Goal: Complete application form

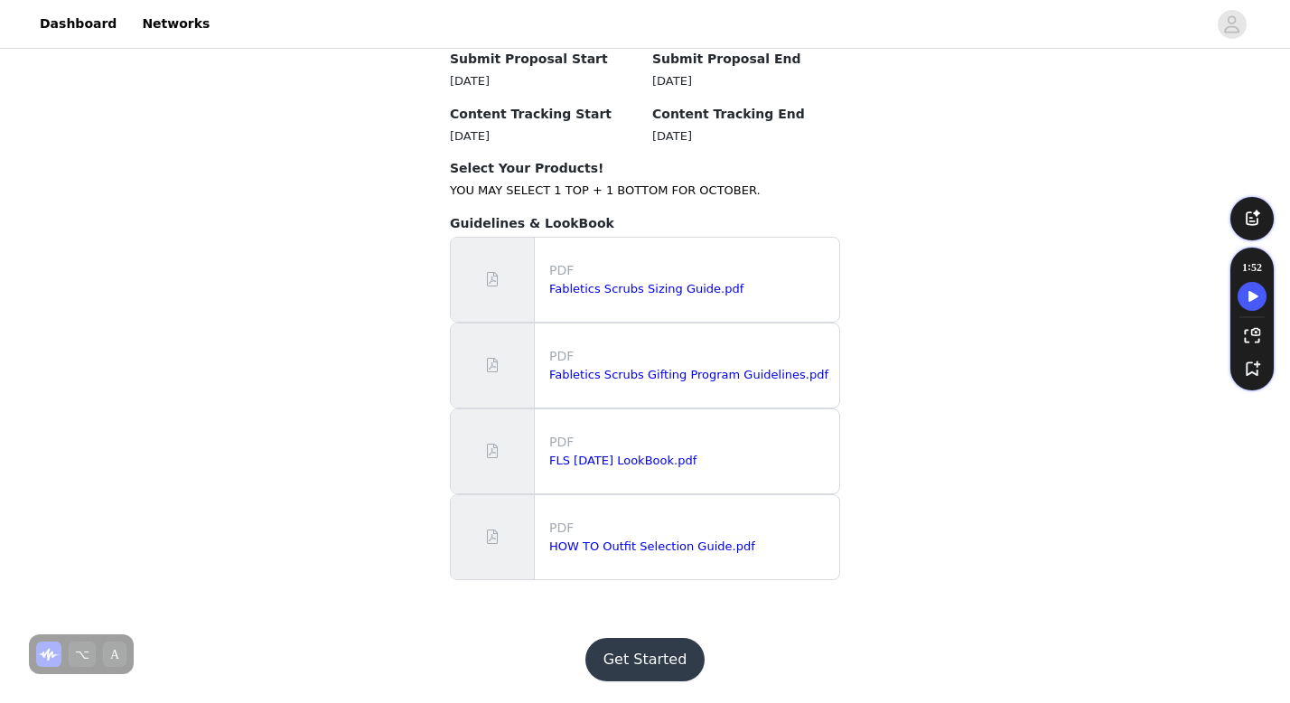
scroll to position [1836, 0]
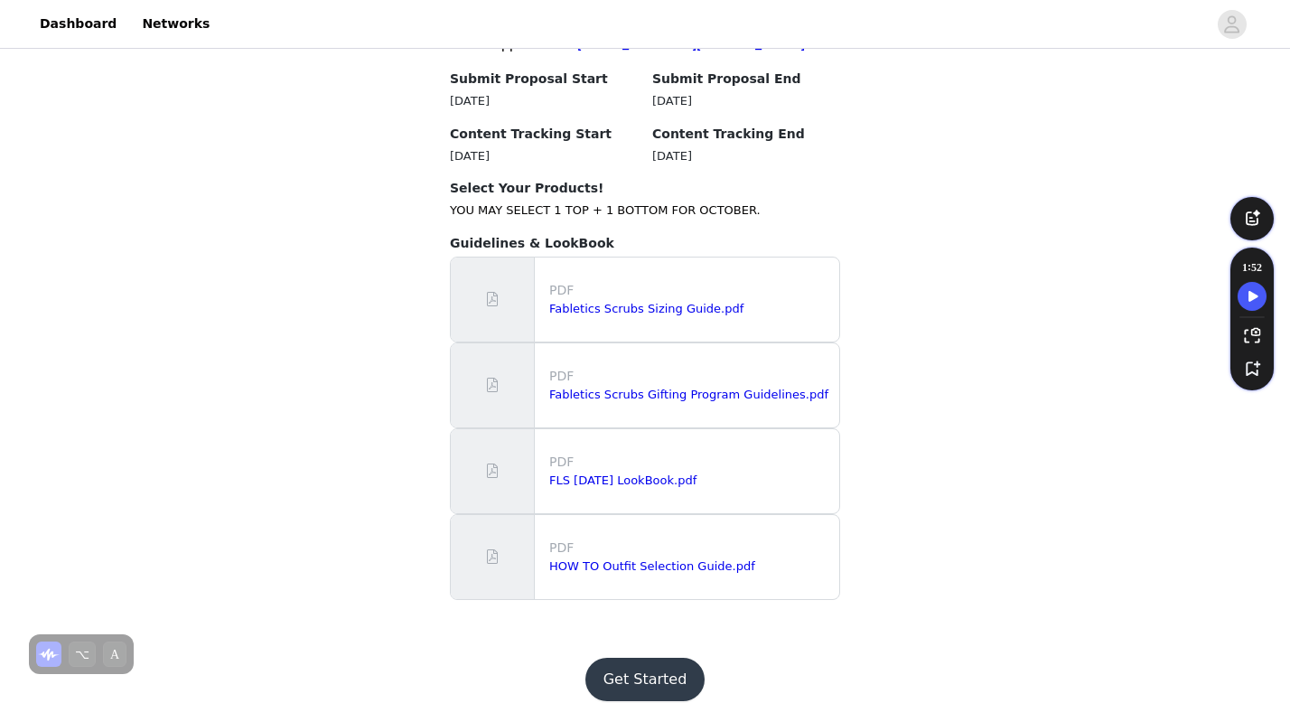
click at [651, 300] on p "PDF" at bounding box center [690, 290] width 283 height 19
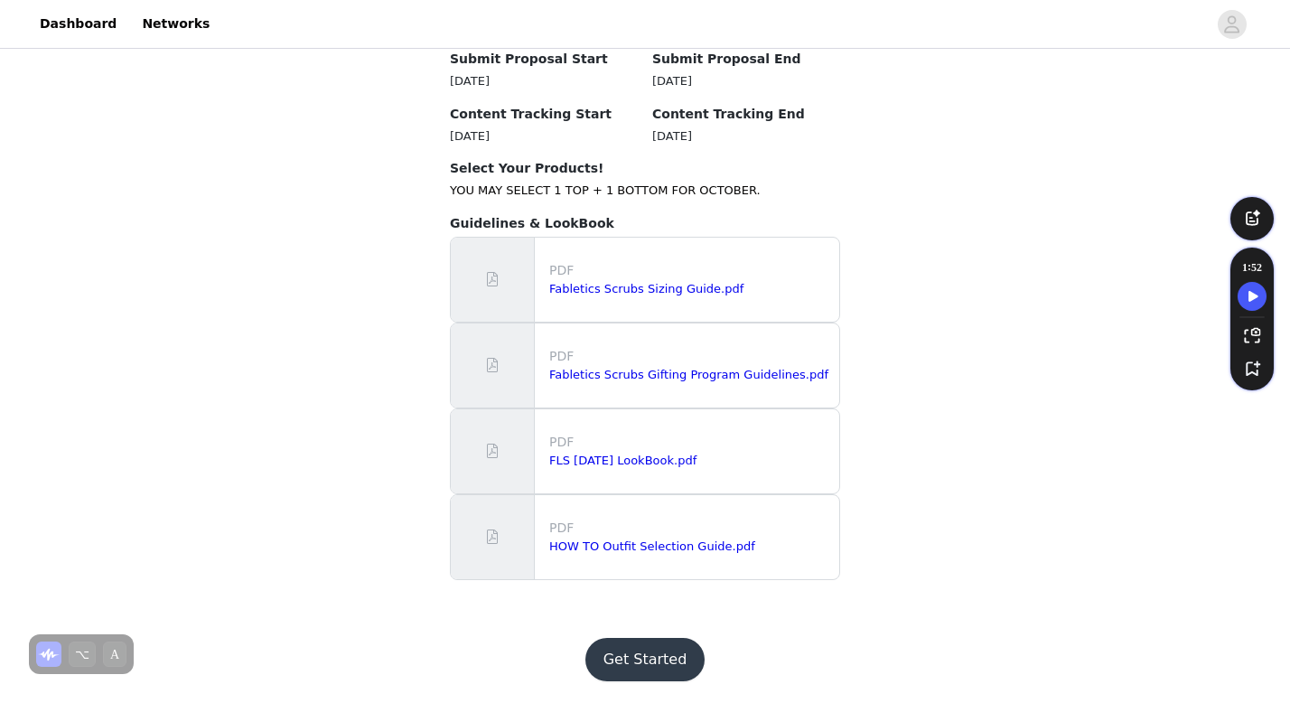
click at [654, 658] on button "Get Started" at bounding box center [645, 659] width 120 height 43
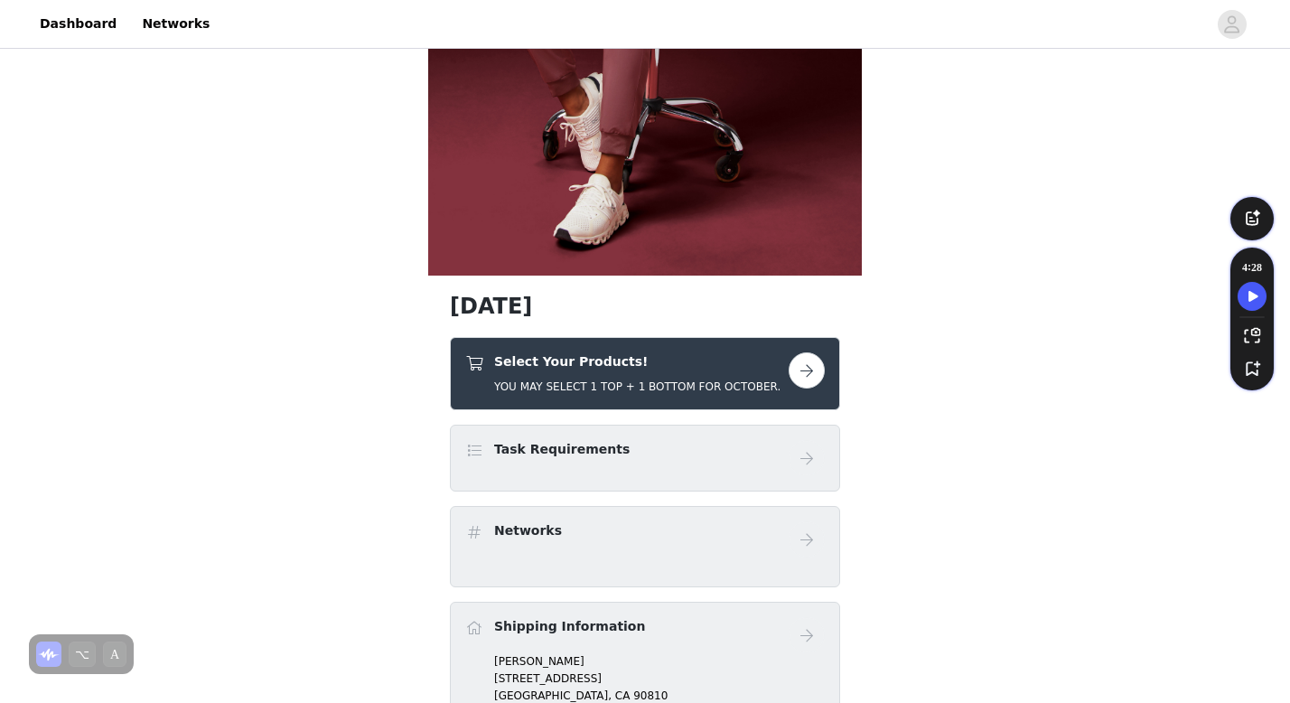
scroll to position [542, 0]
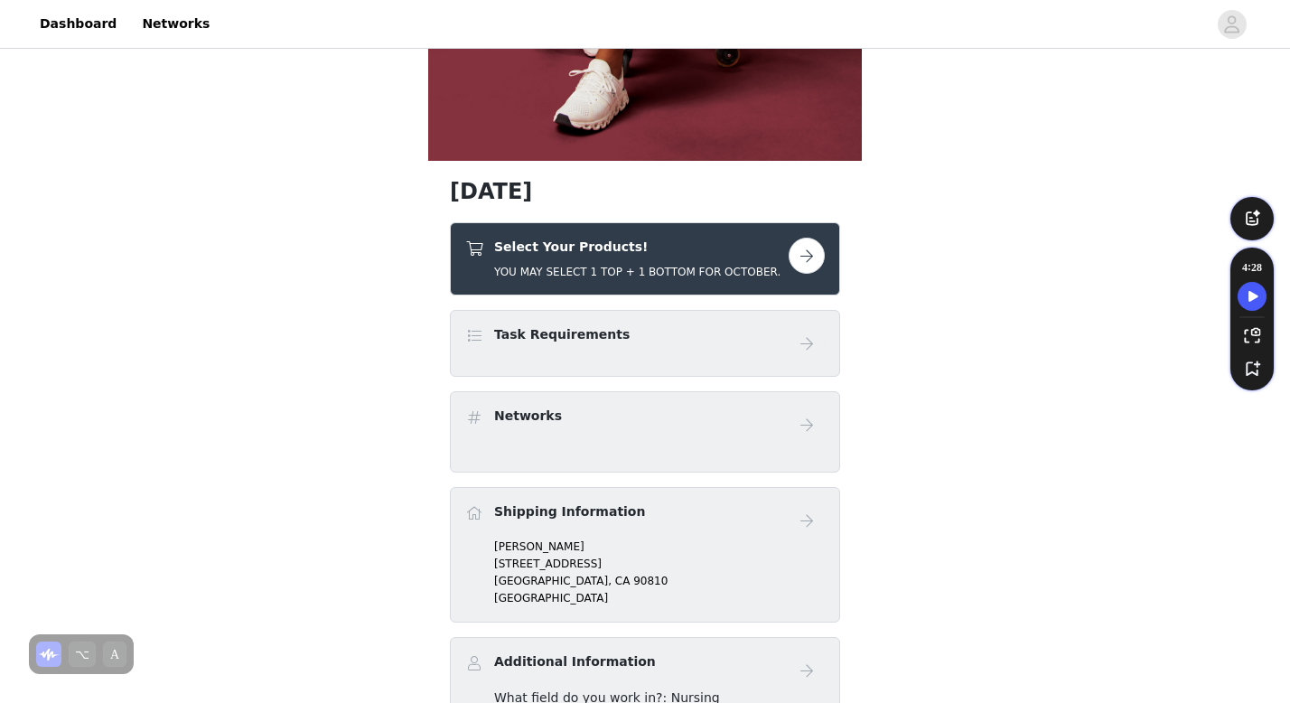
click at [645, 258] on div "Select Your Products! YOU MAY SELECT 1 TOP + 1 BOTTOM FOR OCTOBER." at bounding box center [637, 259] width 286 height 42
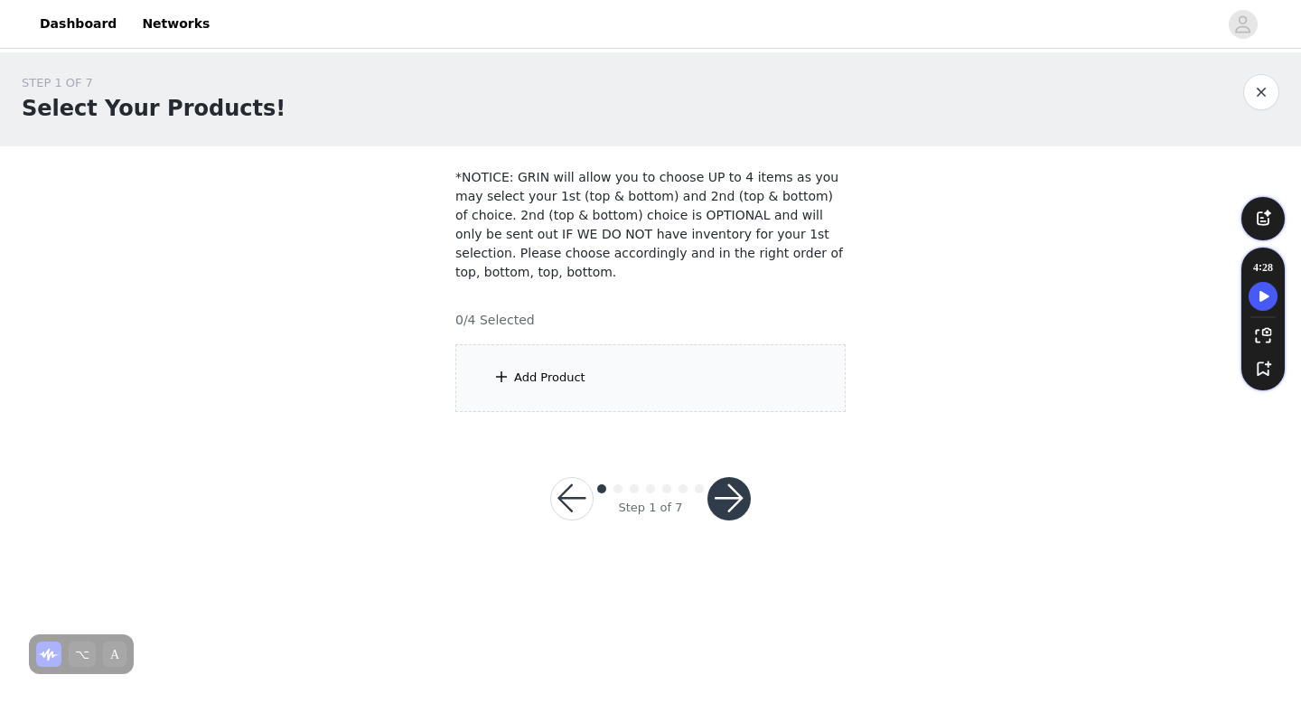
click at [548, 382] on div "Add Product" at bounding box center [549, 378] width 71 height 18
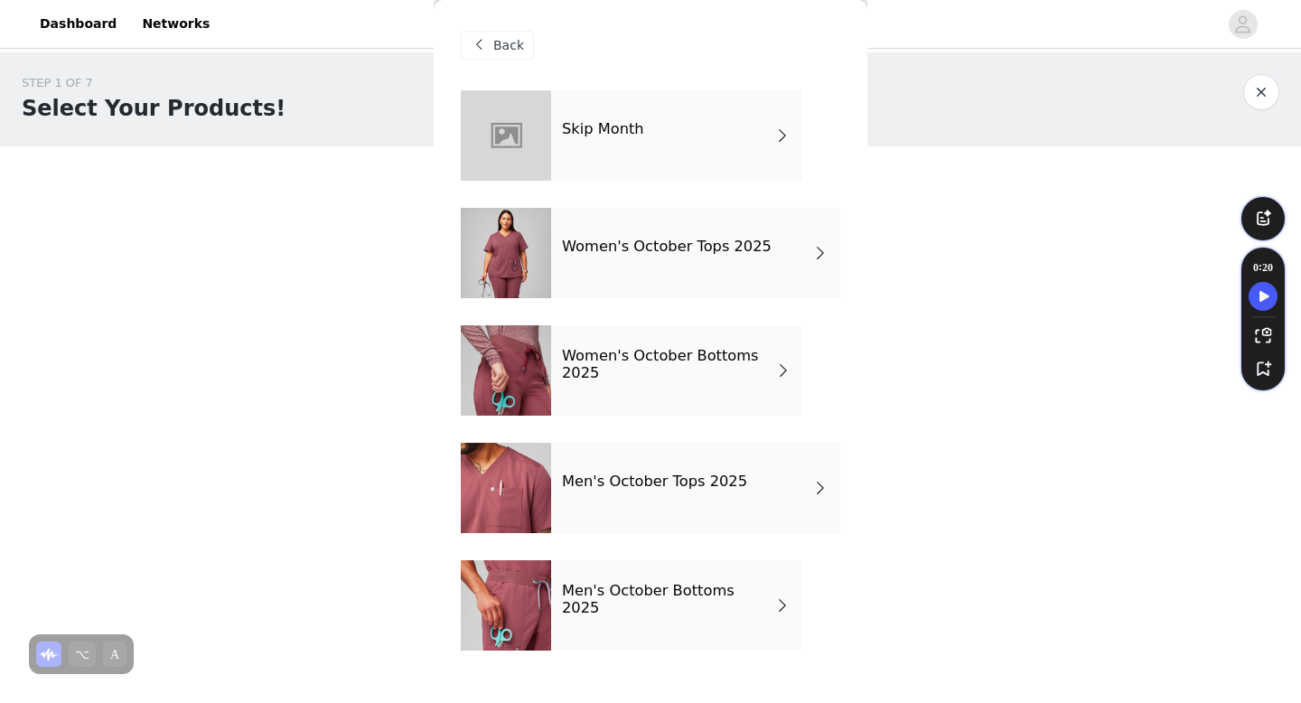
click at [665, 248] on h4 "Women's October Tops 2025" at bounding box center [667, 246] width 210 height 16
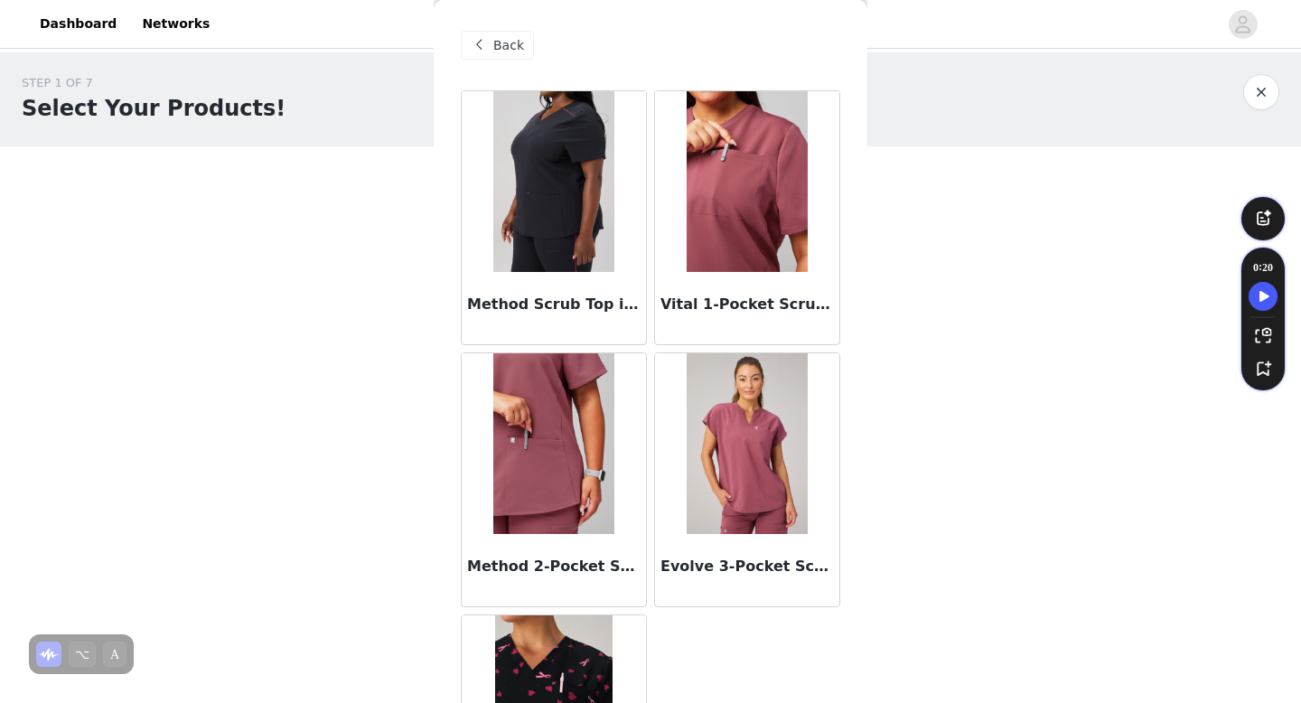
scroll to position [170, 0]
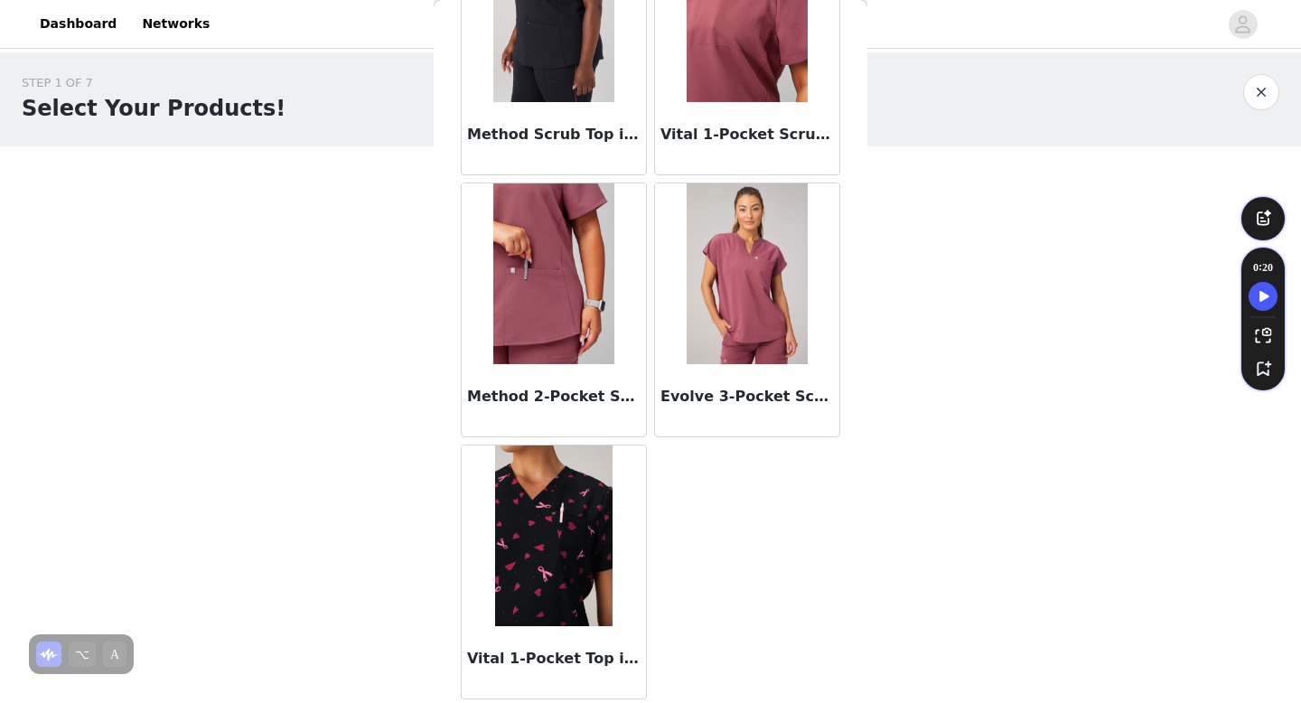
click at [731, 356] on img at bounding box center [747, 273] width 120 height 181
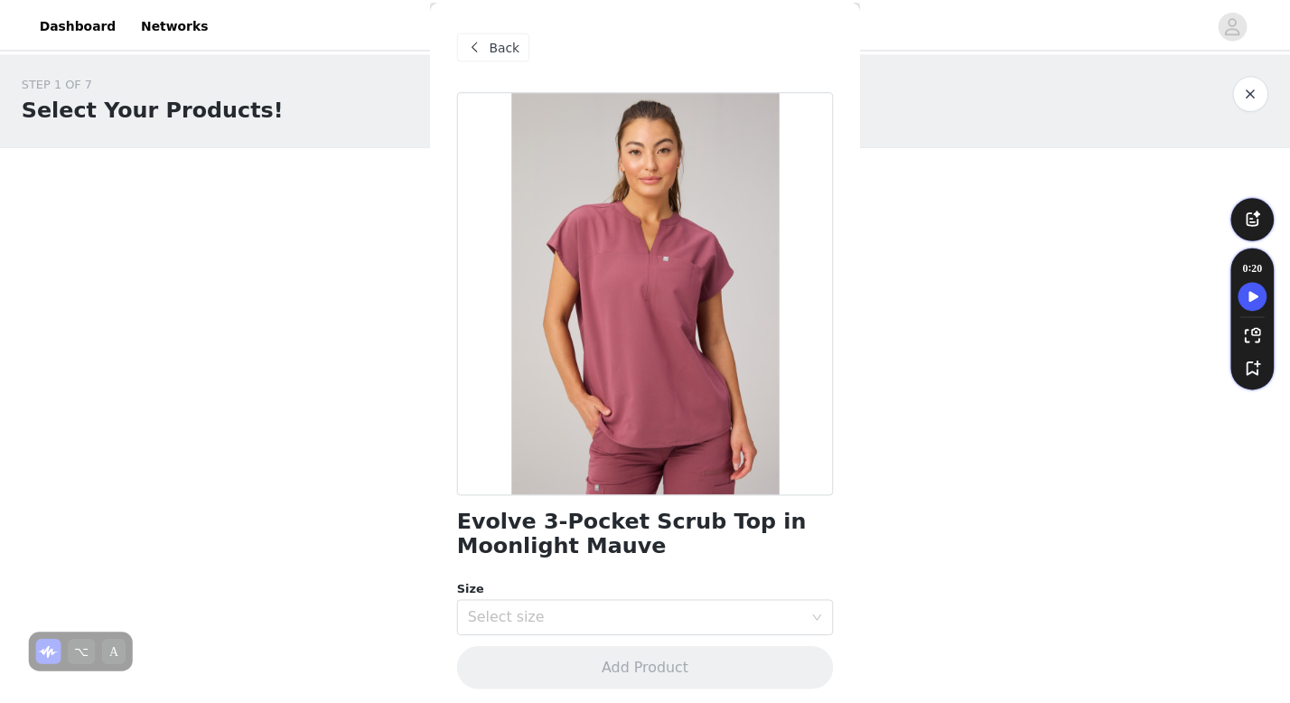
scroll to position [10, 0]
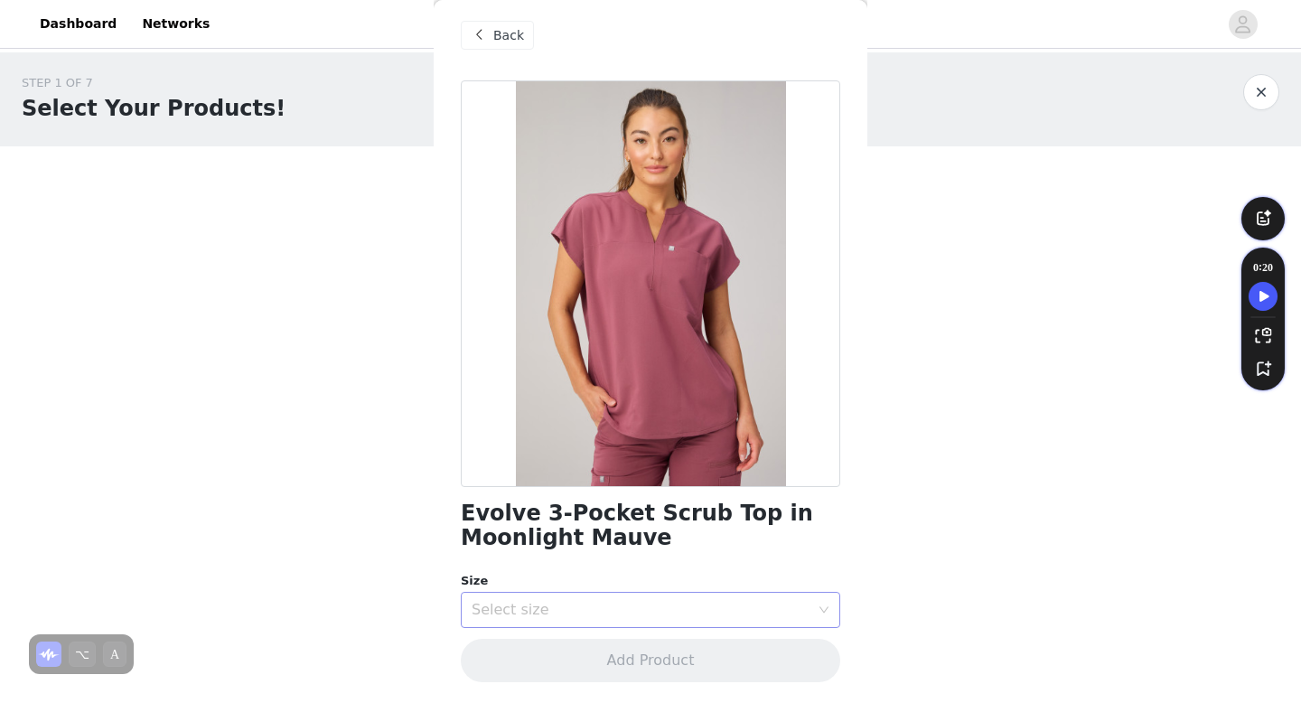
click at [659, 611] on div "Select size" at bounding box center [641, 610] width 338 height 18
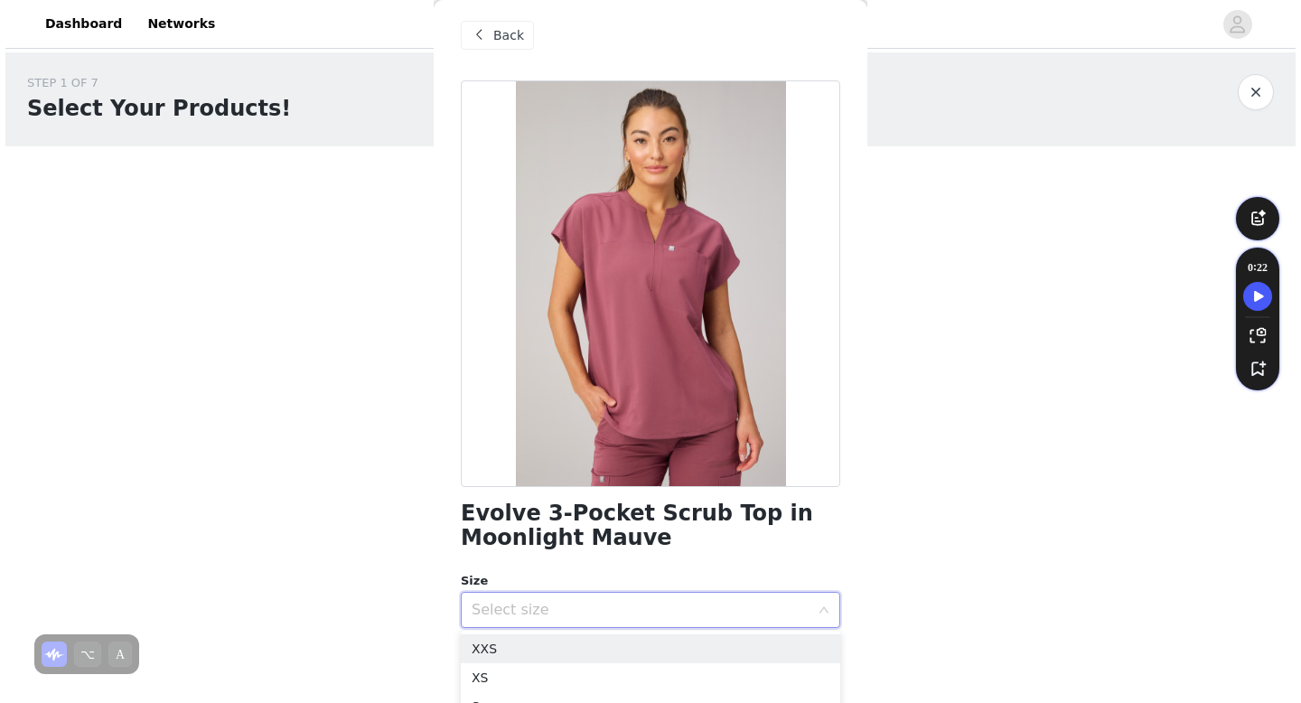
scroll to position [0, 0]
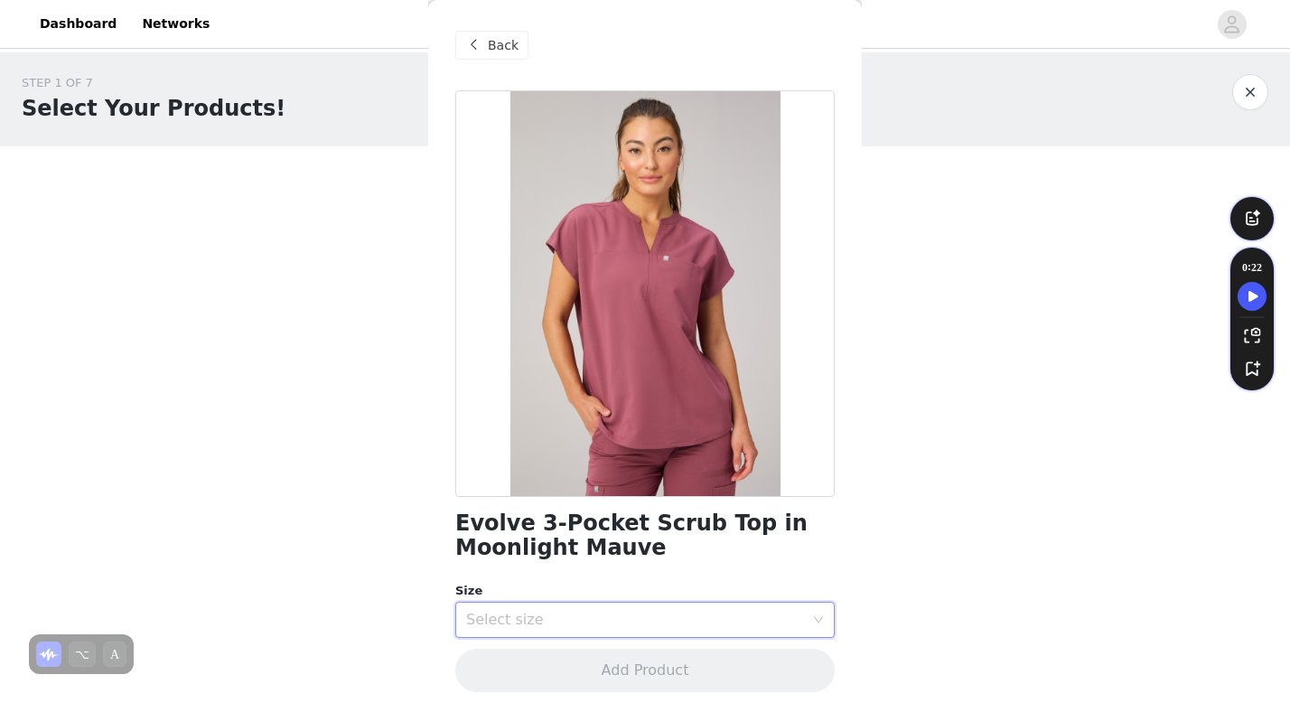
click at [503, 48] on span "Back" at bounding box center [503, 45] width 31 height 19
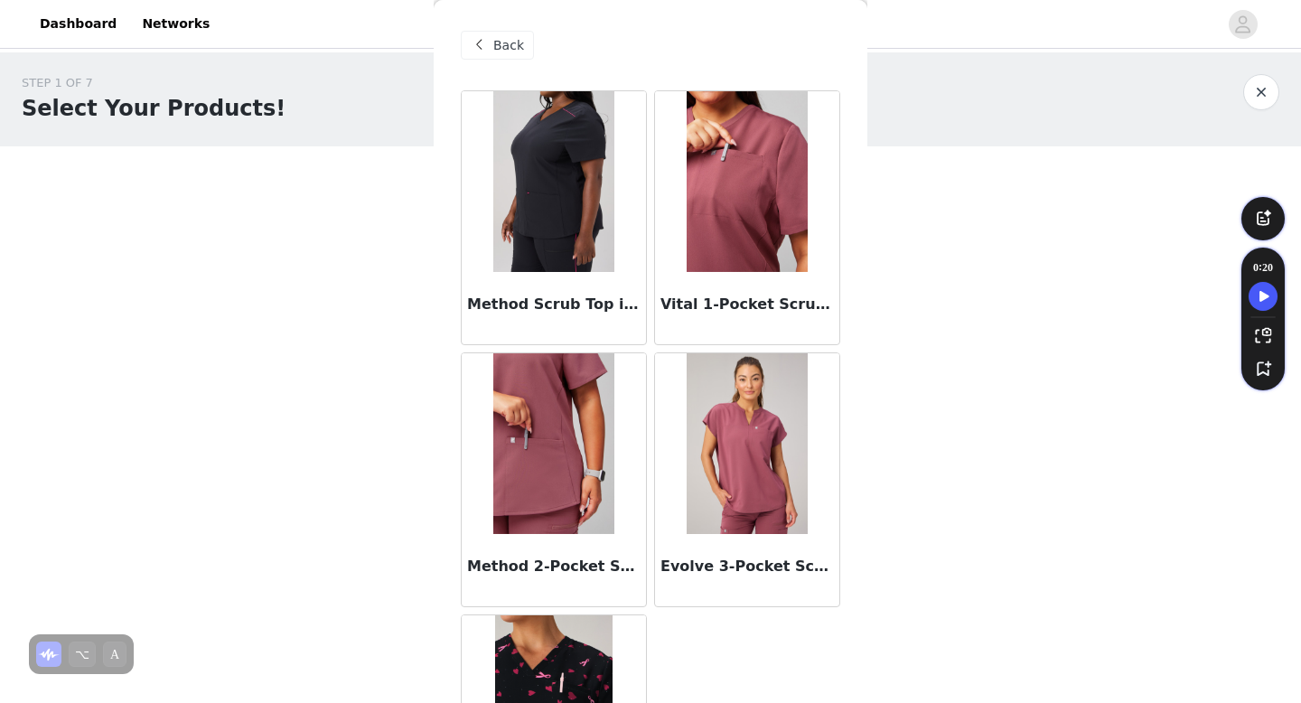
click at [755, 213] on img at bounding box center [747, 181] width 120 height 181
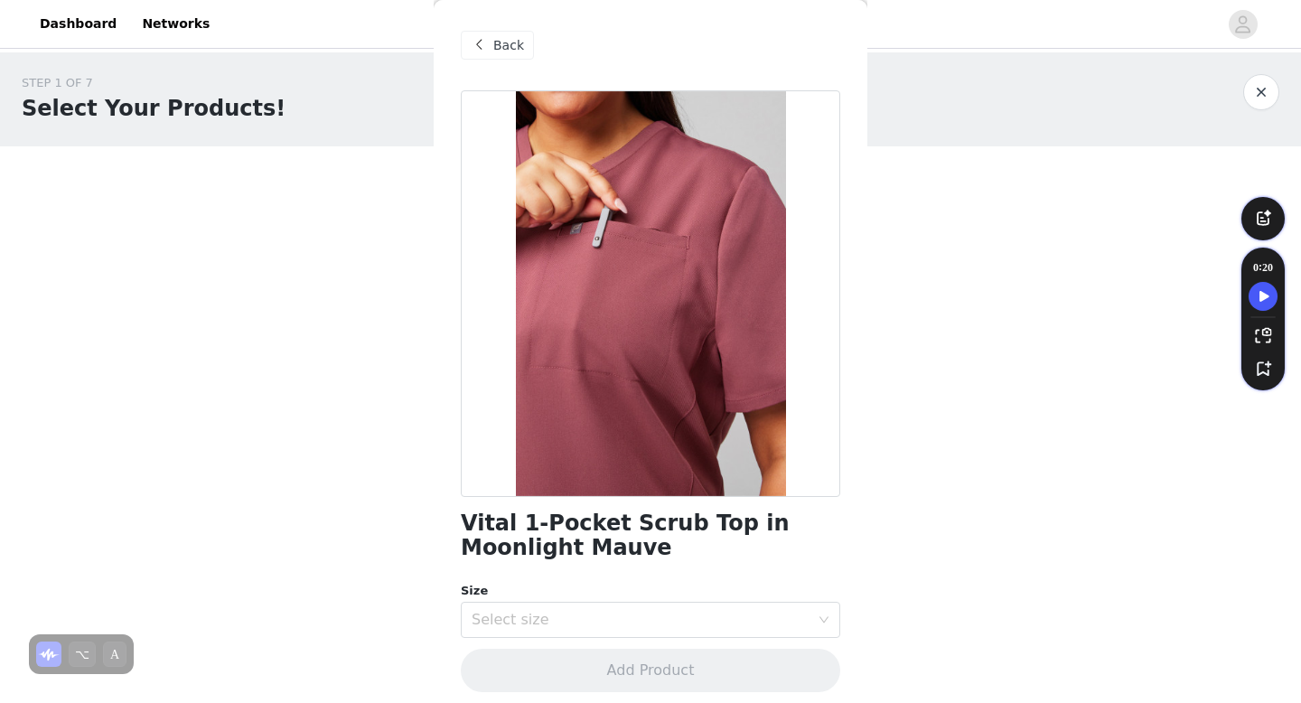
click at [509, 51] on span "Back" at bounding box center [508, 45] width 31 height 19
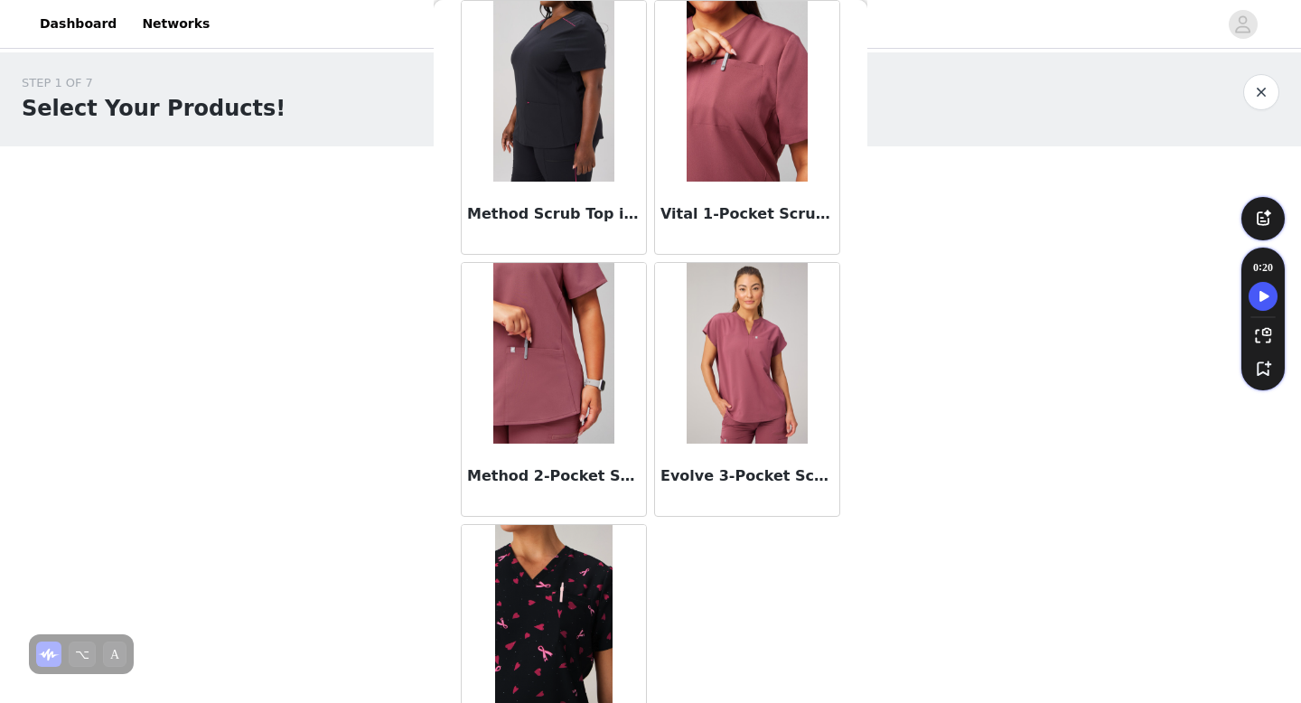
scroll to position [107, 0]
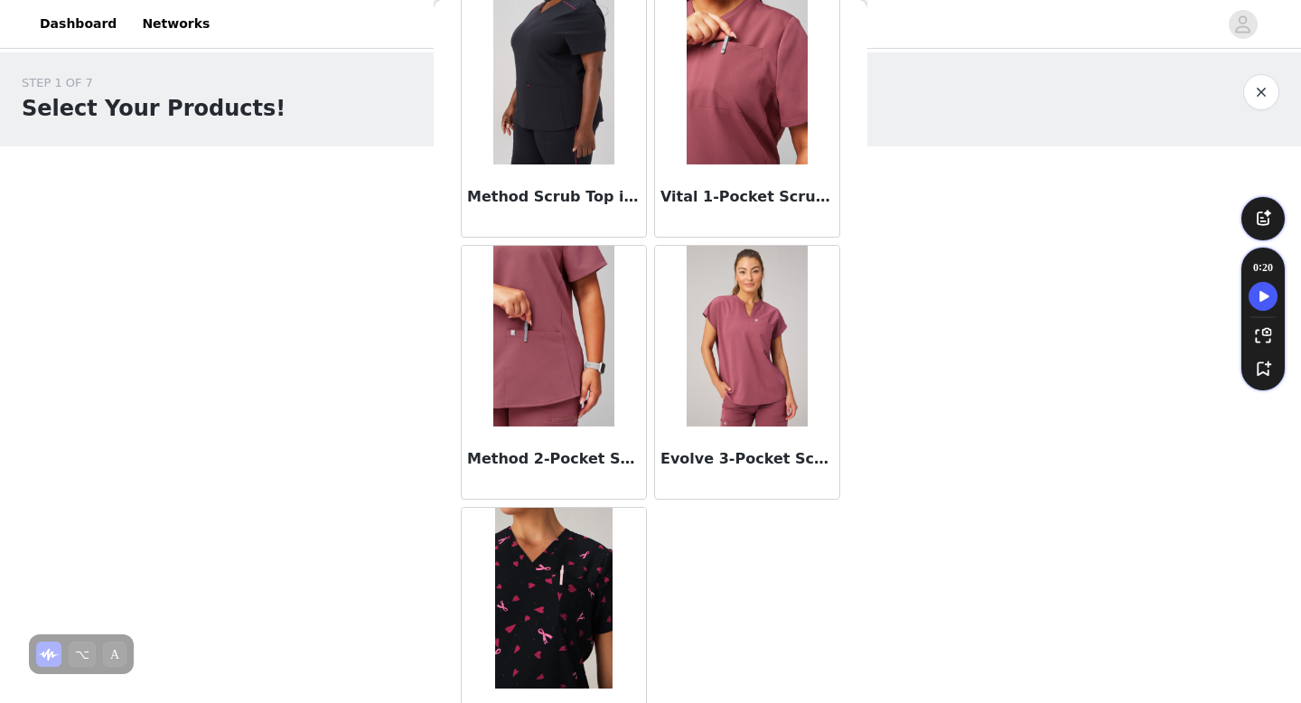
click at [578, 382] on img at bounding box center [553, 336] width 120 height 181
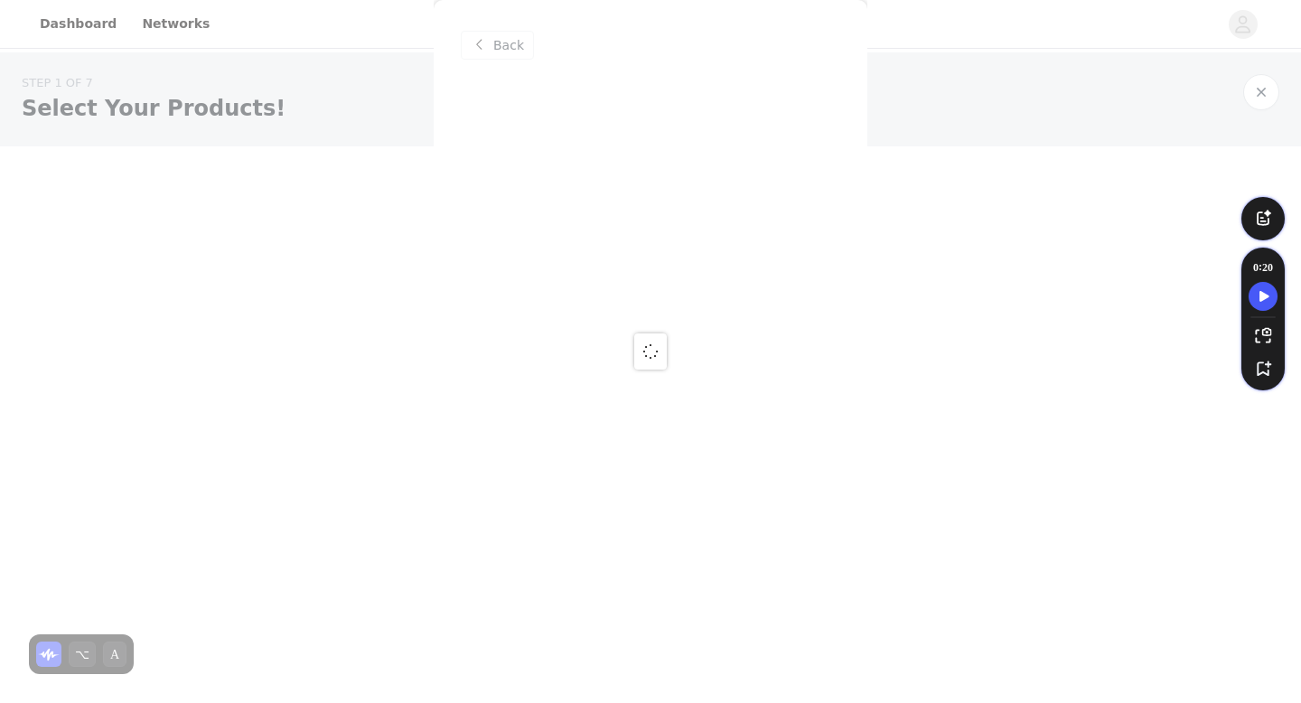
scroll to position [0, 0]
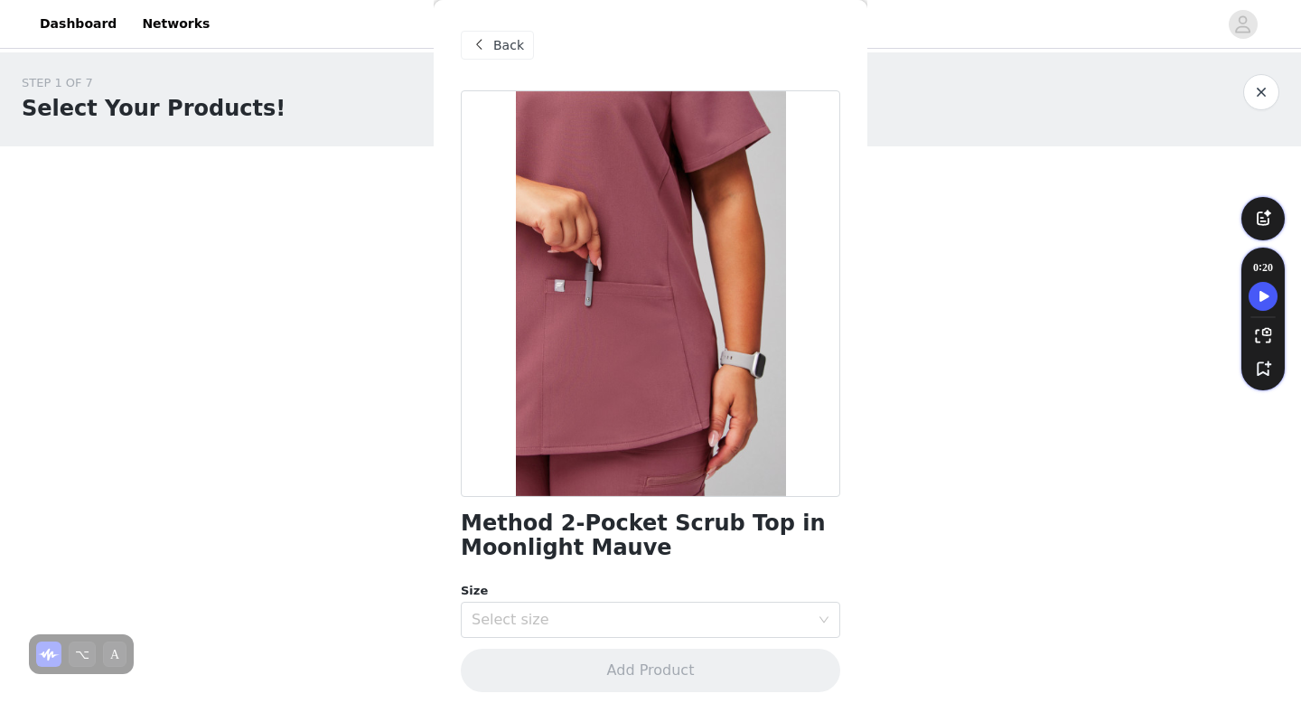
click at [502, 56] on div "Back" at bounding box center [497, 45] width 73 height 29
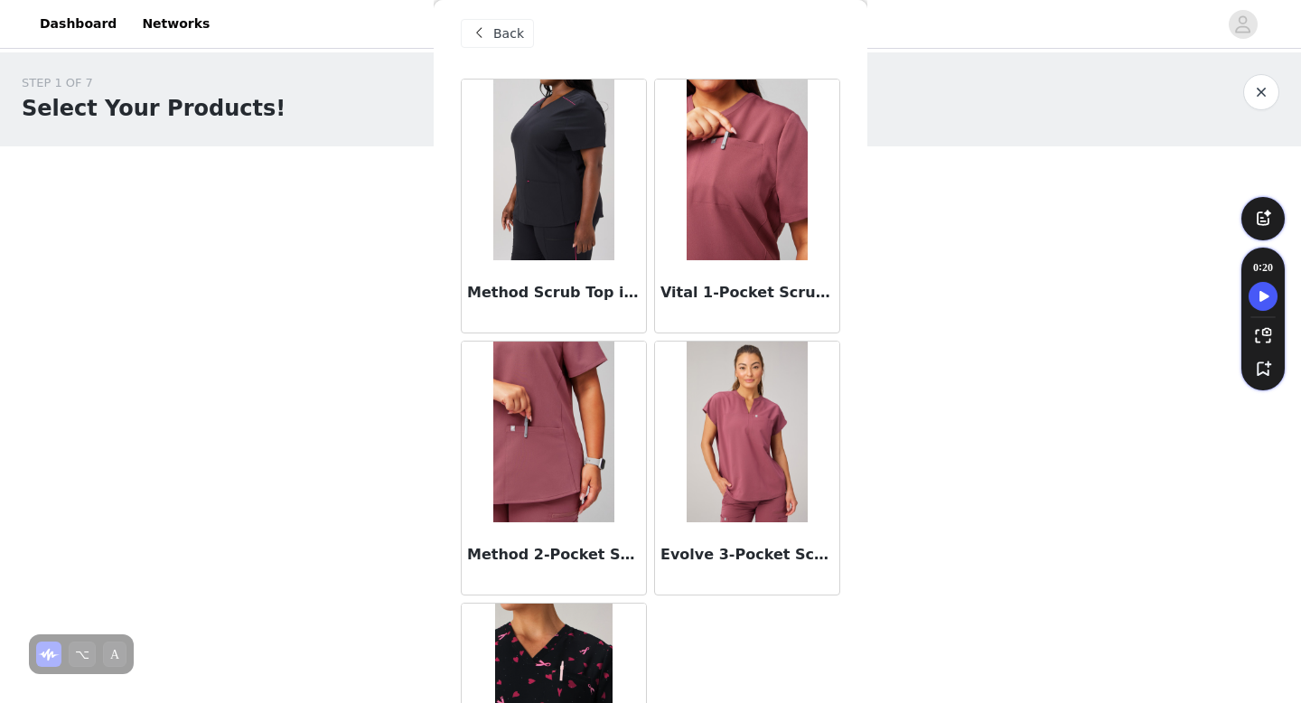
click at [766, 450] on img at bounding box center [747, 431] width 120 height 181
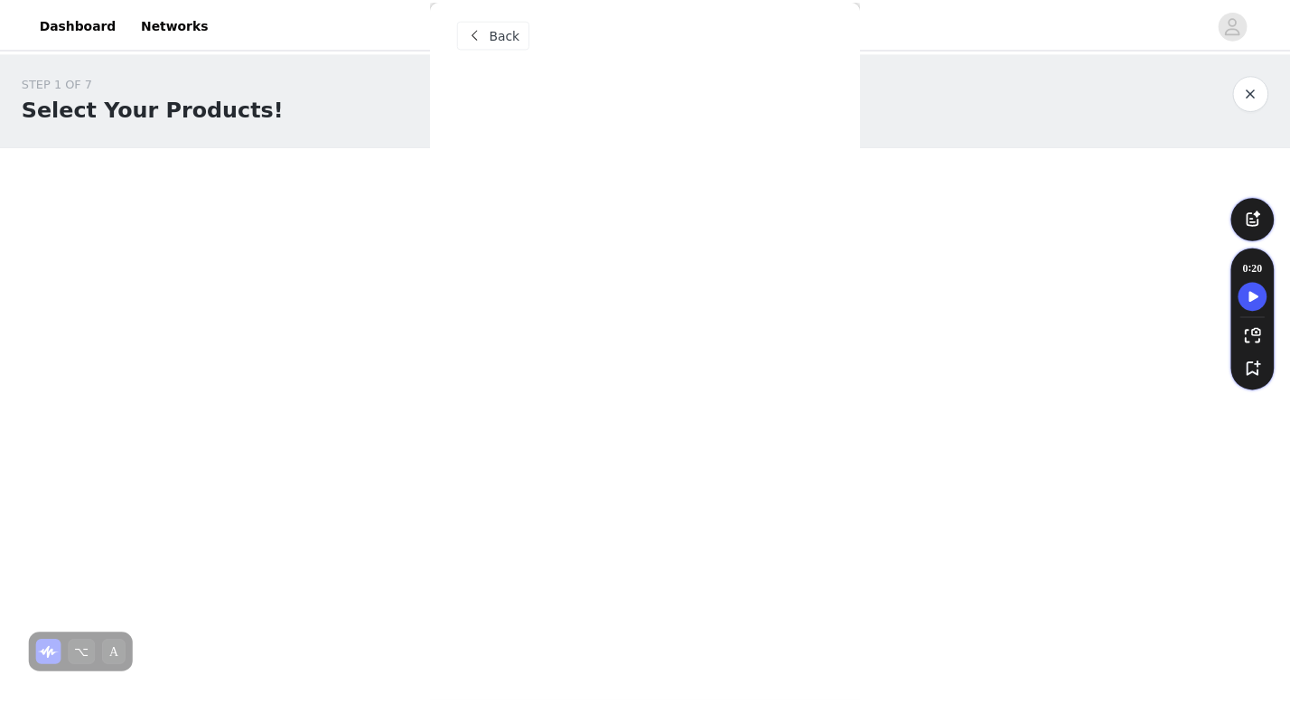
scroll to position [10, 0]
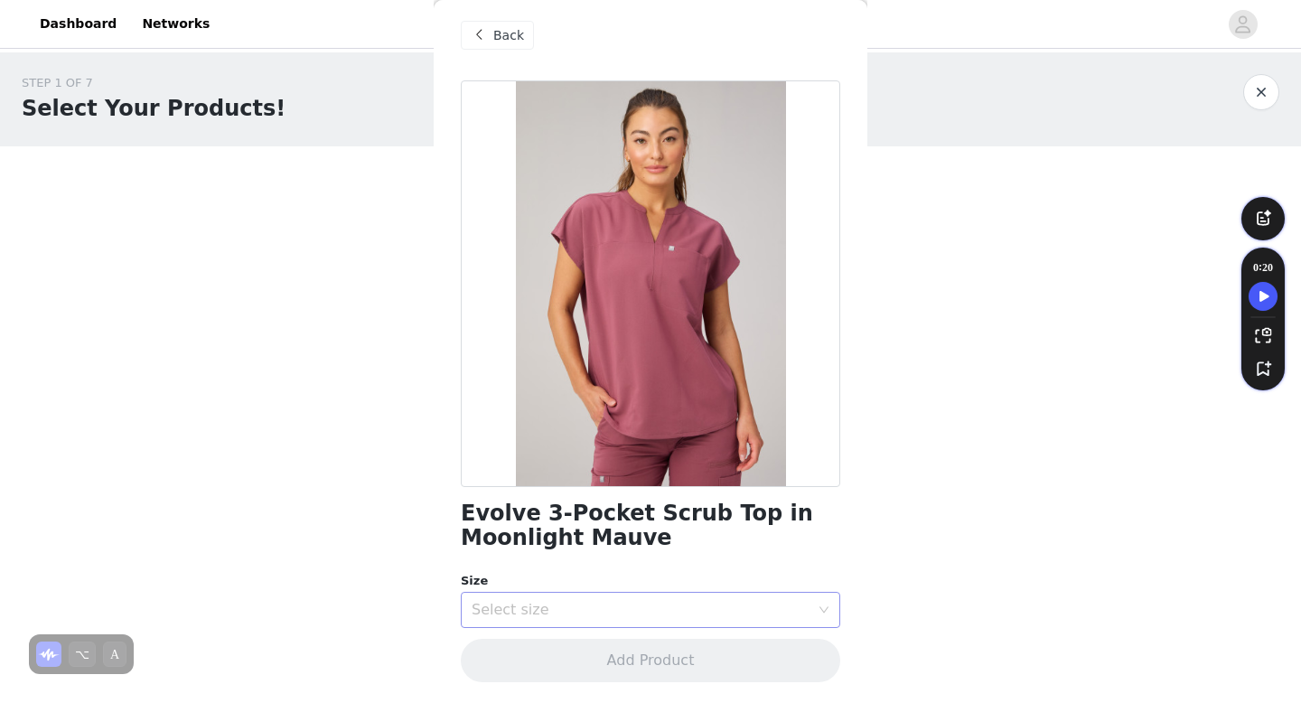
click at [659, 606] on div "Select size" at bounding box center [641, 610] width 338 height 18
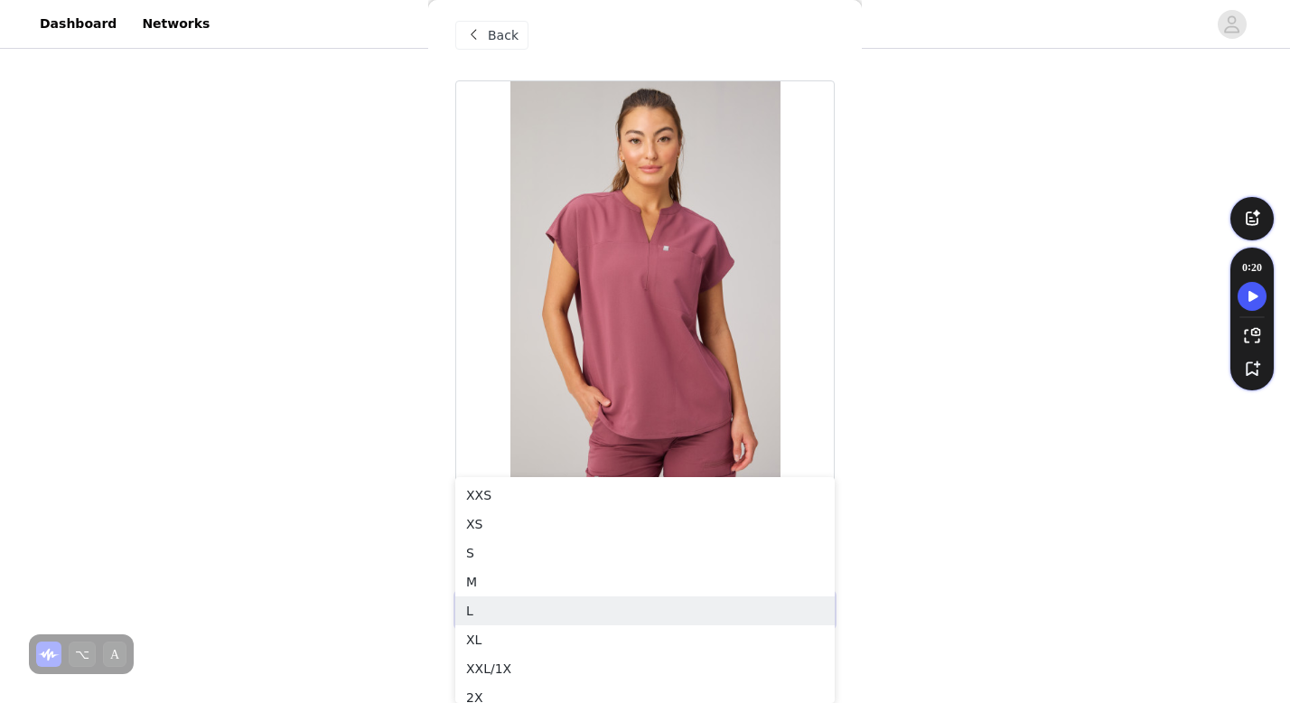
scroll to position [15, 0]
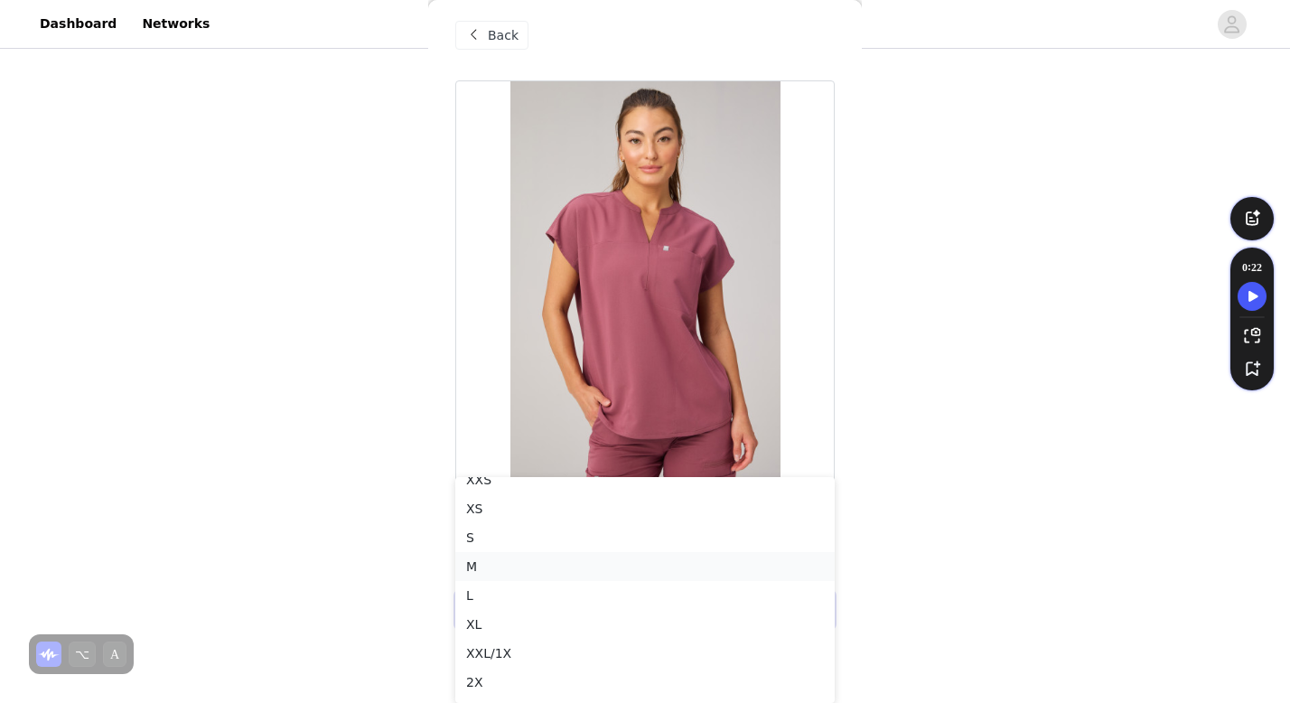
click at [542, 566] on li "M" at bounding box center [644, 566] width 379 height 29
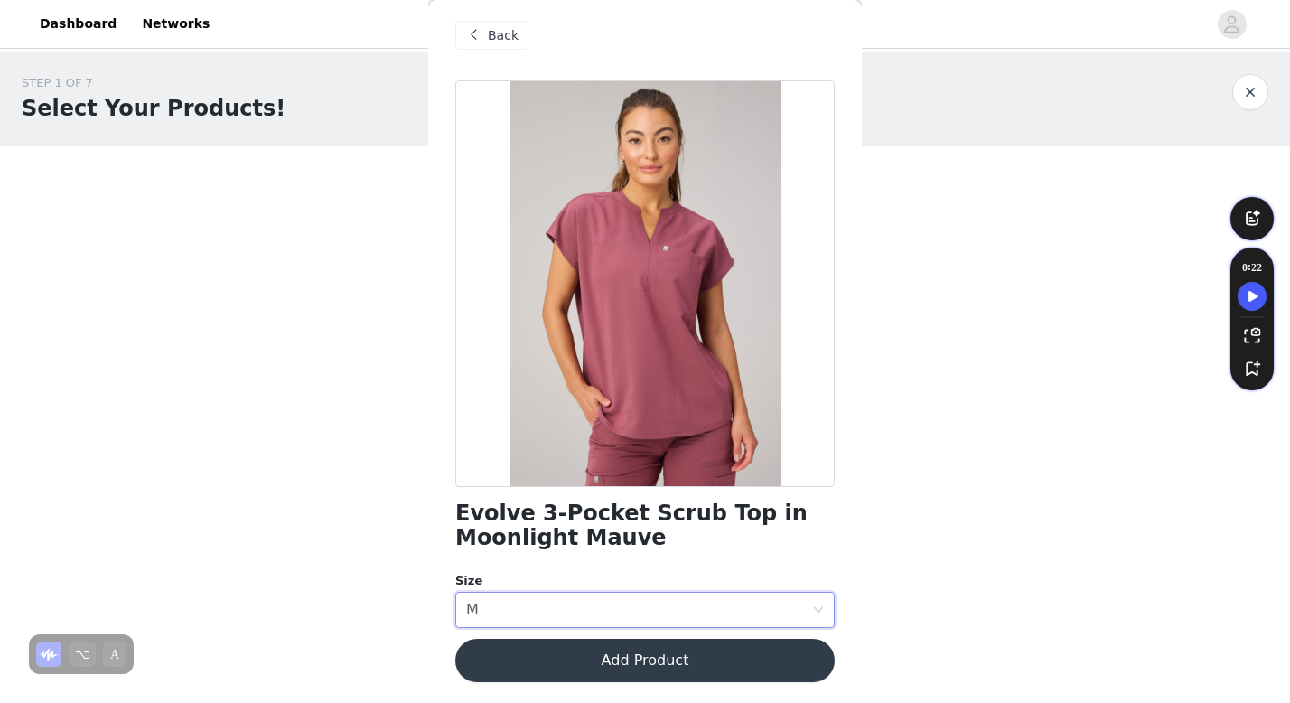
scroll to position [0, 0]
click at [732, 651] on button "Add Product" at bounding box center [650, 660] width 379 height 43
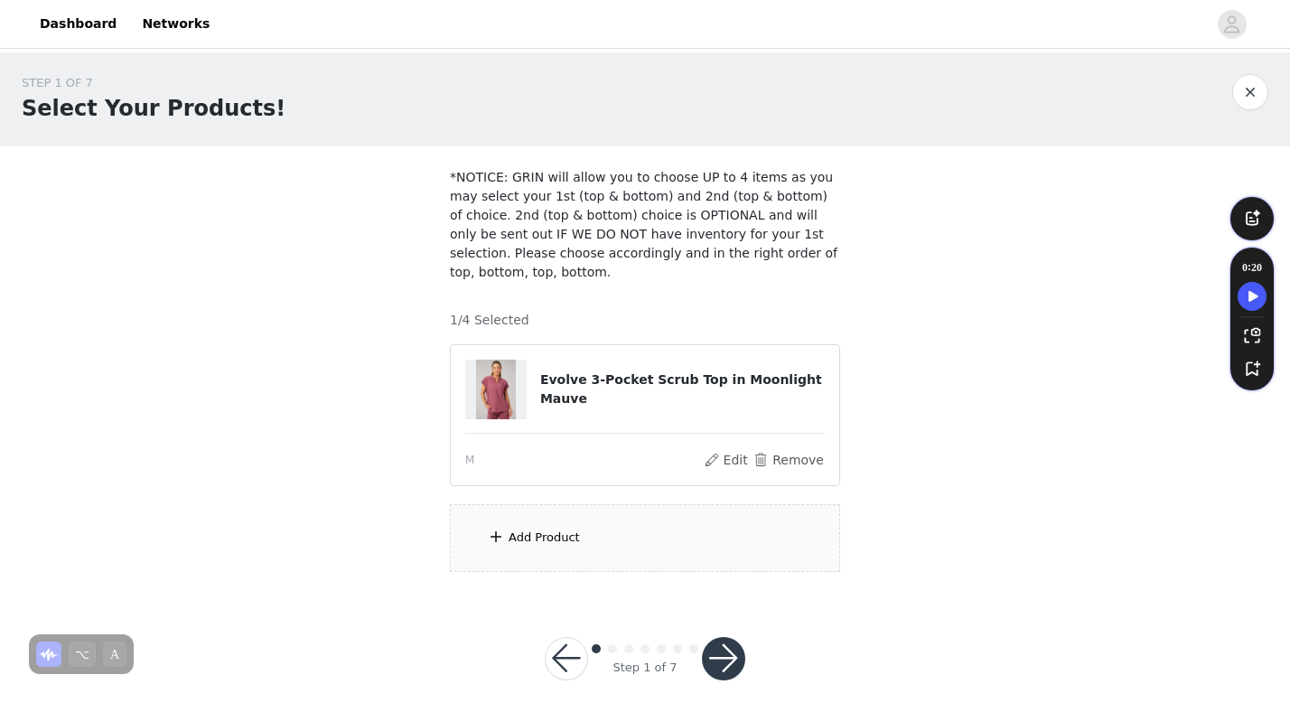
click at [525, 543] on div "Add Product" at bounding box center [544, 537] width 71 height 18
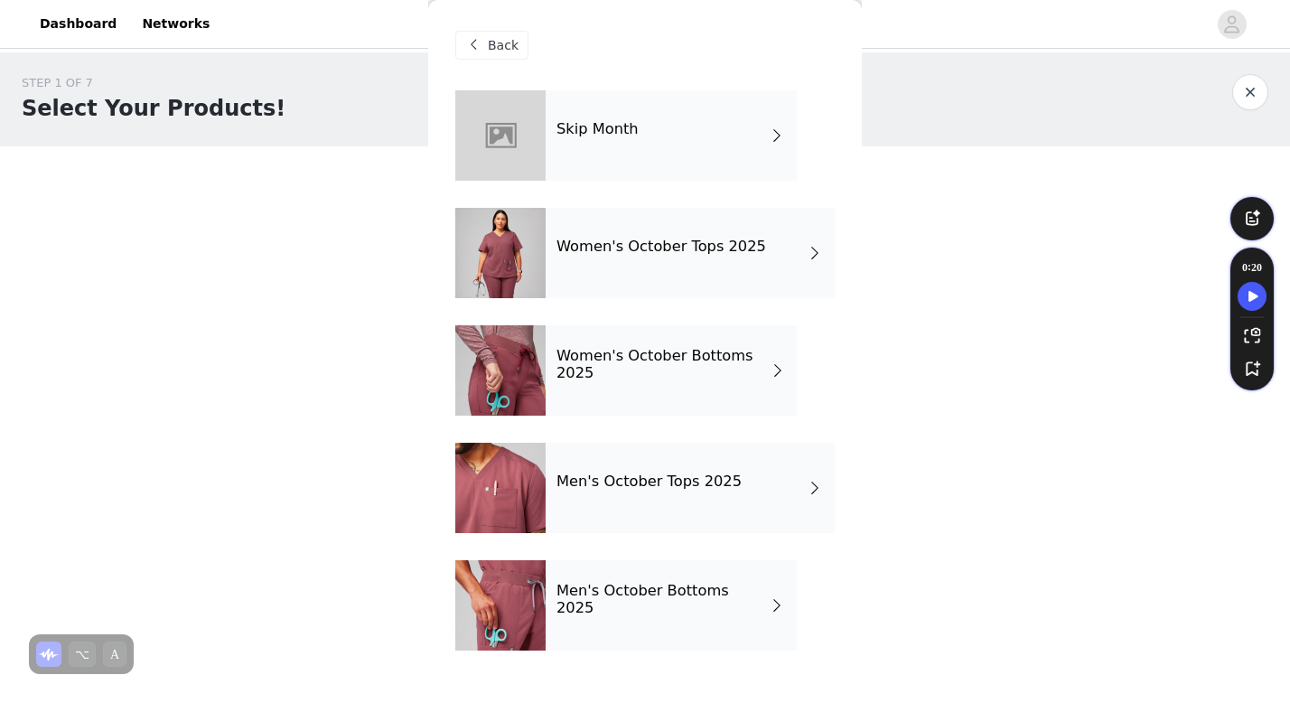
click at [662, 367] on h4 "Women's October Bottoms 2025" at bounding box center [662, 364] width 213 height 33
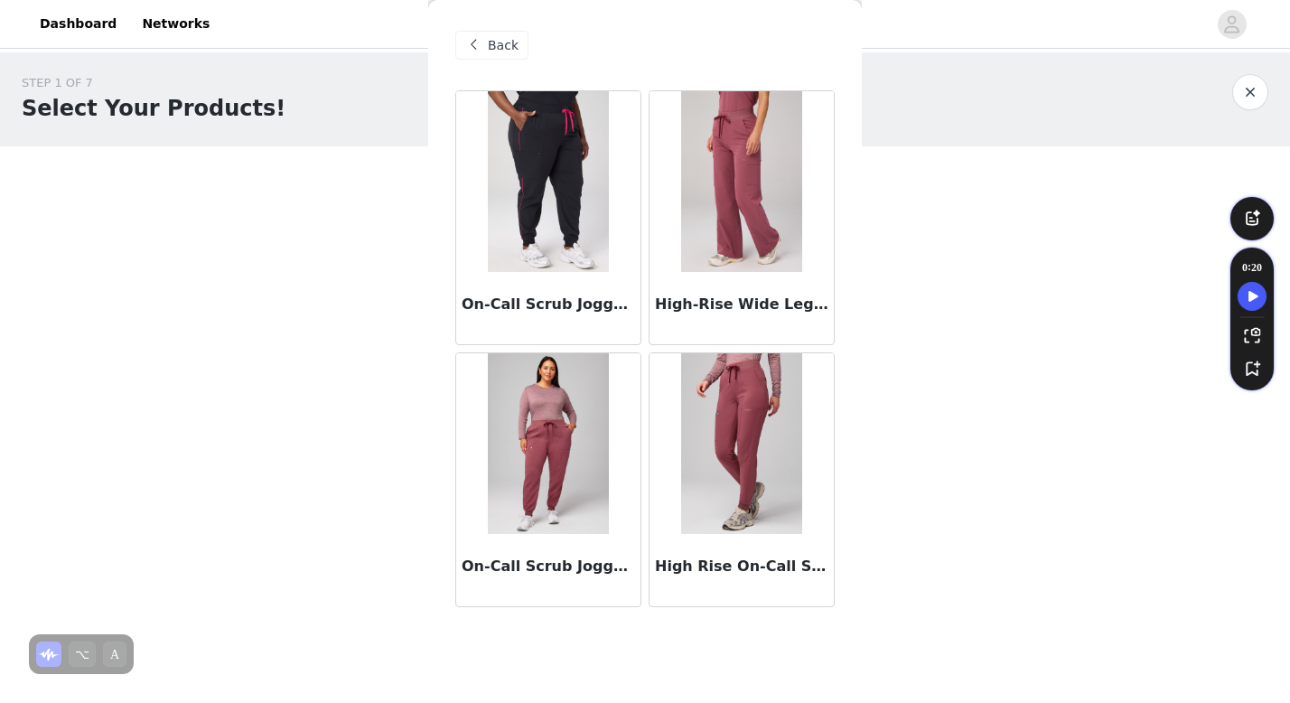
click at [729, 200] on img at bounding box center [741, 181] width 120 height 181
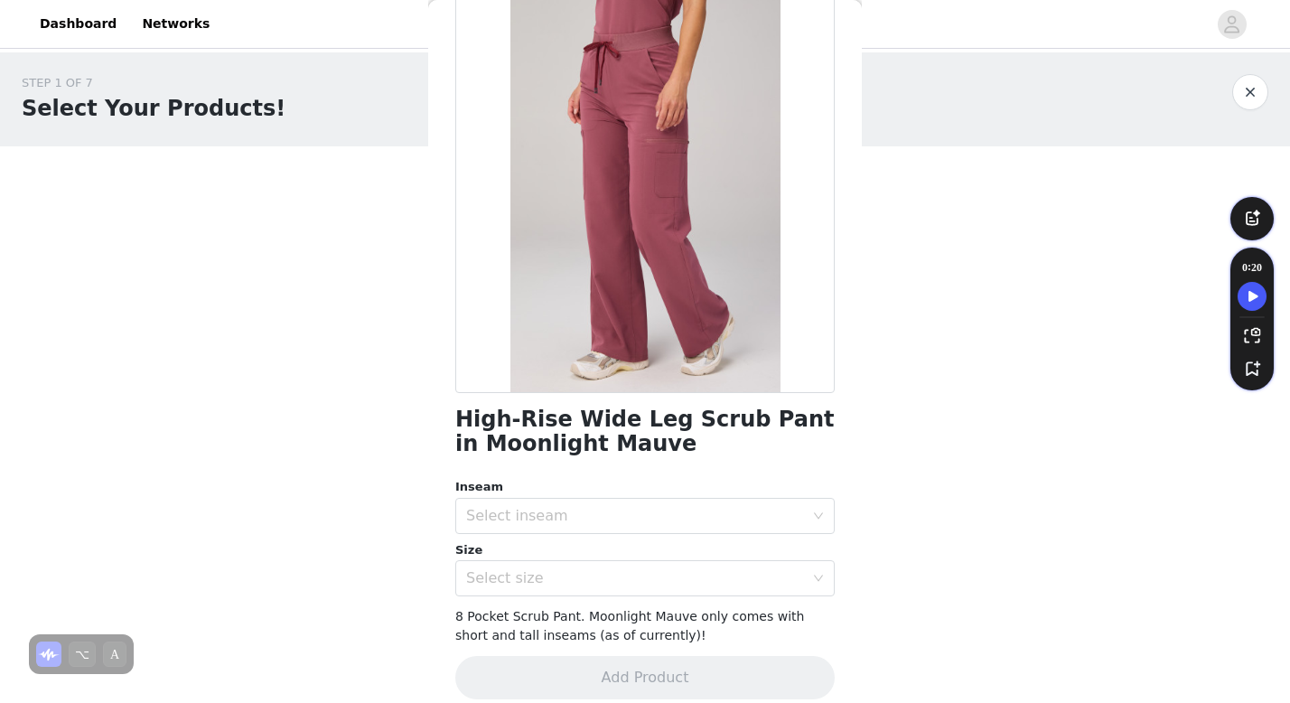
scroll to position [122, 0]
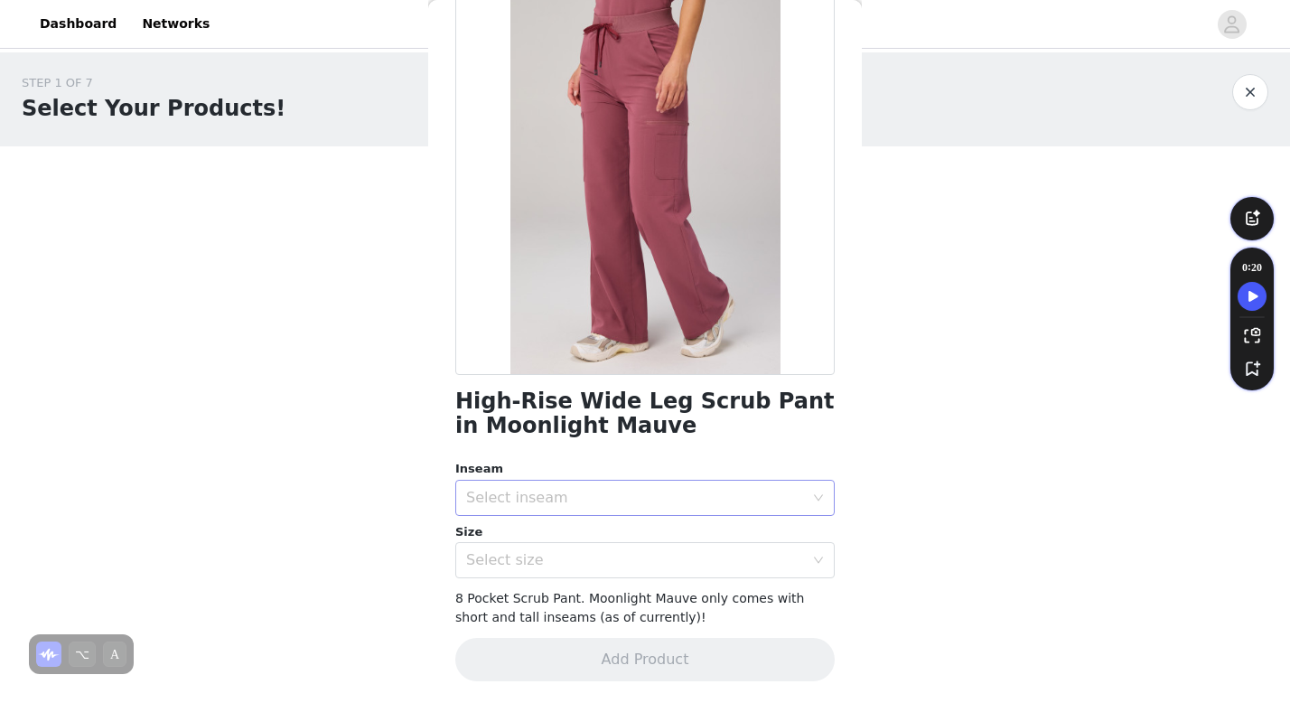
click at [594, 504] on div "Select inseam" at bounding box center [635, 498] width 338 height 18
click at [584, 569] on li "Regular" at bounding box center [644, 566] width 379 height 29
click at [580, 564] on div "Select size" at bounding box center [635, 560] width 338 height 18
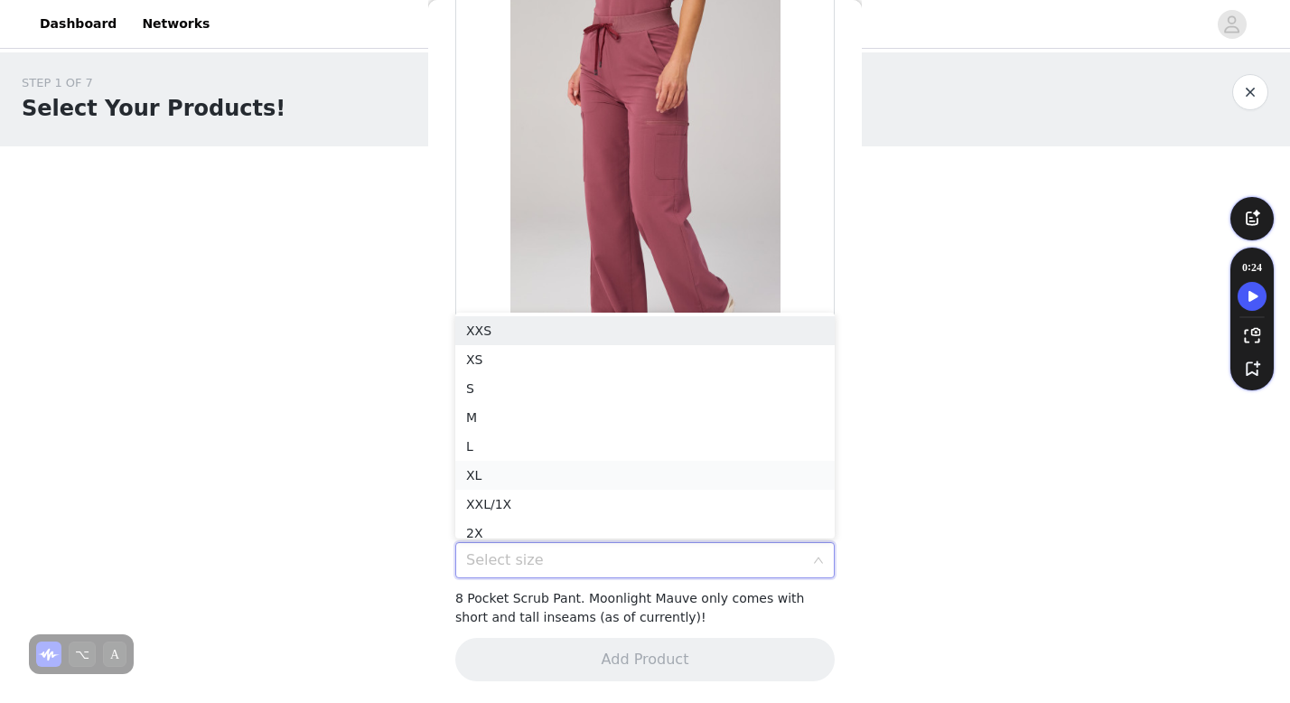
scroll to position [9, 0]
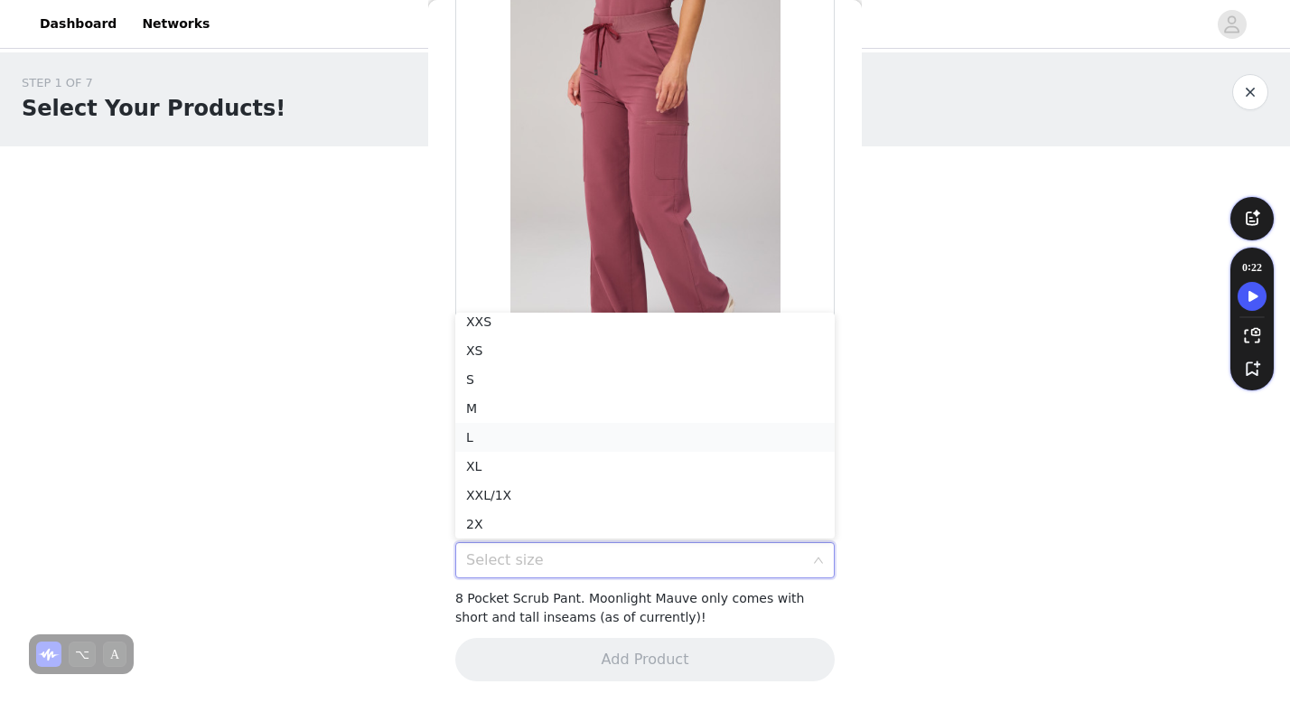
click at [530, 437] on li "L" at bounding box center [644, 437] width 379 height 29
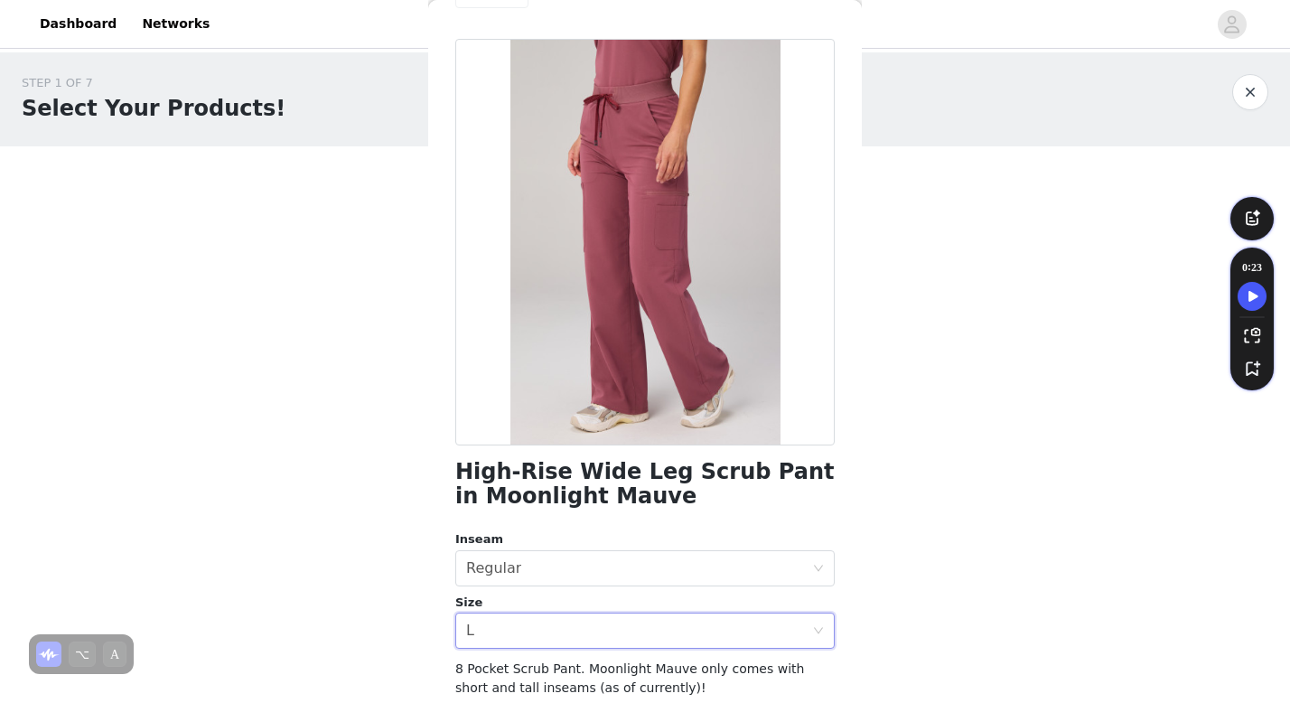
scroll to position [122, 0]
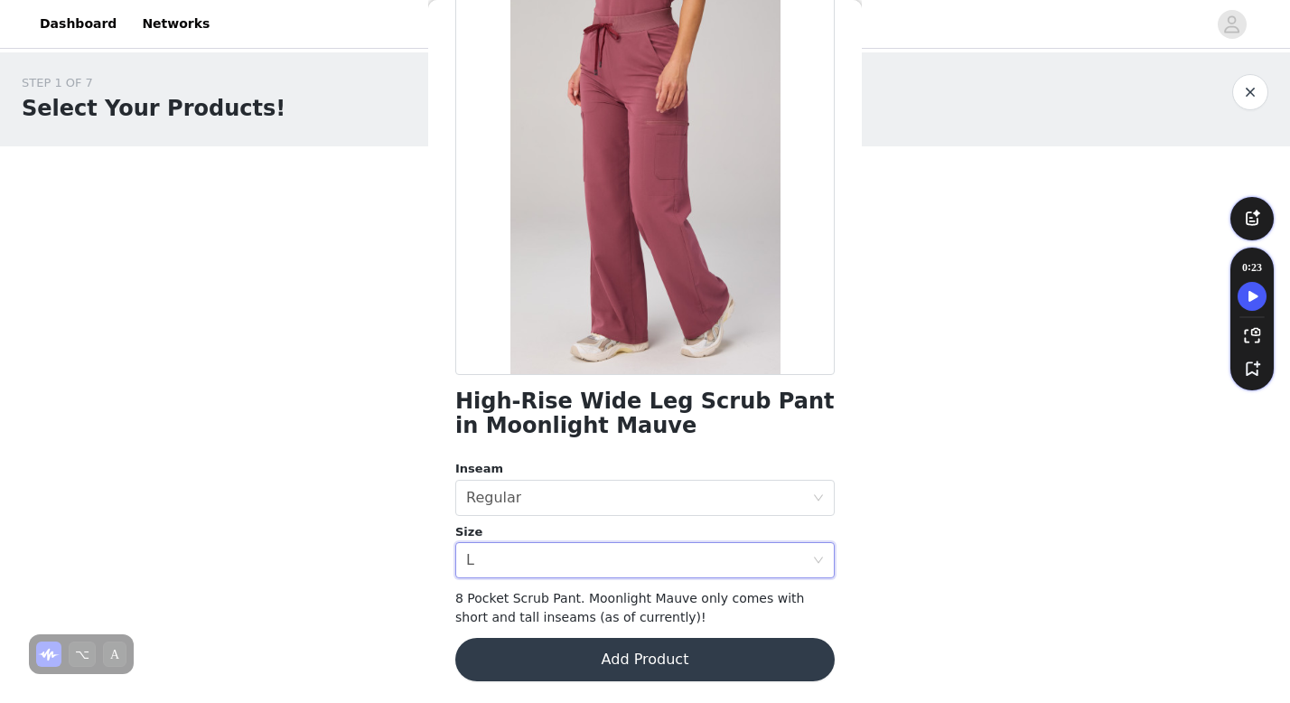
click at [663, 666] on button "Add Product" at bounding box center [644, 659] width 379 height 43
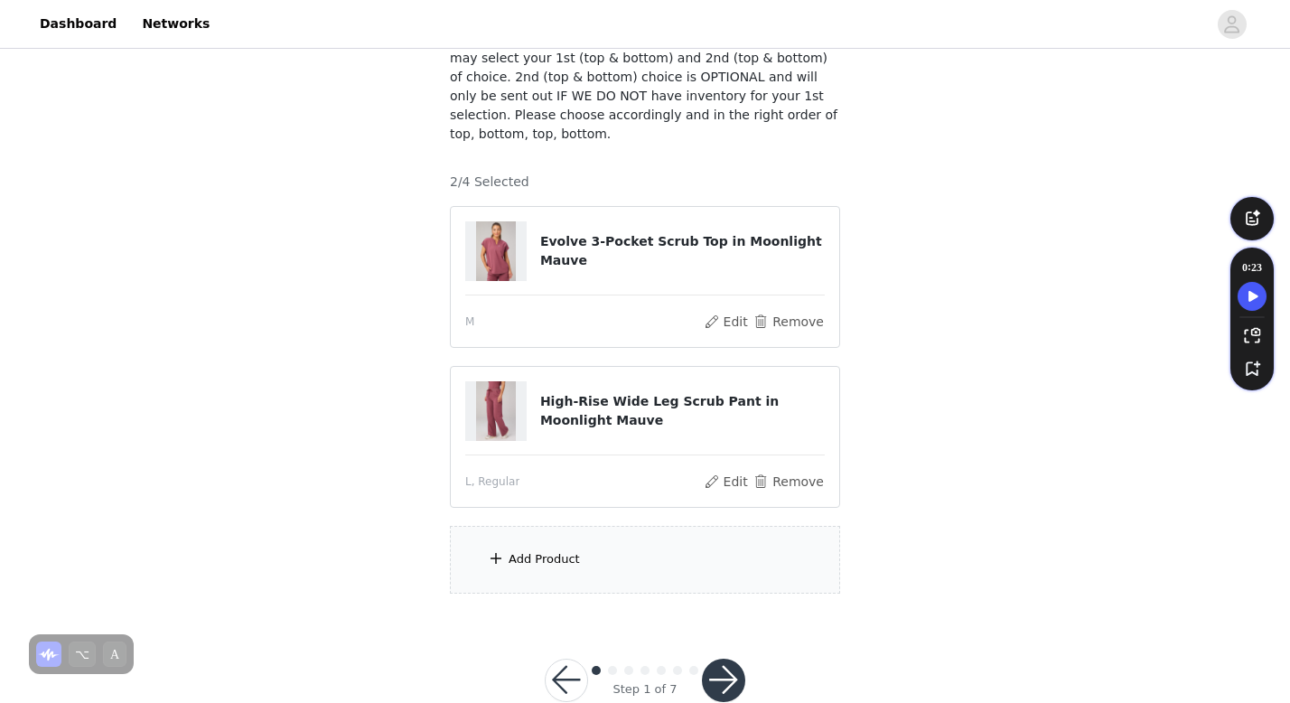
scroll to position [180, 0]
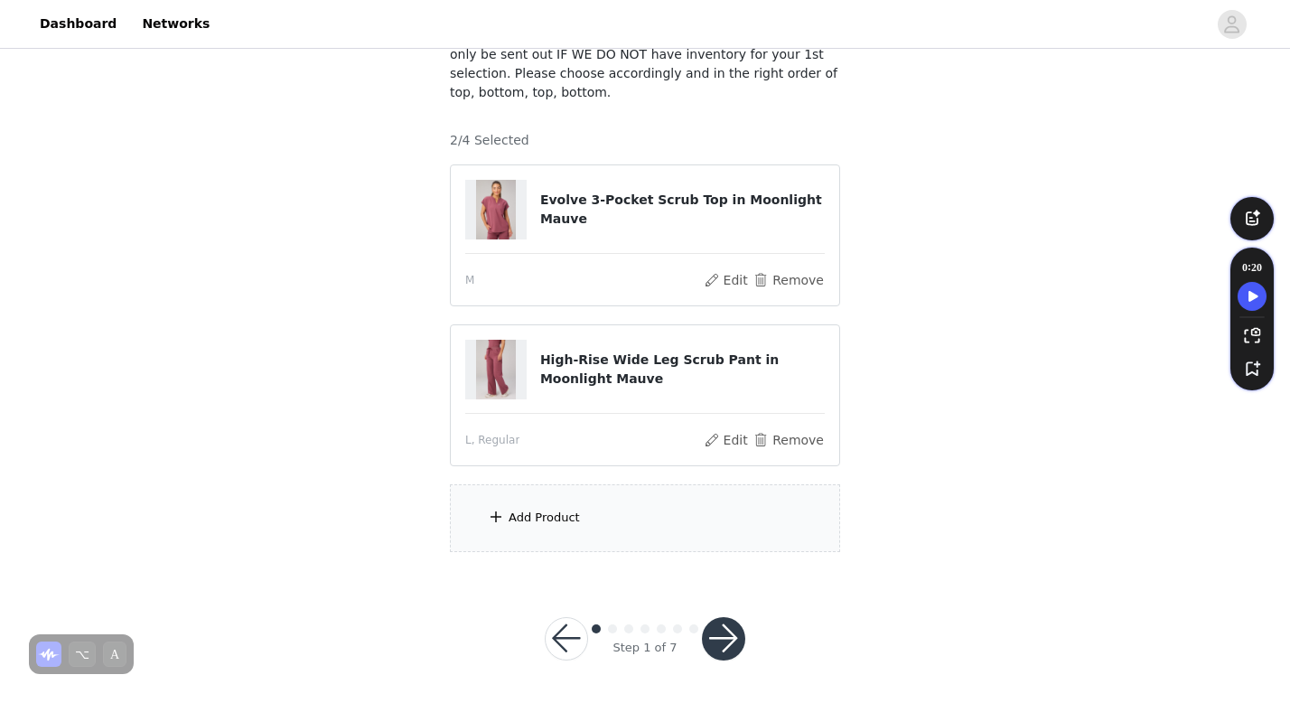
click at [615, 516] on div "Add Product" at bounding box center [645, 518] width 390 height 68
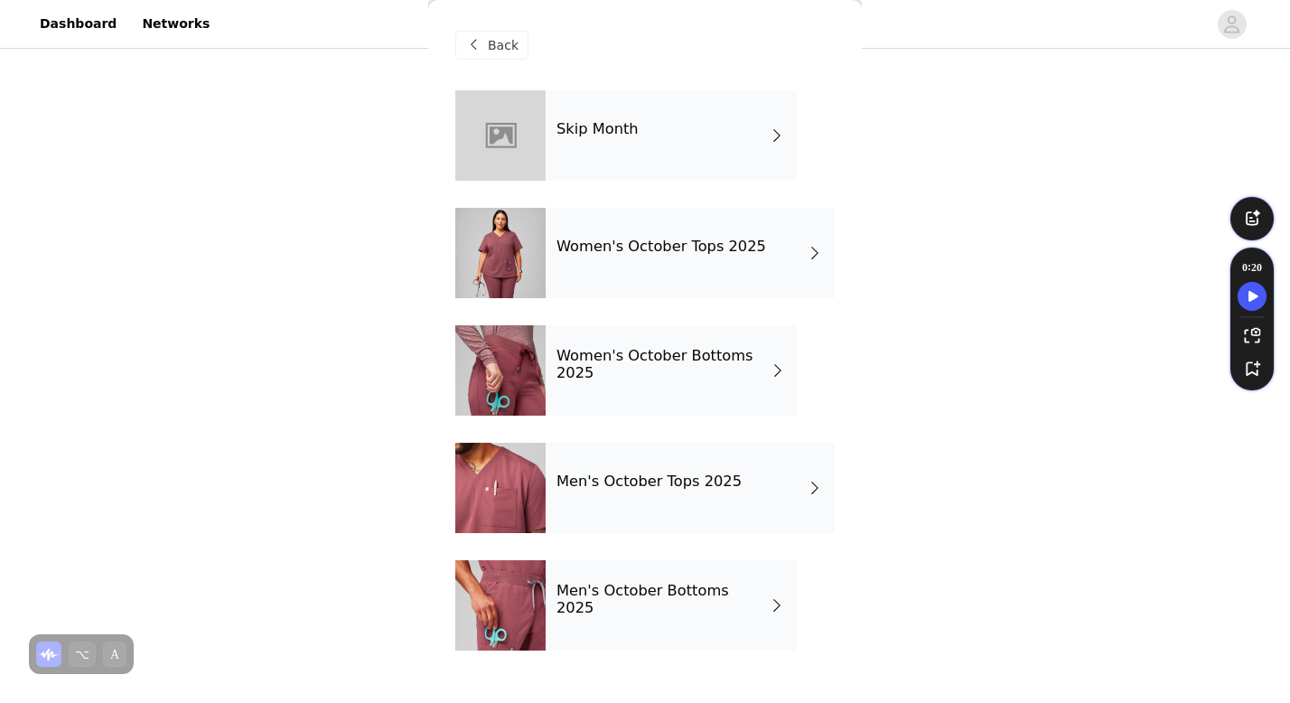
click at [701, 480] on h4 "Men's October Tops 2025" at bounding box center [648, 481] width 185 height 16
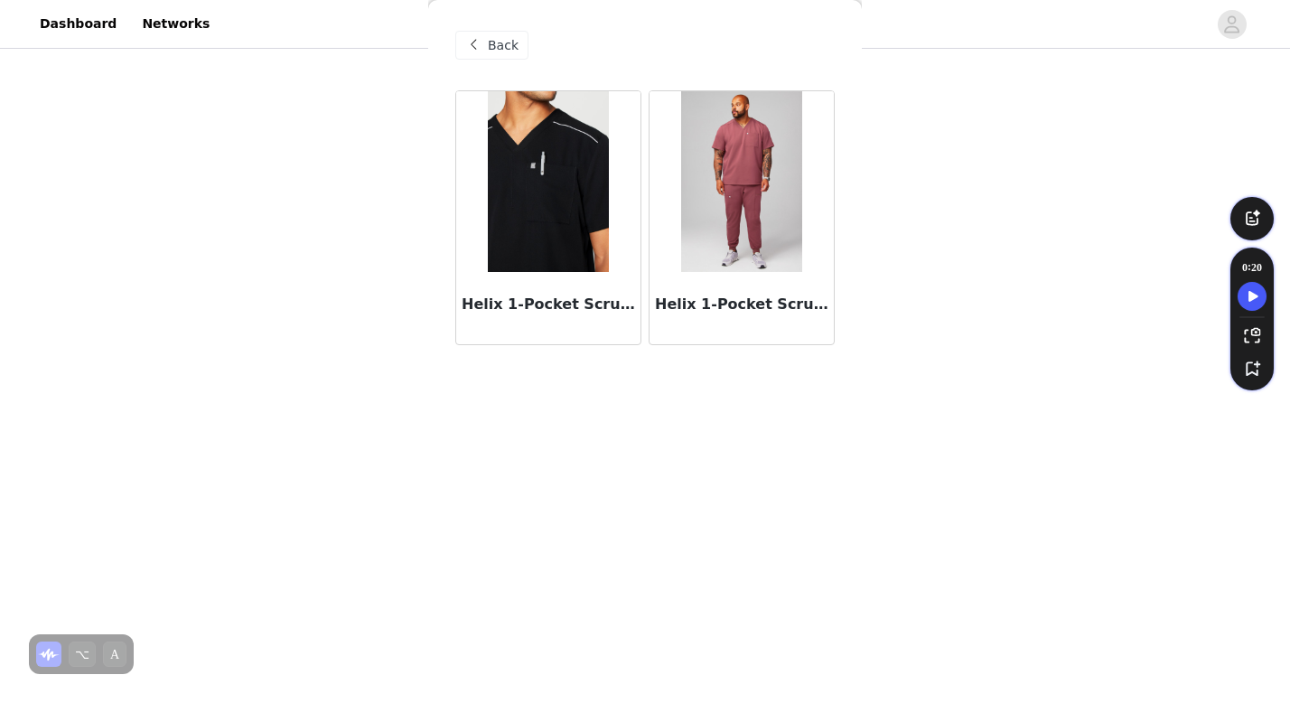
click at [473, 39] on span at bounding box center [474, 45] width 22 height 22
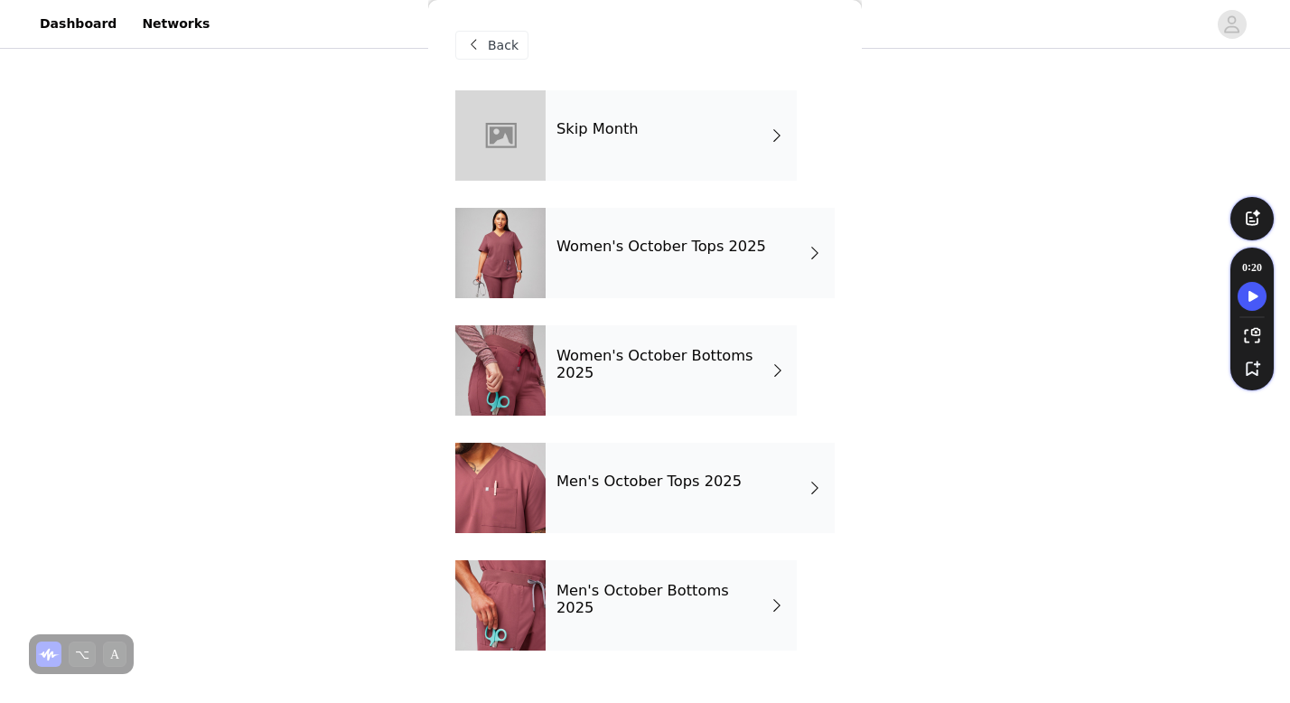
click at [627, 590] on h4 "Men's October Bottoms 2025" at bounding box center [661, 599] width 211 height 33
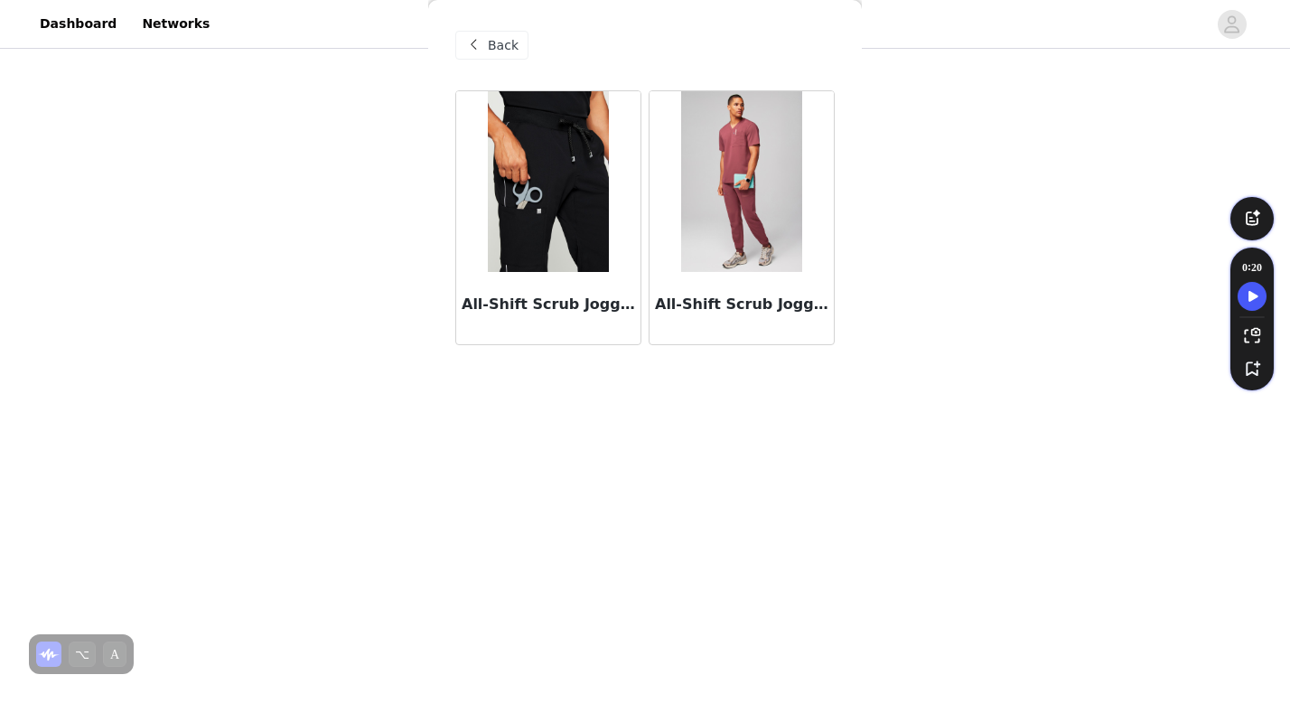
click at [479, 43] on span at bounding box center [474, 45] width 22 height 22
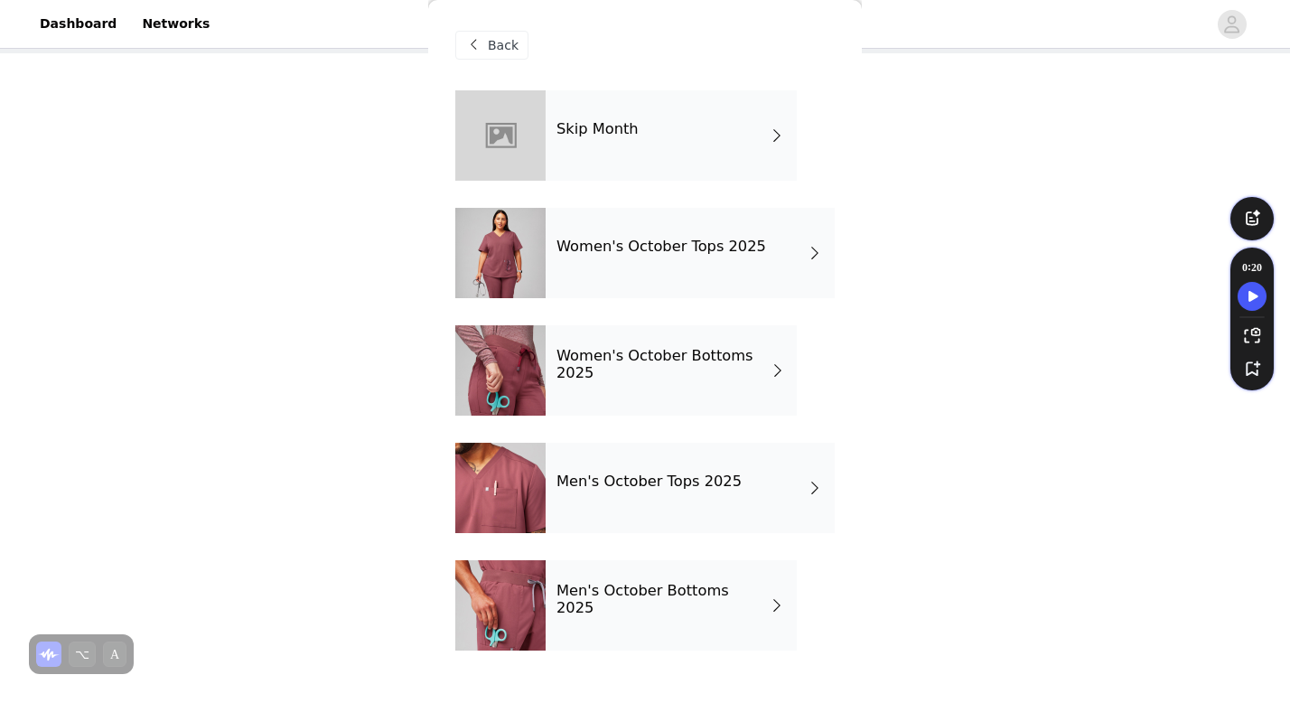
scroll to position [0, 0]
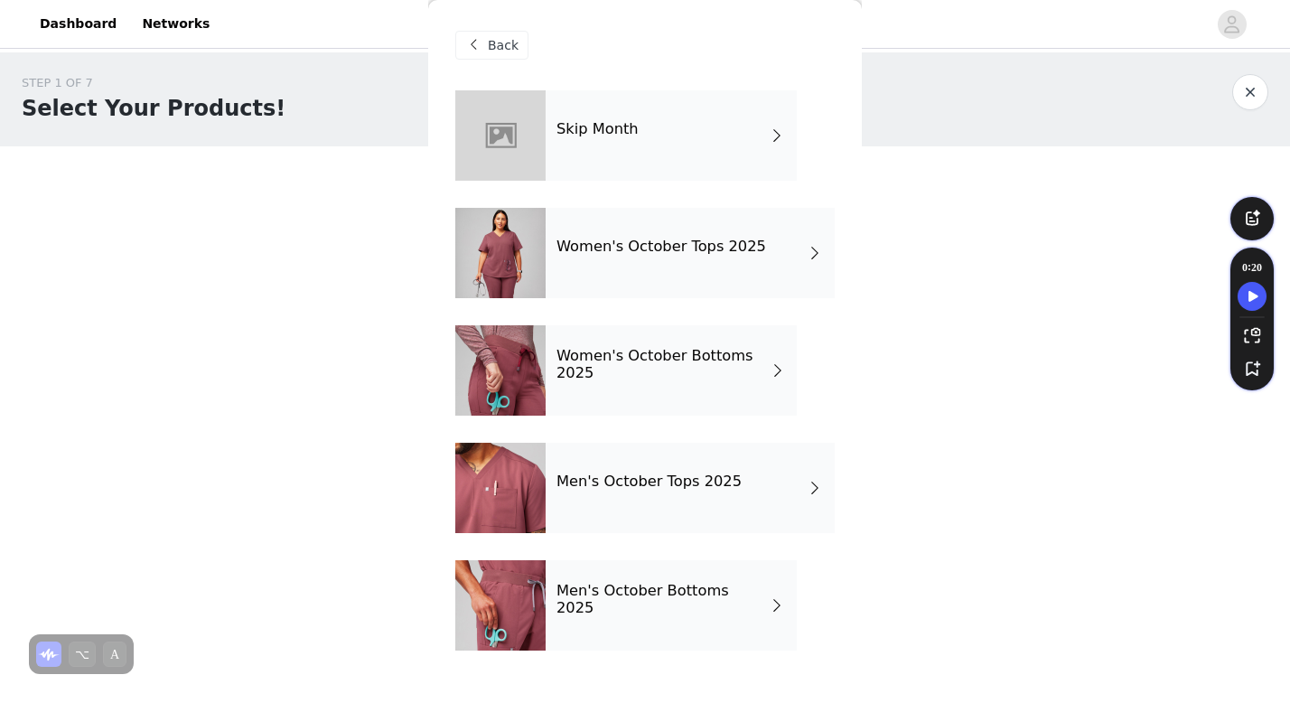
click at [976, 310] on div "STEP 1 OF 7 Select Your Products! *NOTICE: GRIN will allow you to choose UP to …" at bounding box center [645, 402] width 1290 height 701
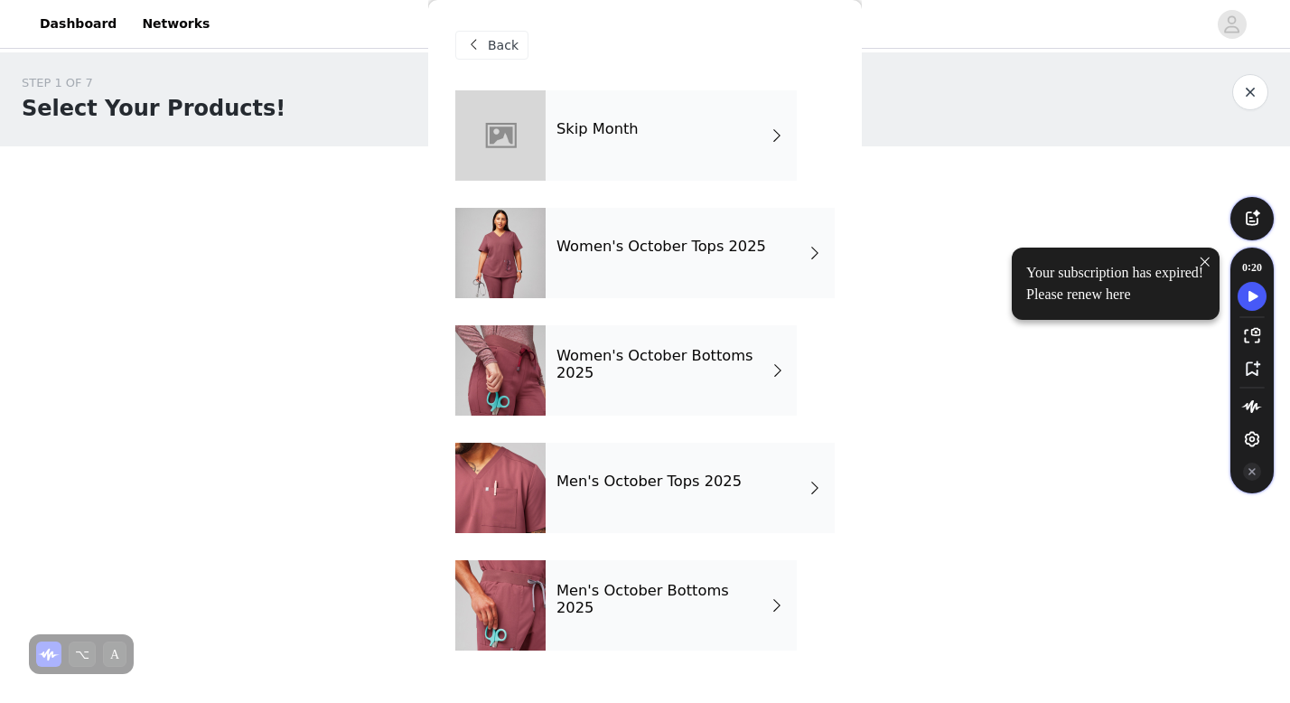
click at [1212, 257] on div "Your subscription has expired! Please renew here" at bounding box center [1116, 284] width 208 height 72
click at [1205, 261] on icon at bounding box center [1205, 261] width 9 height 9
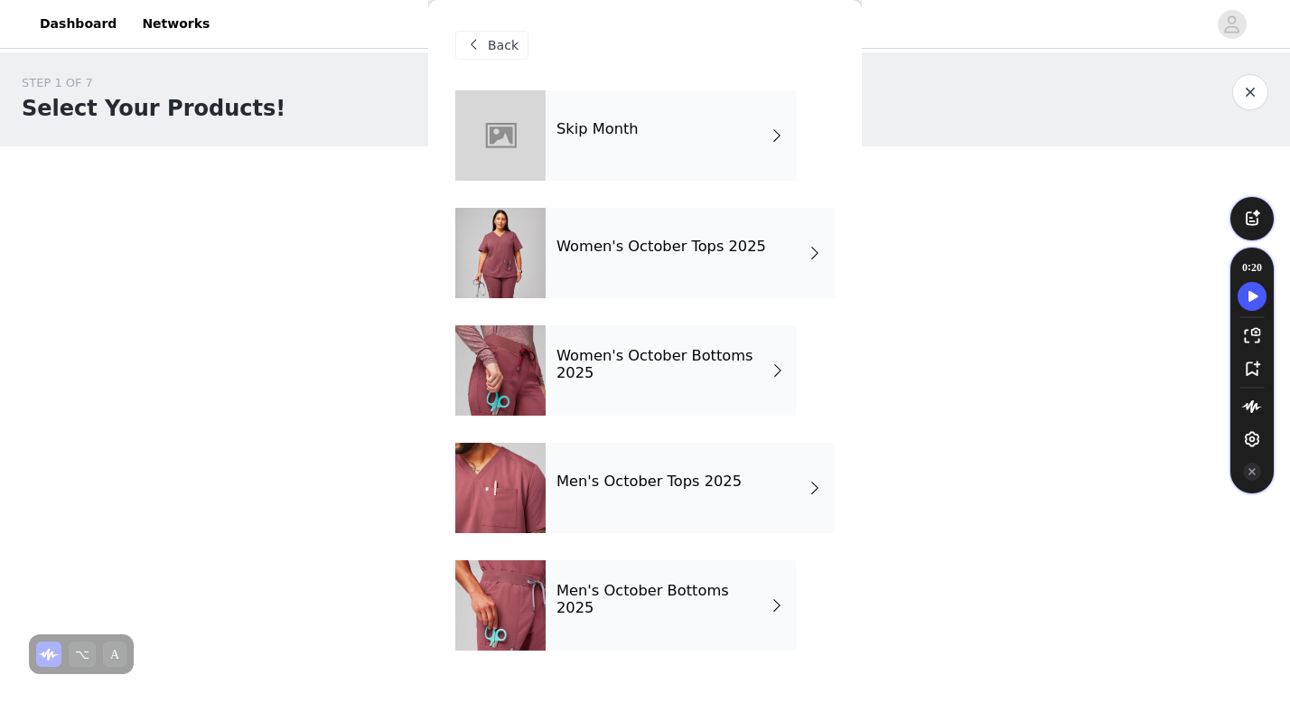
scroll to position [180, 0]
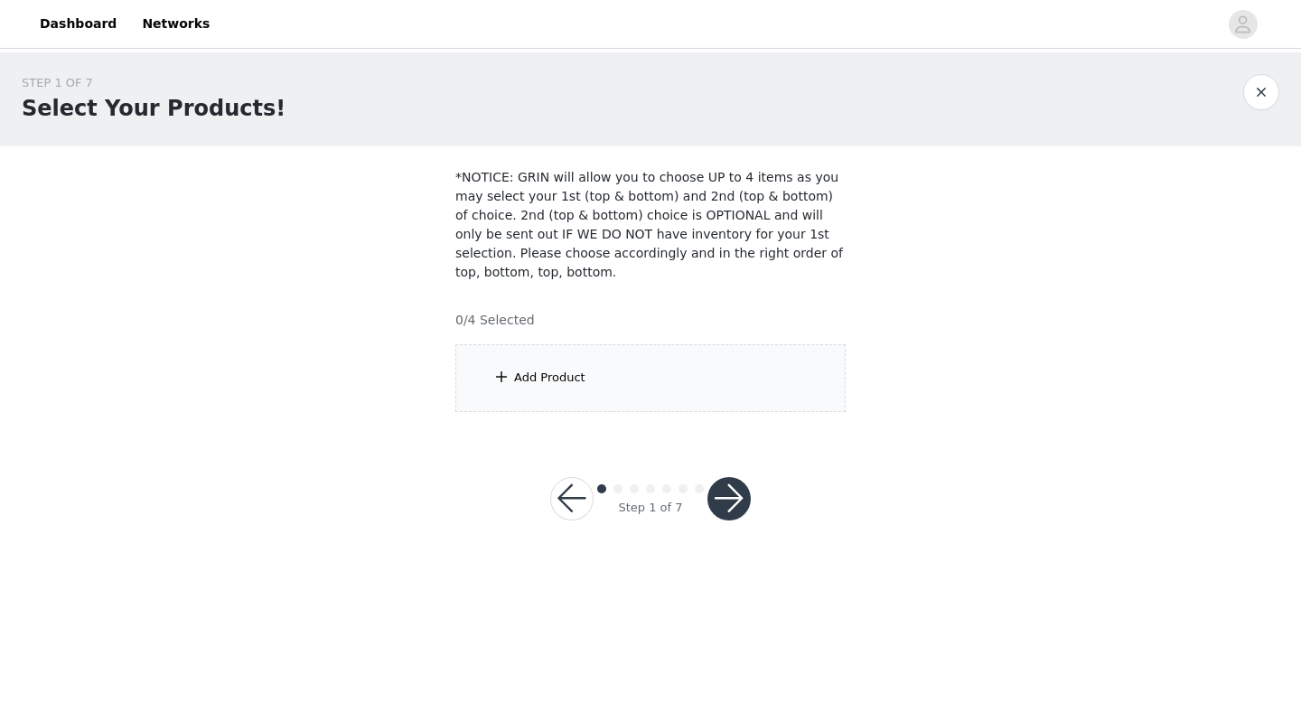
click at [541, 374] on div "Add Product" at bounding box center [549, 378] width 71 height 18
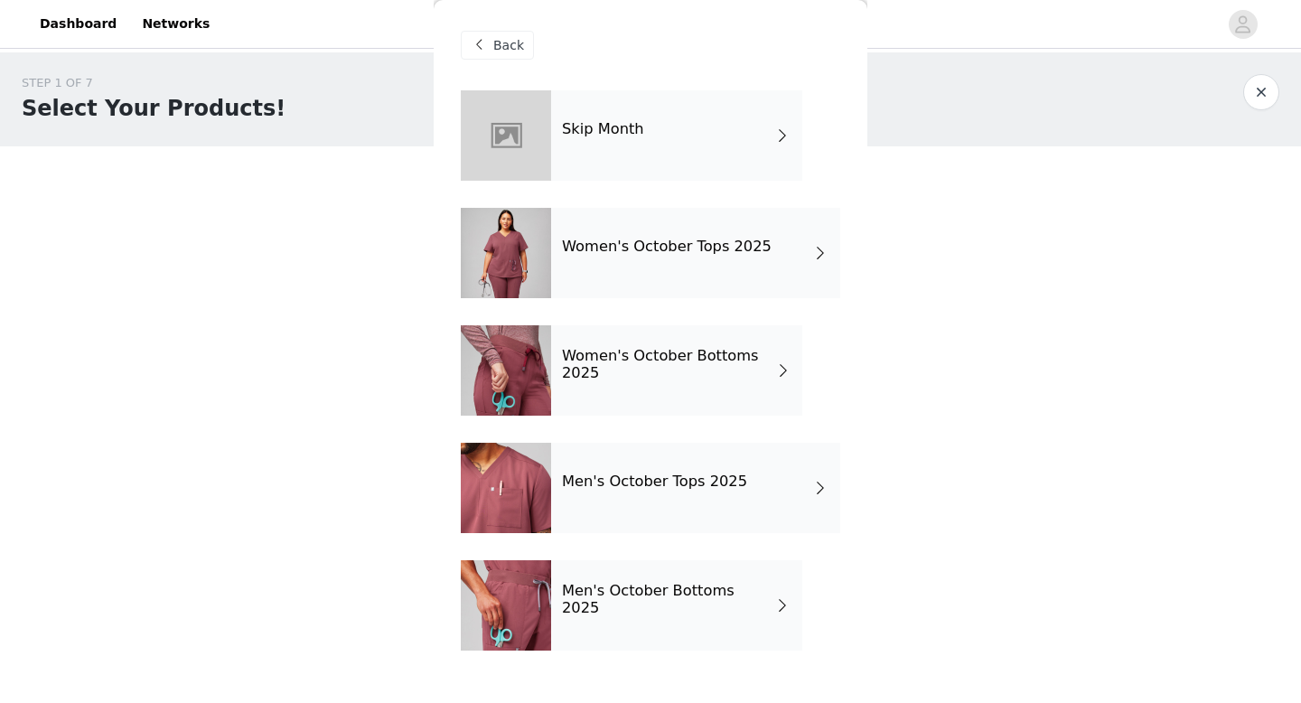
click at [514, 47] on span "Back" at bounding box center [508, 45] width 31 height 19
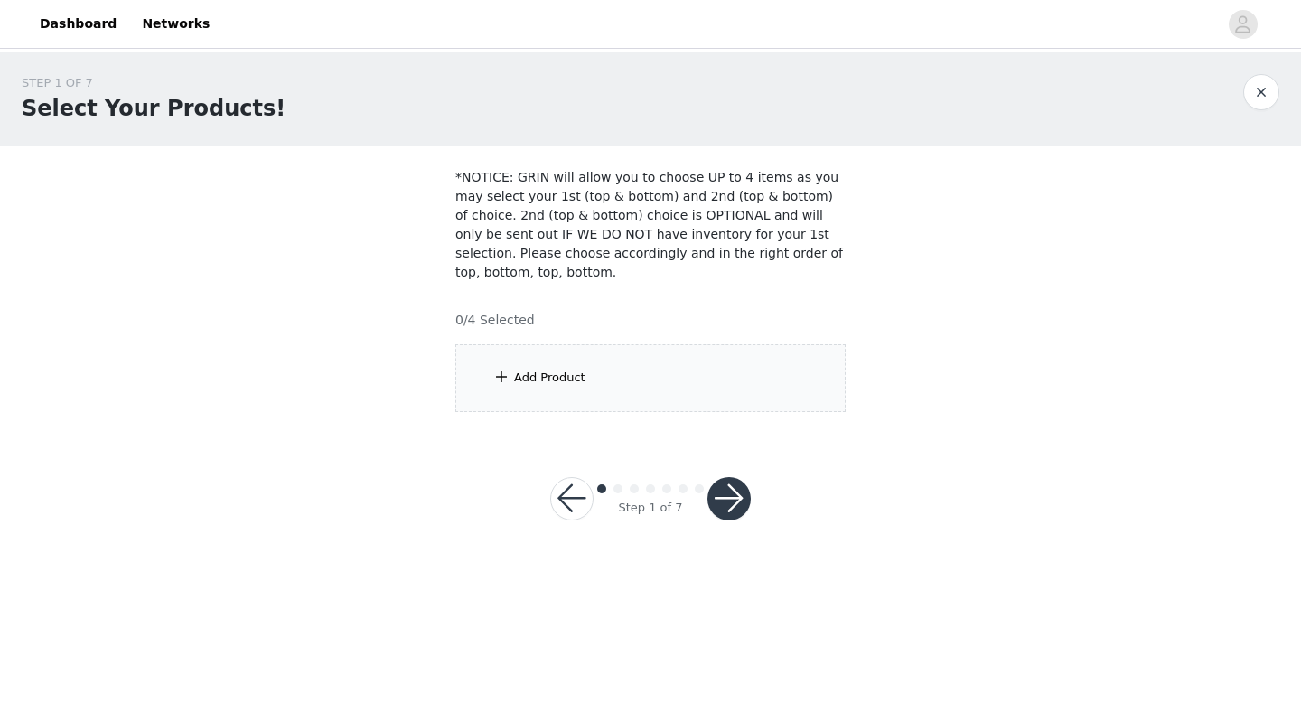
click at [555, 377] on div "Add Product" at bounding box center [549, 378] width 71 height 18
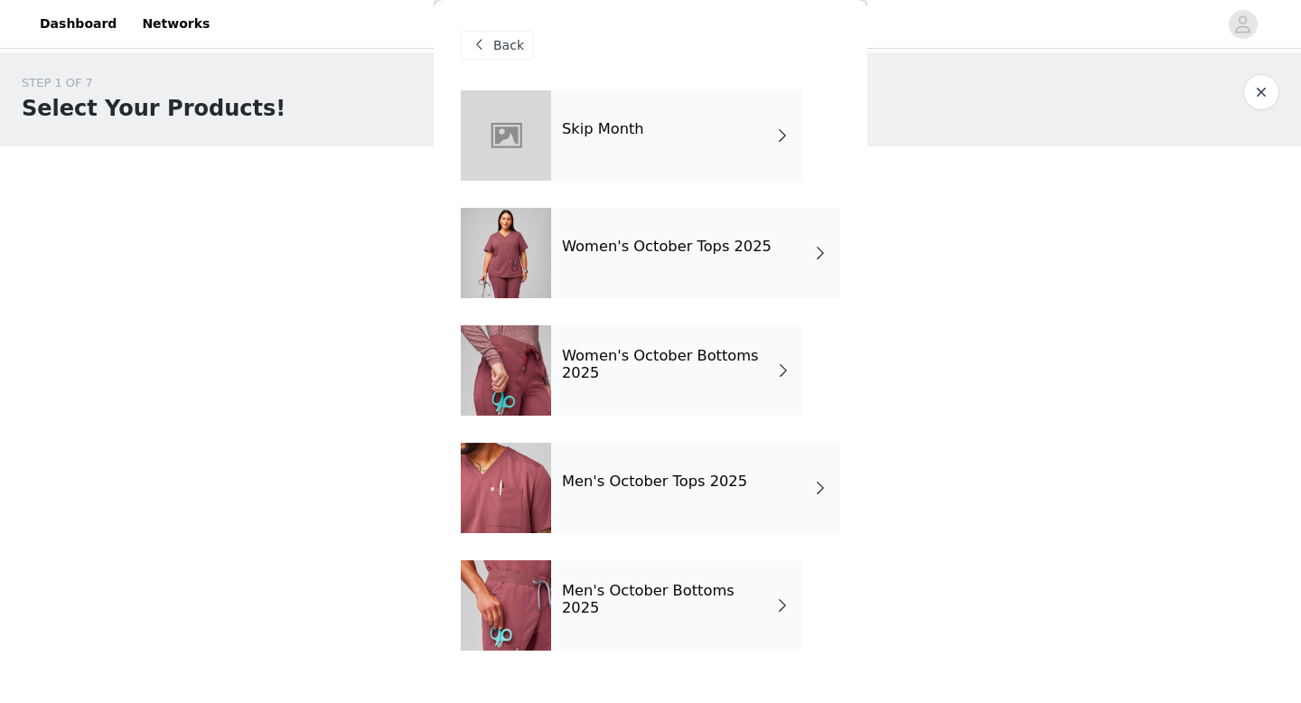
click at [690, 246] on h4 "Women's October Tops 2025" at bounding box center [667, 246] width 210 height 16
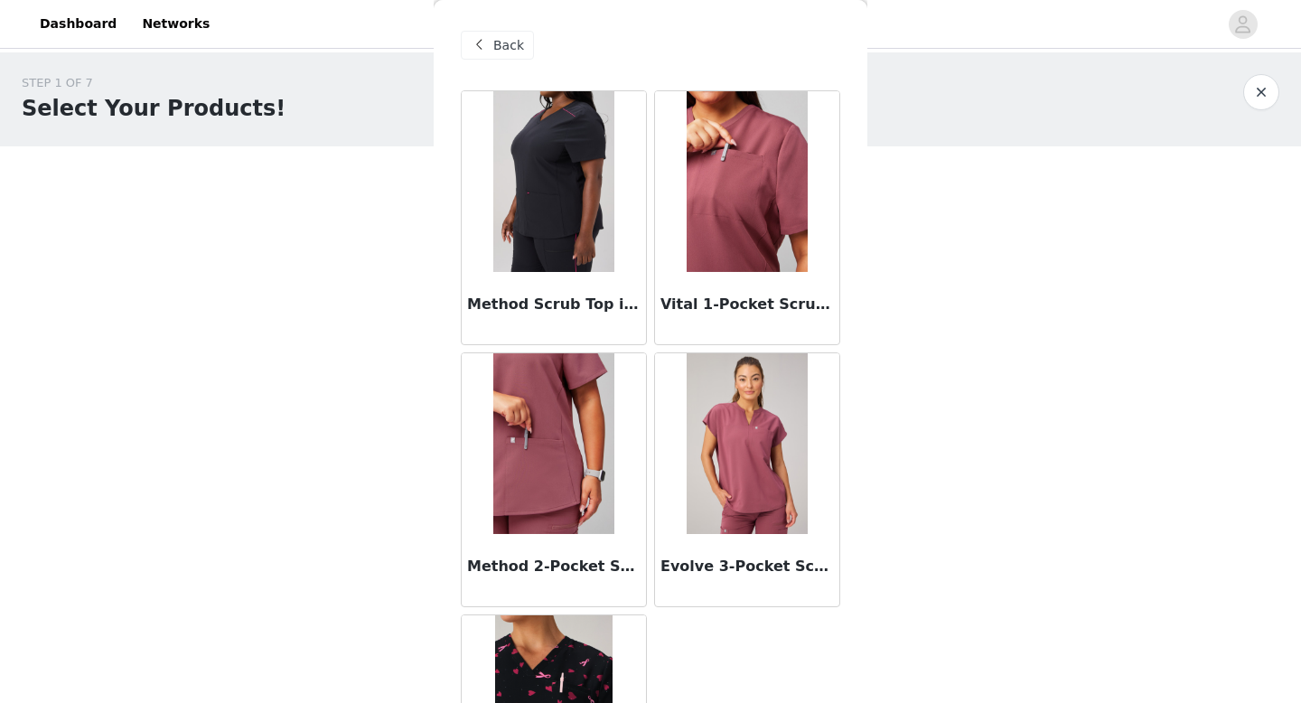
click at [738, 169] on img at bounding box center [747, 181] width 120 height 181
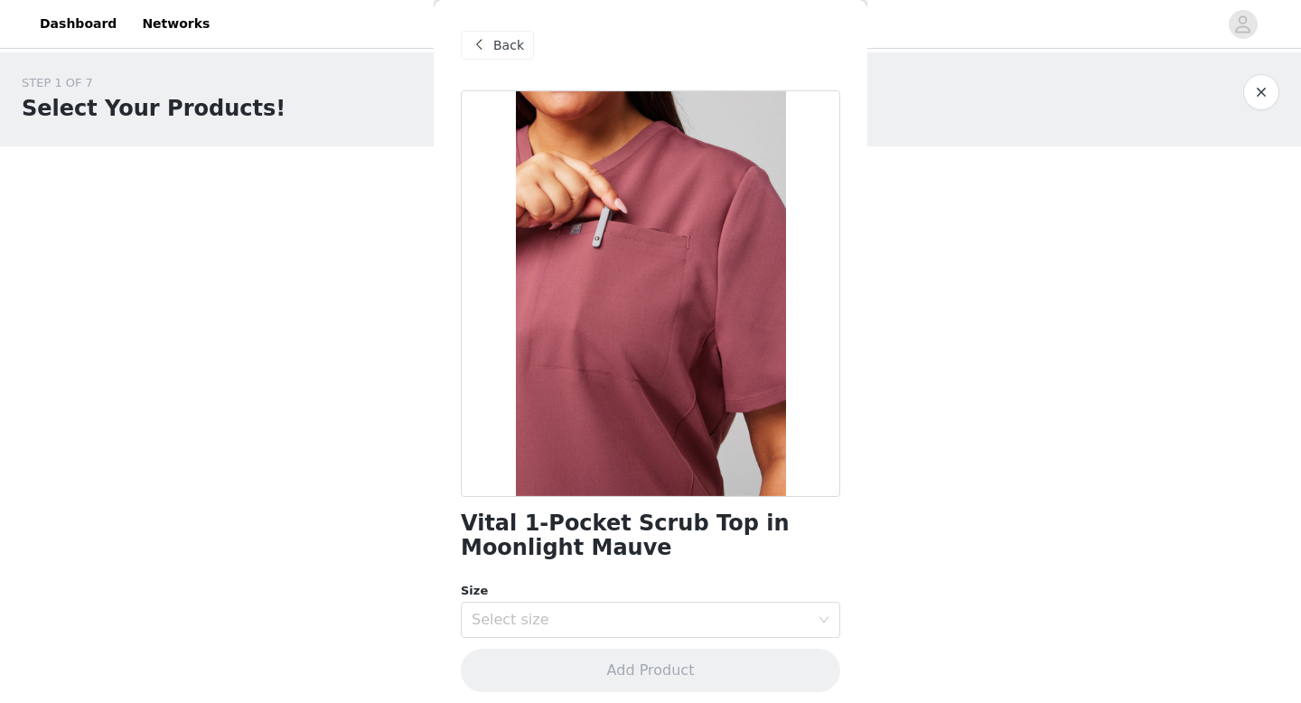
click at [492, 40] on div "Back" at bounding box center [497, 45] width 73 height 29
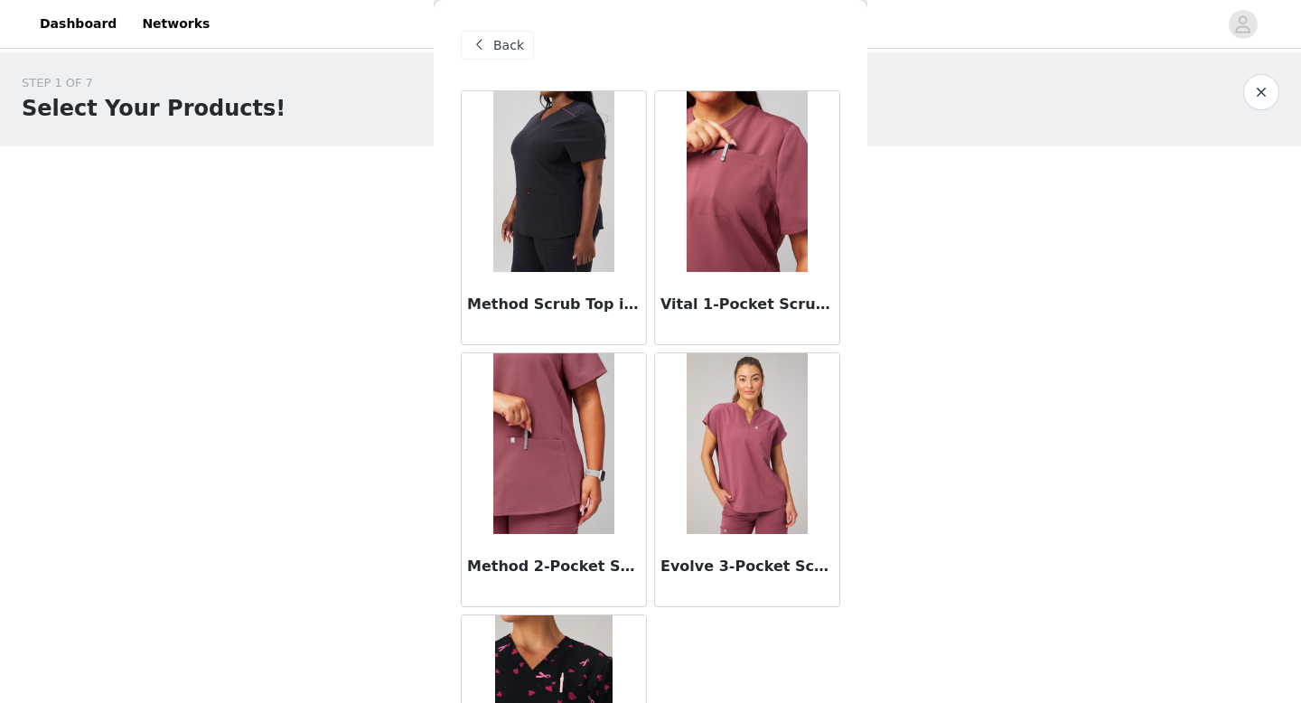
click at [738, 435] on img at bounding box center [747, 443] width 120 height 181
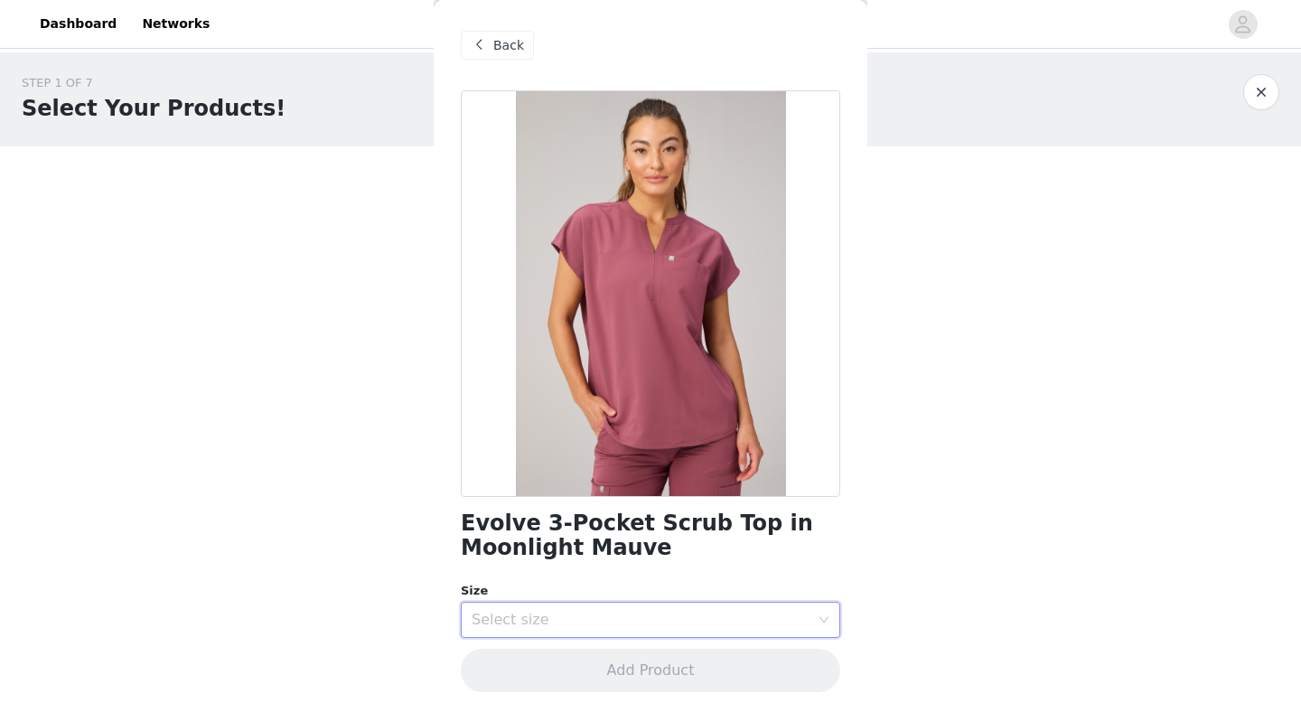
click at [692, 629] on div "Select size" at bounding box center [645, 620] width 346 height 34
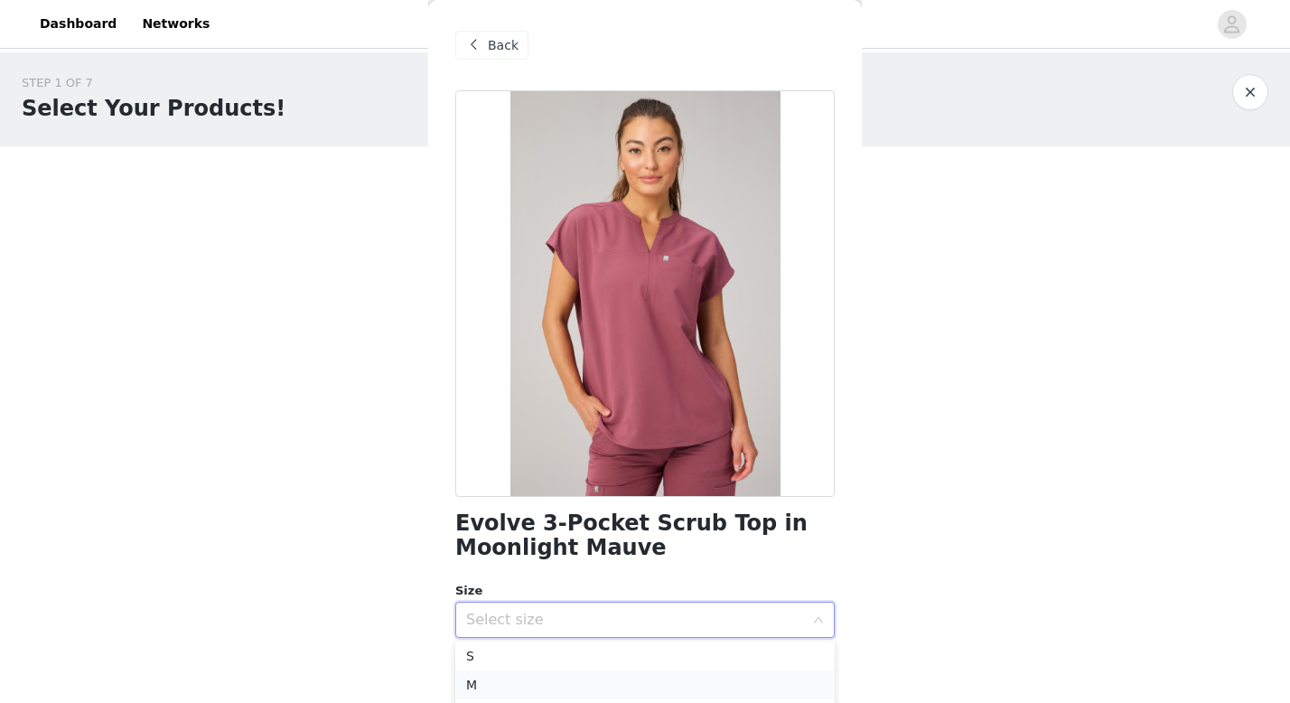
click at [546, 677] on li "M" at bounding box center [644, 684] width 379 height 29
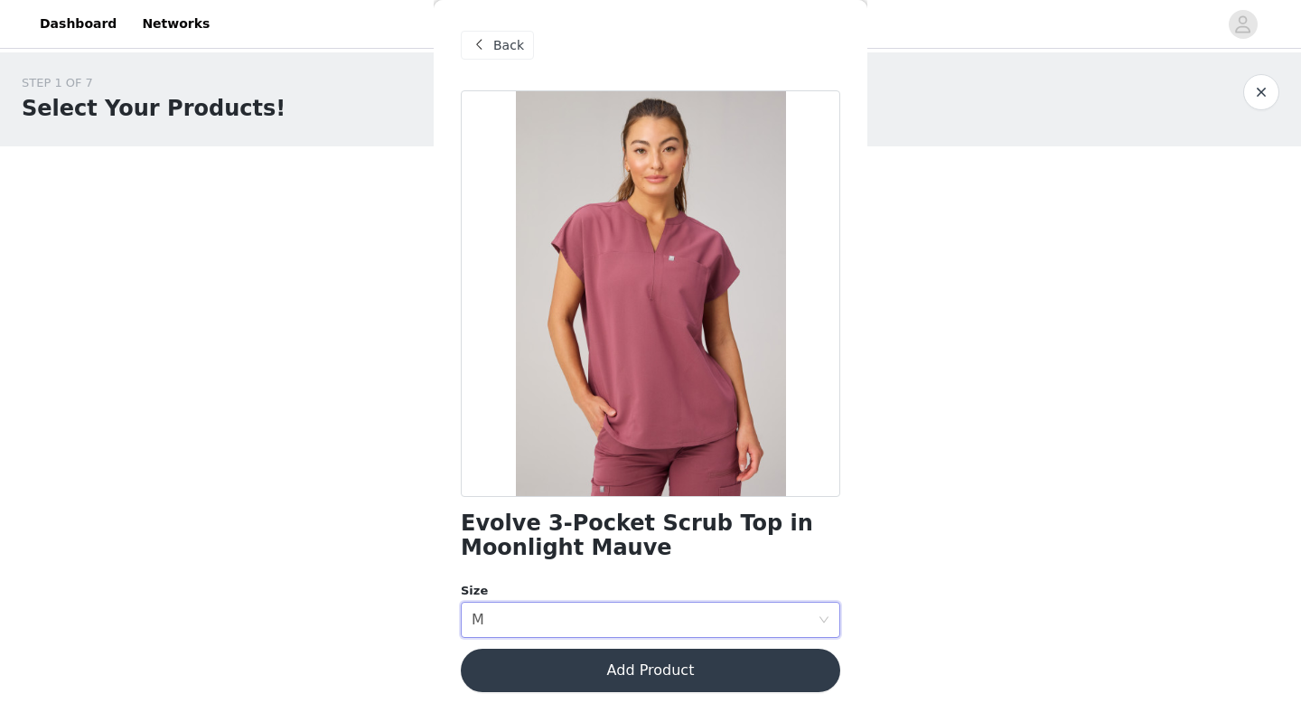
click at [723, 686] on button "Add Product" at bounding box center [650, 670] width 379 height 43
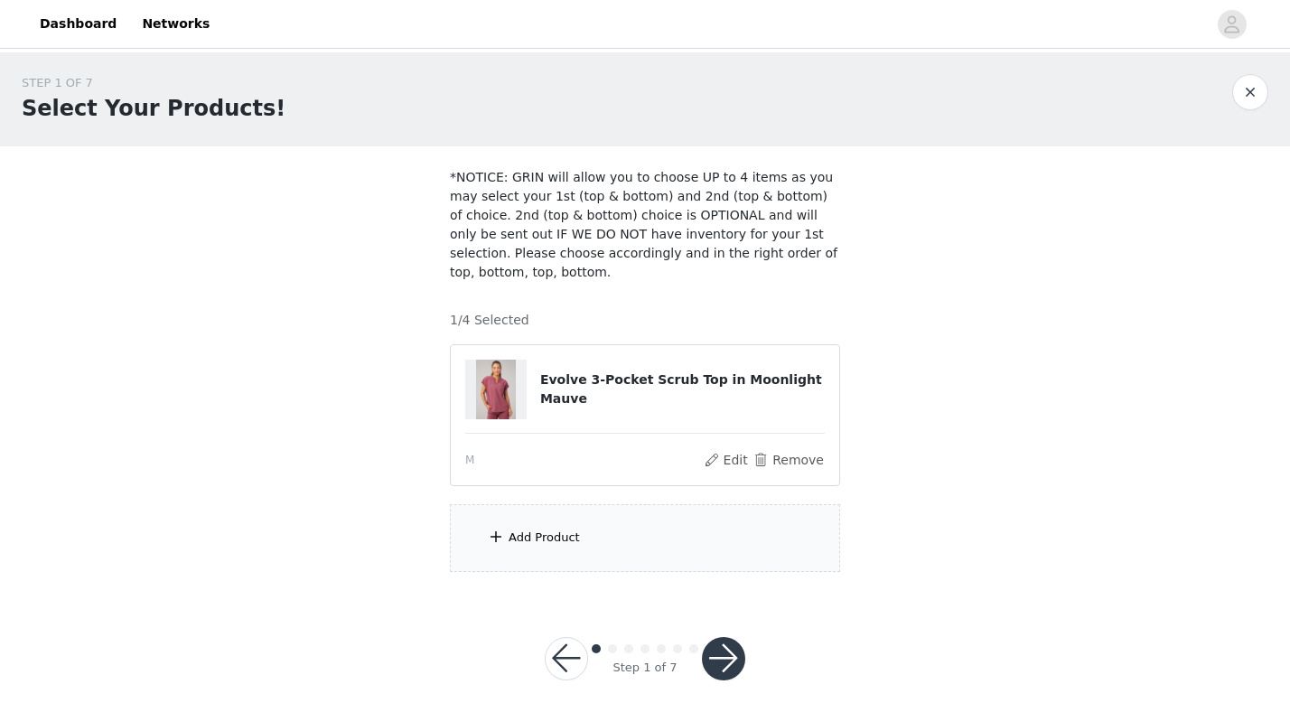
scroll to position [20, 0]
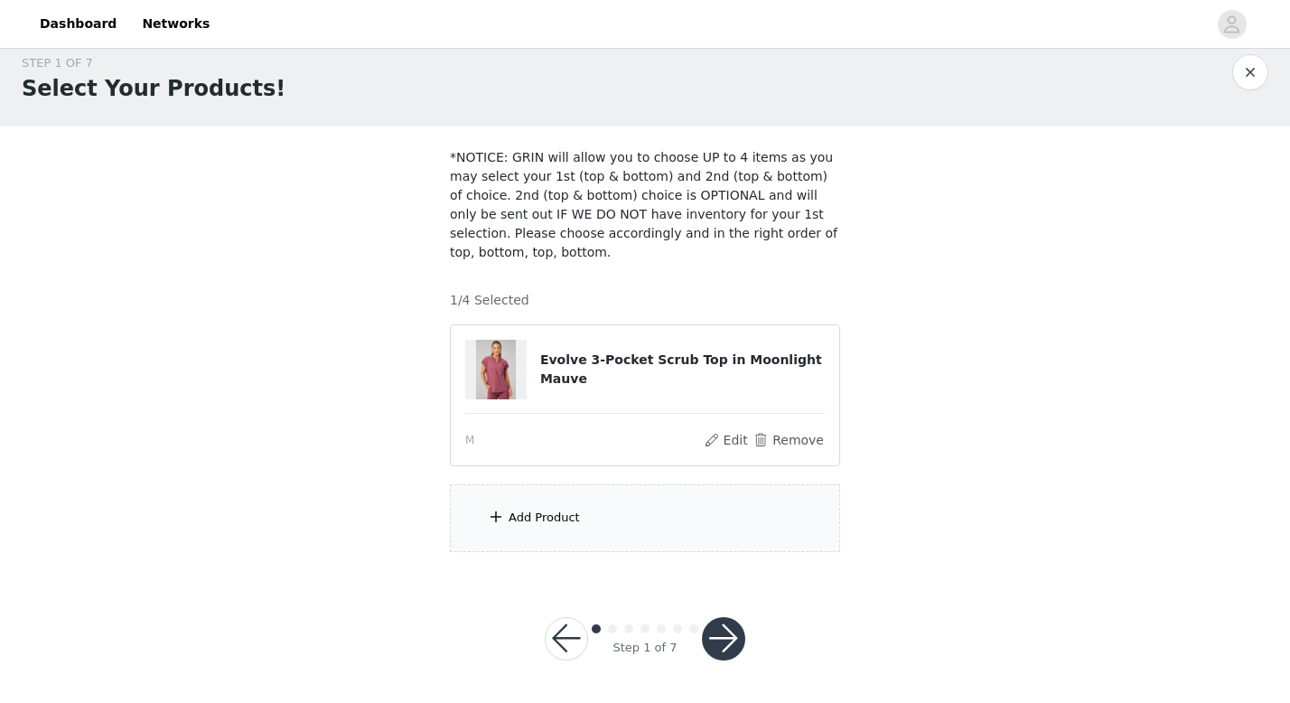
click at [588, 506] on div "Add Product" at bounding box center [645, 518] width 390 height 68
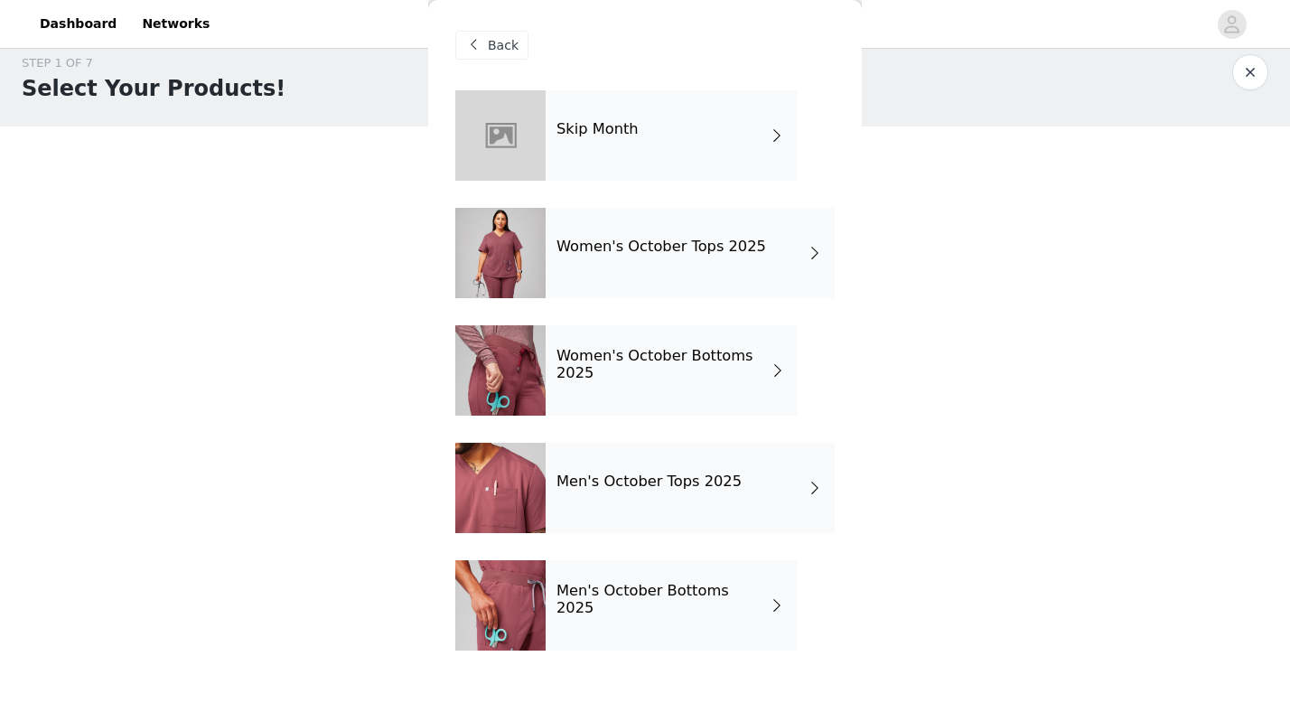
click at [592, 384] on div "Women's October Bottoms 2025" at bounding box center [671, 370] width 251 height 90
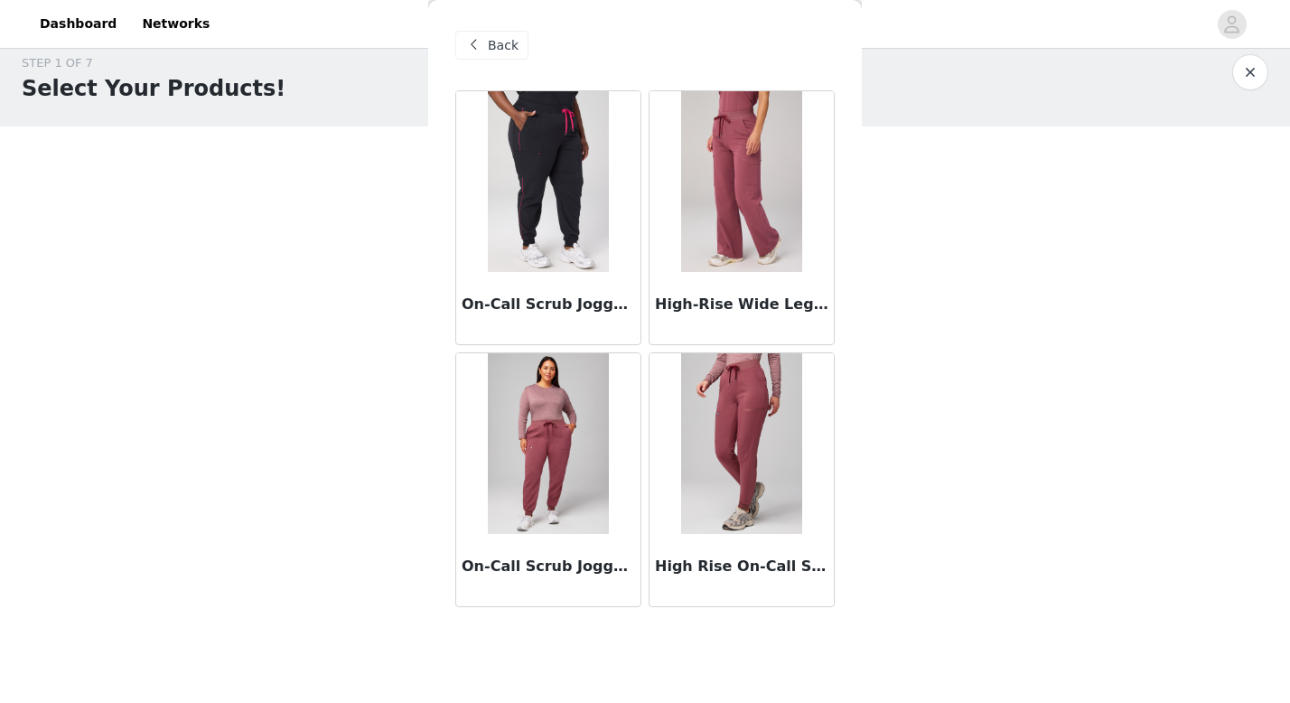
click at [763, 142] on img at bounding box center [741, 181] width 120 height 181
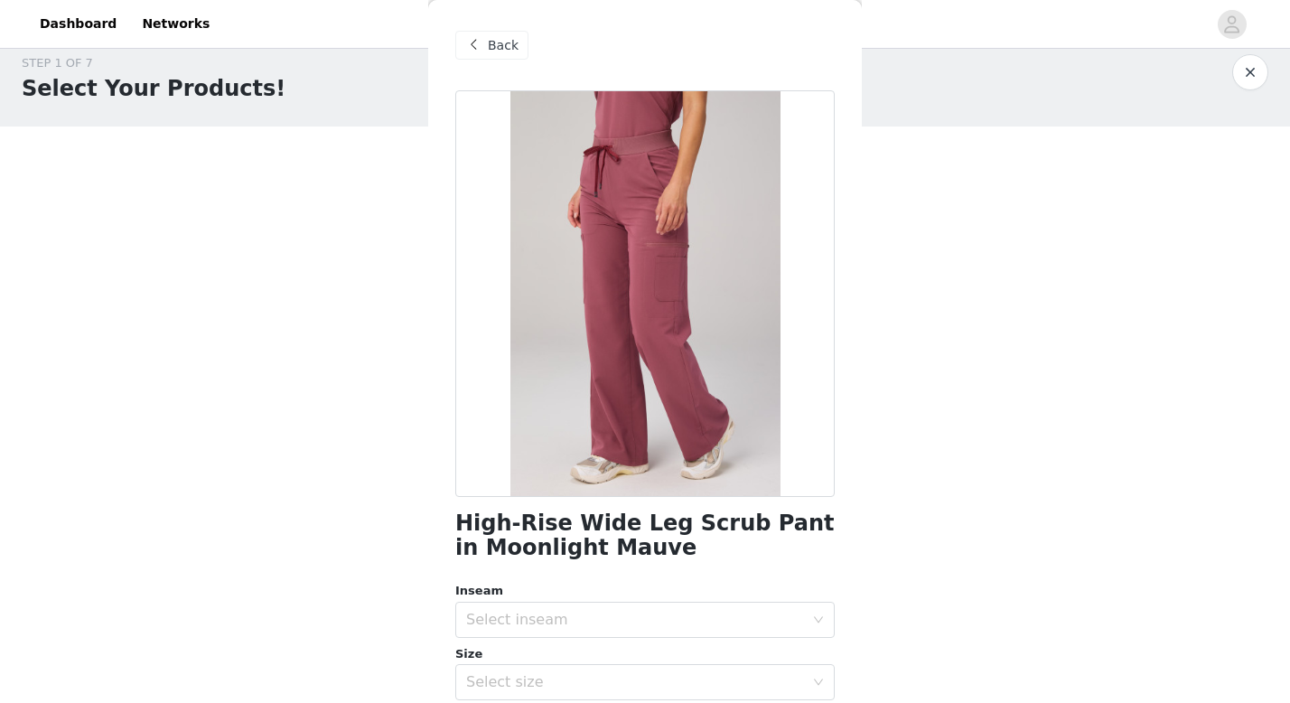
scroll to position [122, 0]
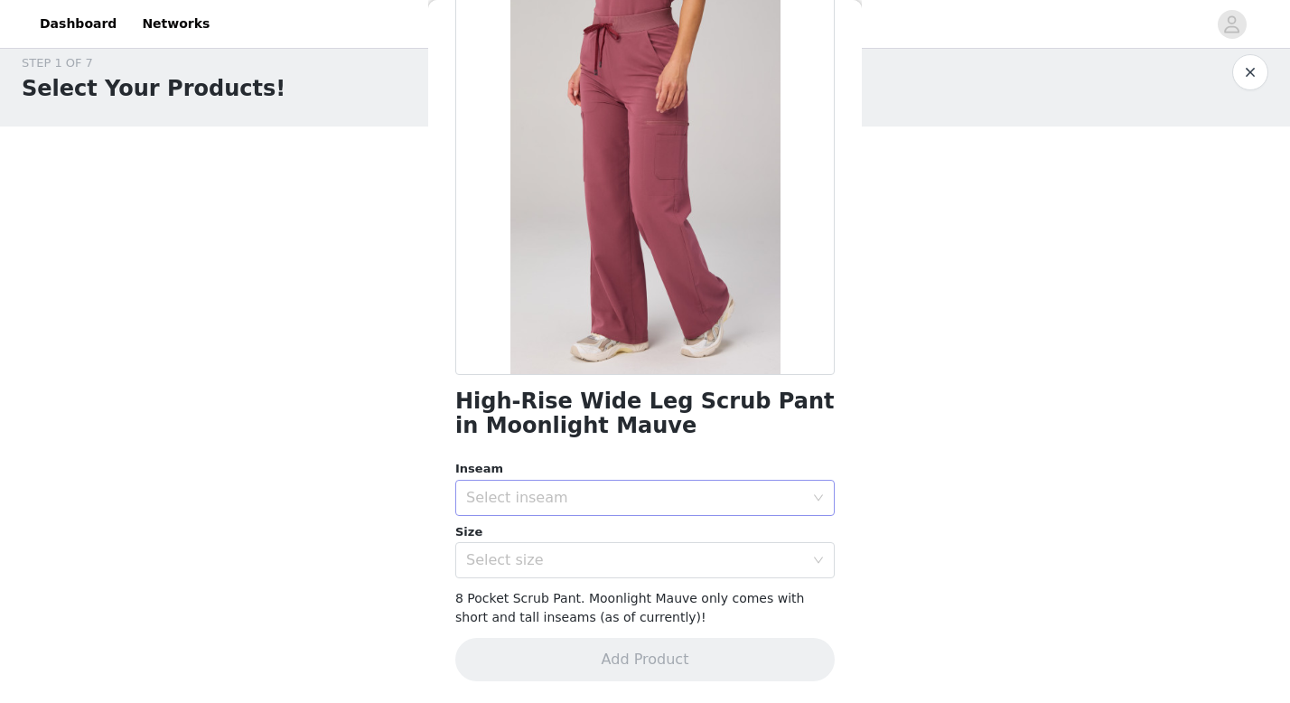
click at [596, 499] on div "Select inseam" at bounding box center [635, 498] width 338 height 18
click at [565, 566] on li "Regular" at bounding box center [644, 566] width 379 height 29
click at [533, 566] on div "Select size" at bounding box center [635, 560] width 338 height 18
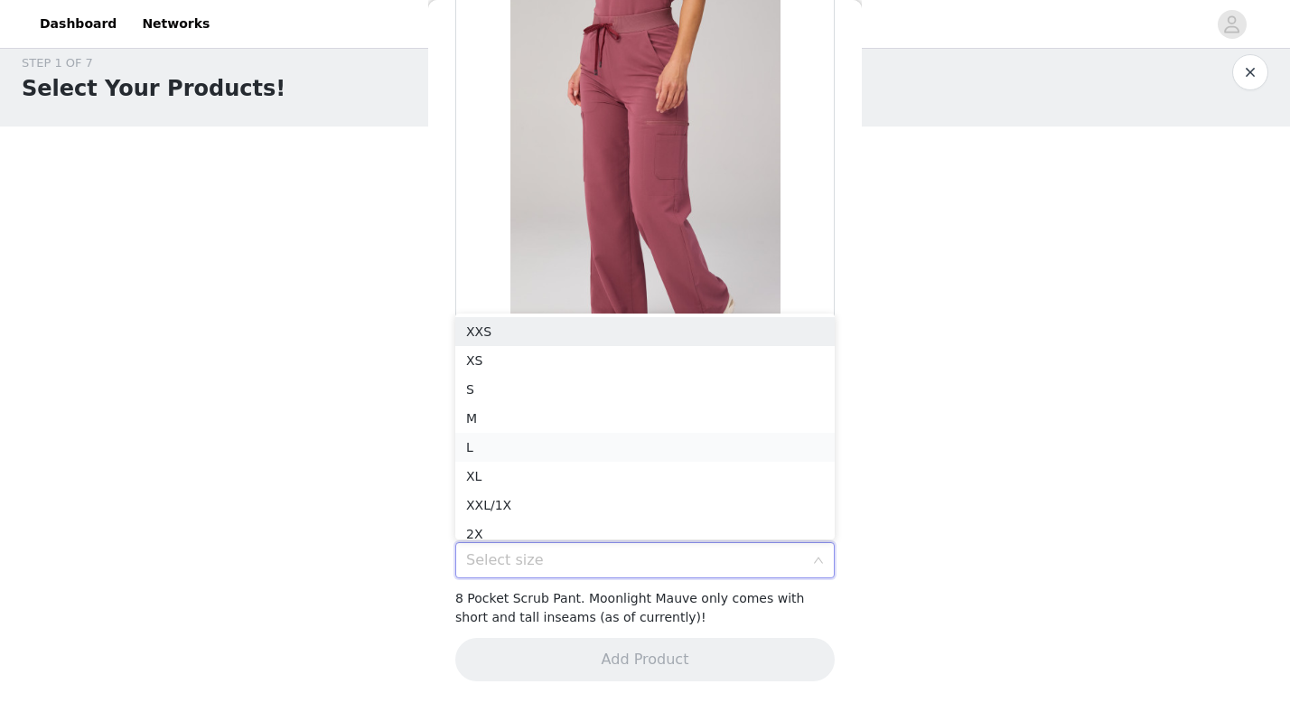
scroll to position [9, 0]
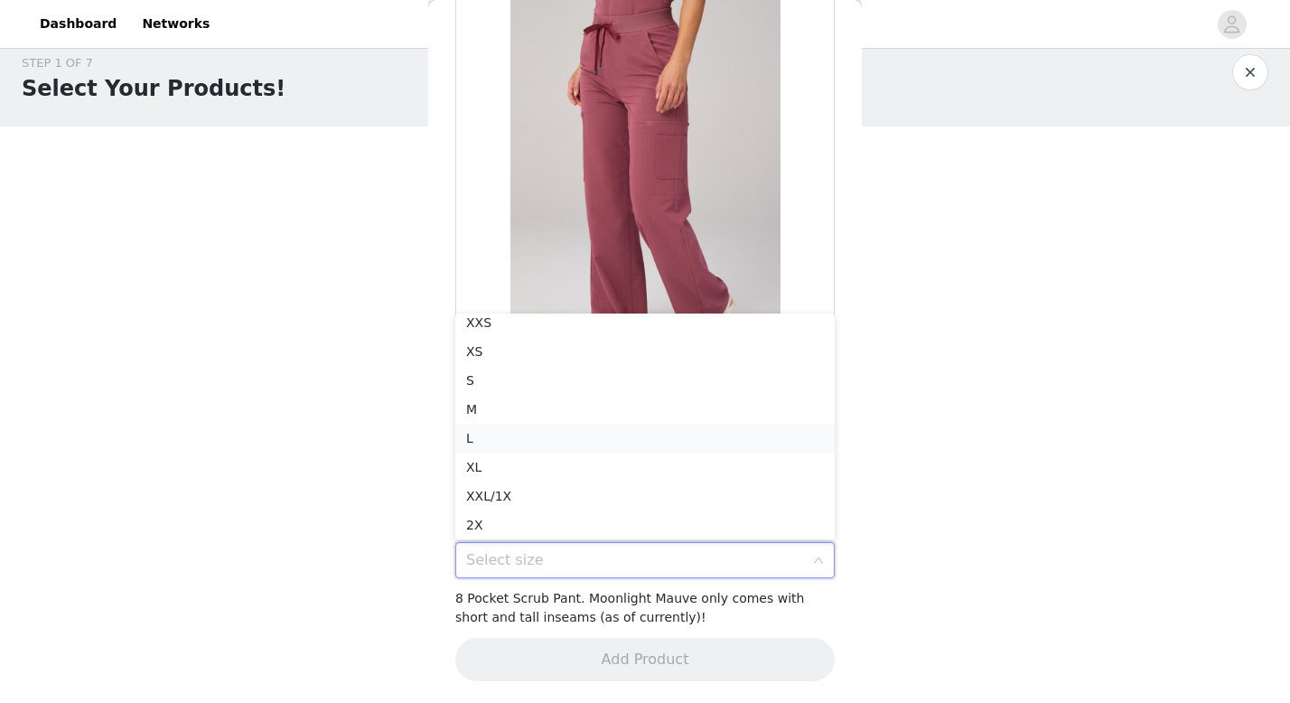
click at [512, 437] on li "L" at bounding box center [644, 438] width 379 height 29
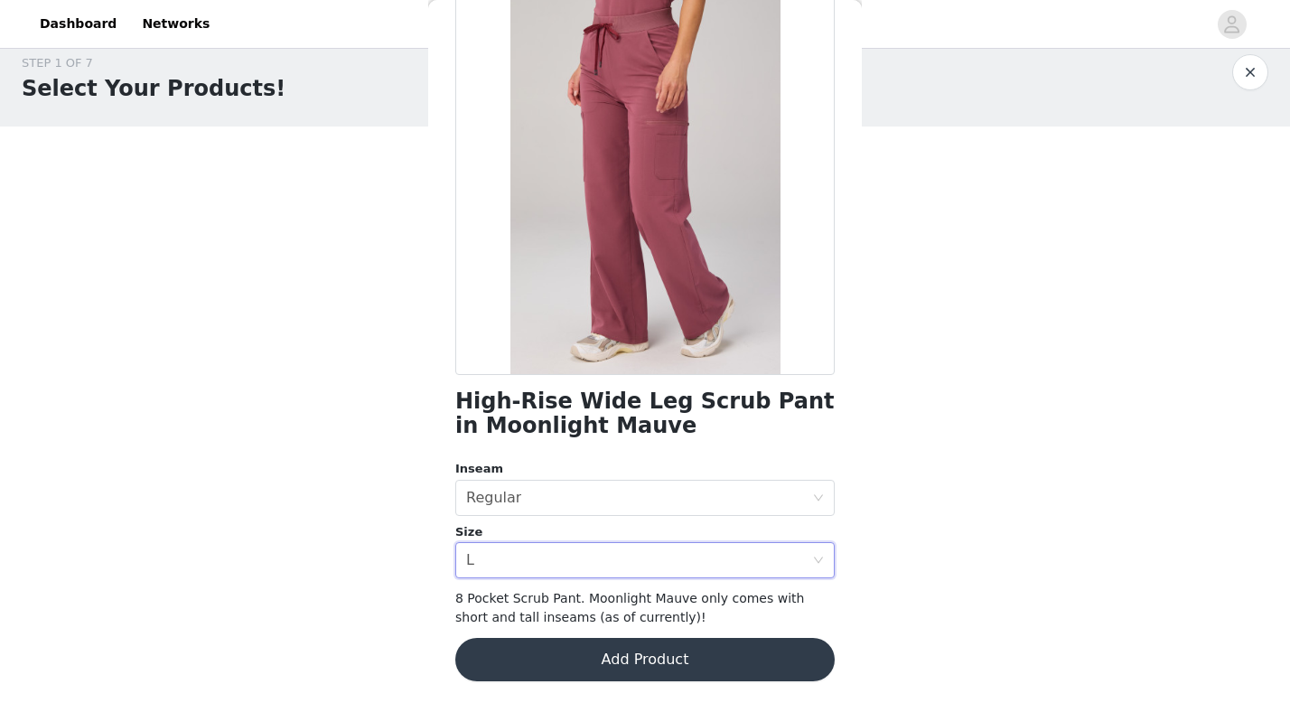
click at [737, 664] on button "Add Product" at bounding box center [644, 659] width 379 height 43
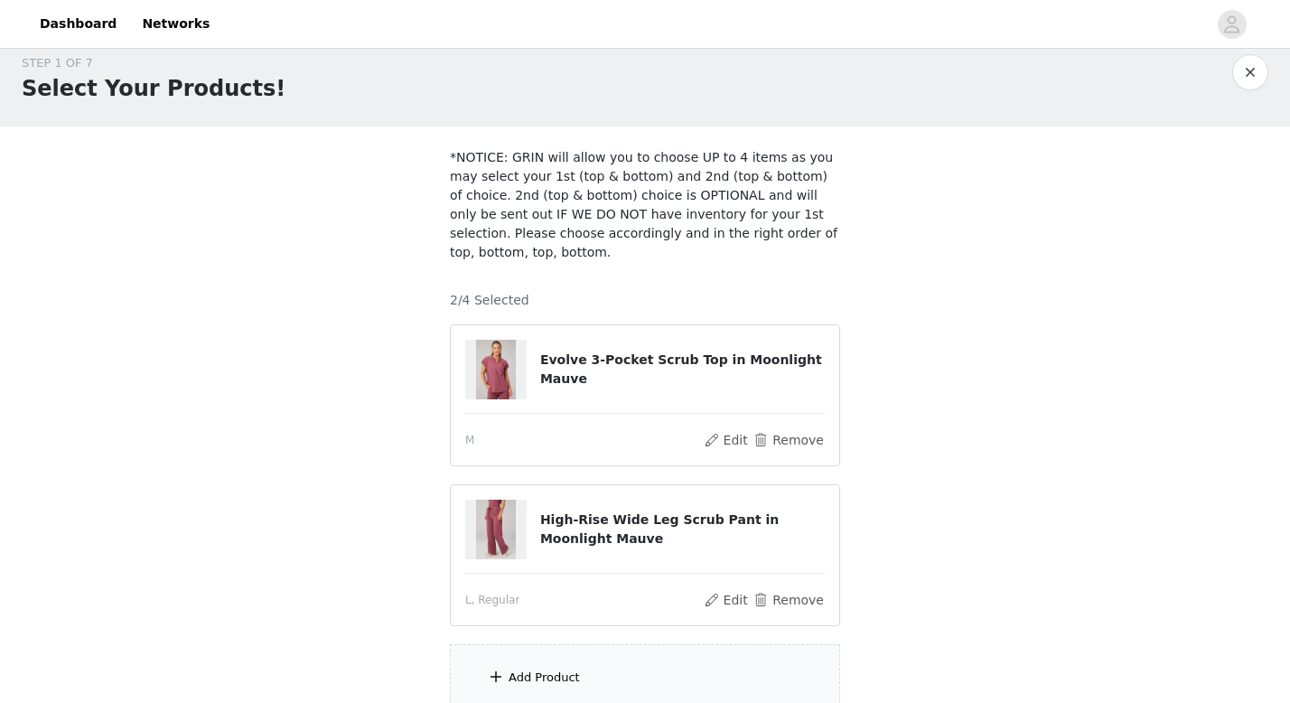
click at [984, 582] on div "STEP 1 OF 7 Select Your Products! *NOTICE: GRIN will allow you to choose UP to …" at bounding box center [645, 383] width 1290 height 701
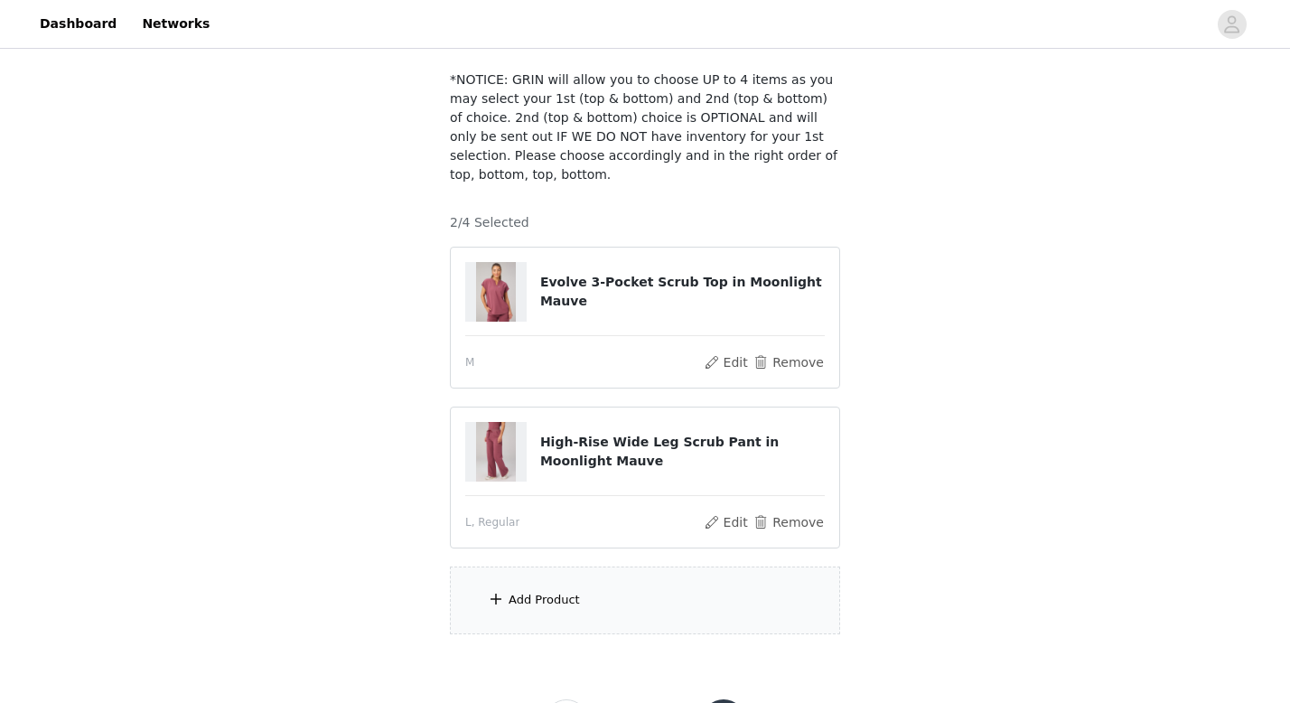
scroll to position [180, 0]
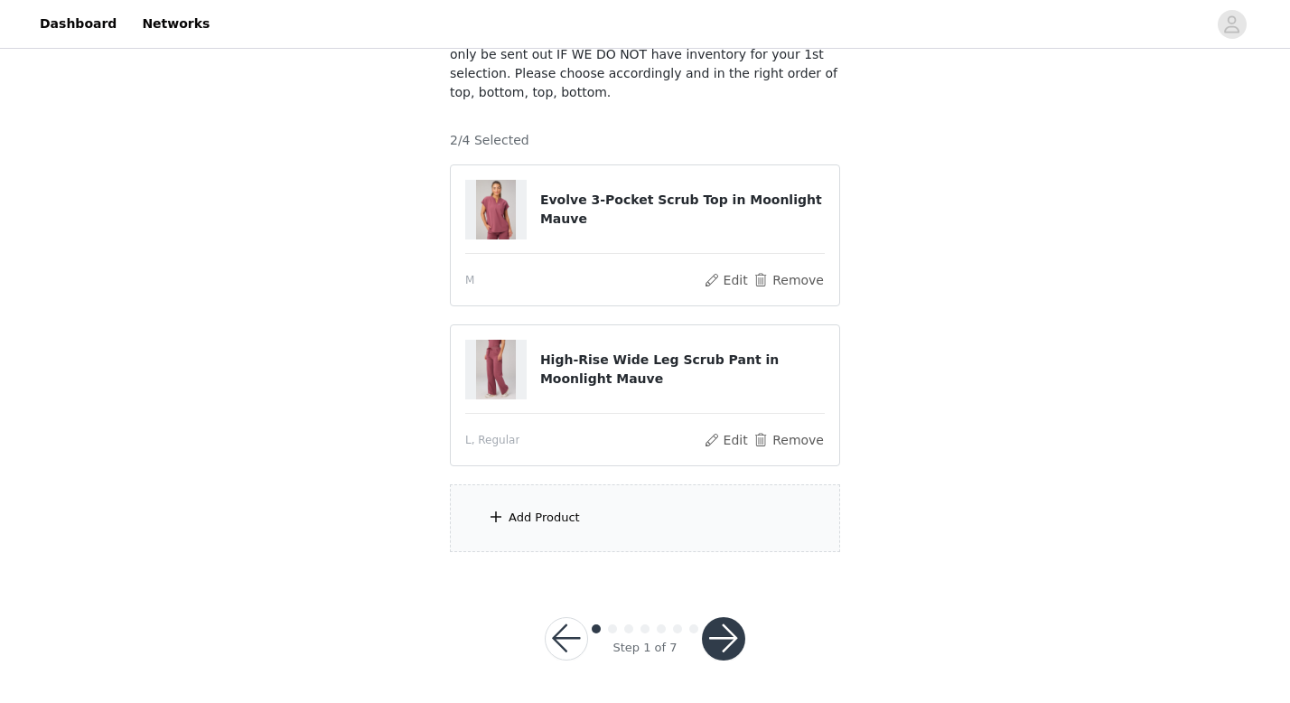
click at [724, 631] on button "button" at bounding box center [723, 638] width 43 height 43
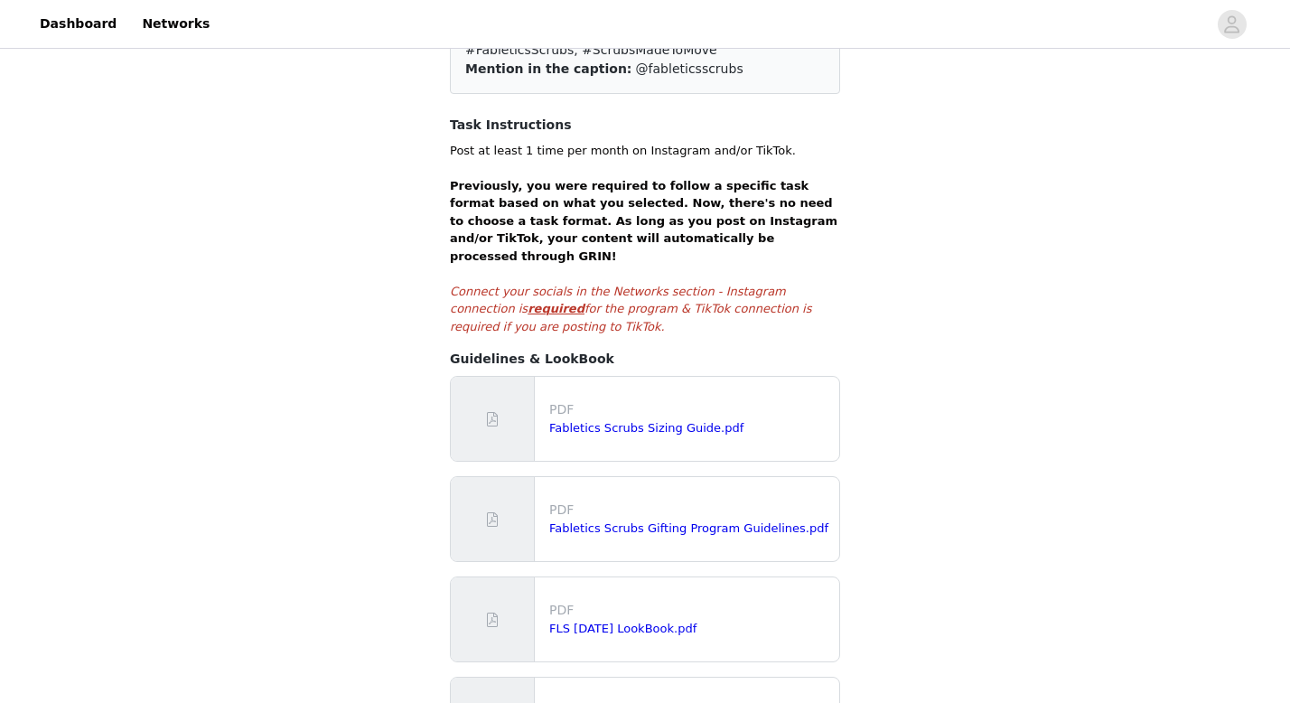
scroll to position [396, 0]
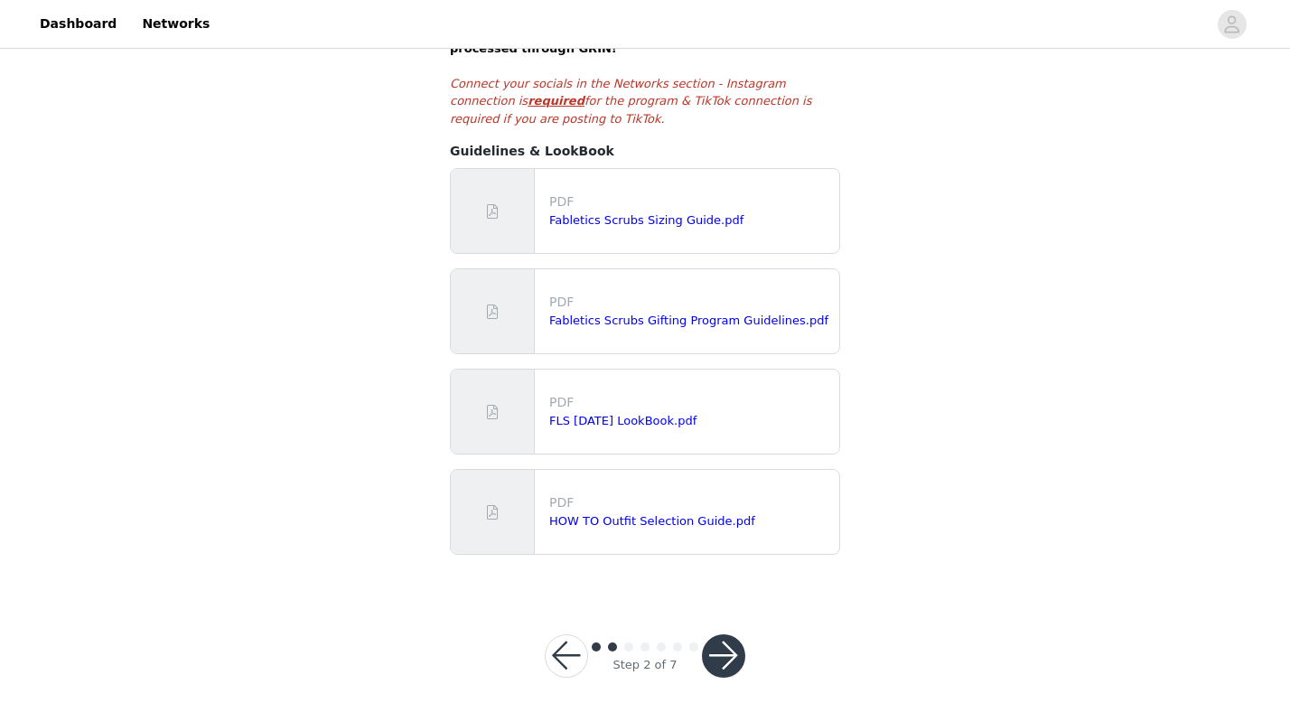
click at [715, 645] on button "button" at bounding box center [723, 655] width 43 height 43
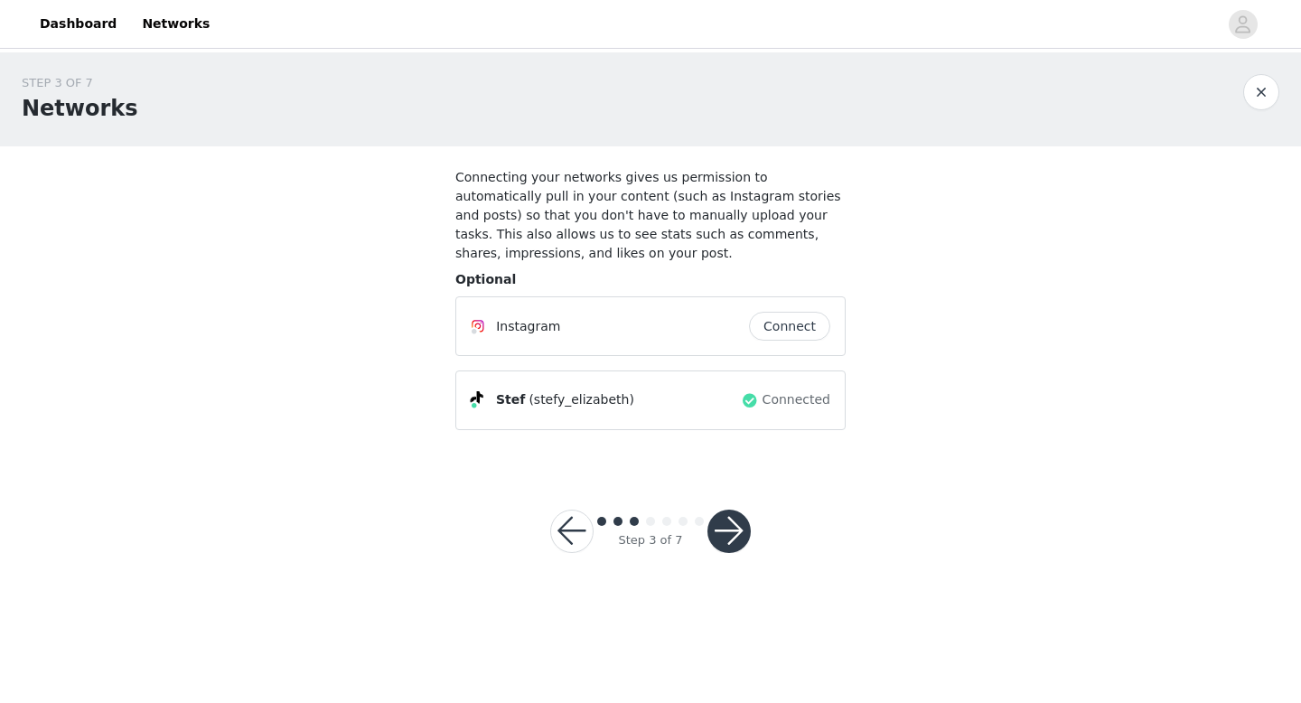
click at [735, 534] on button "button" at bounding box center [728, 530] width 43 height 43
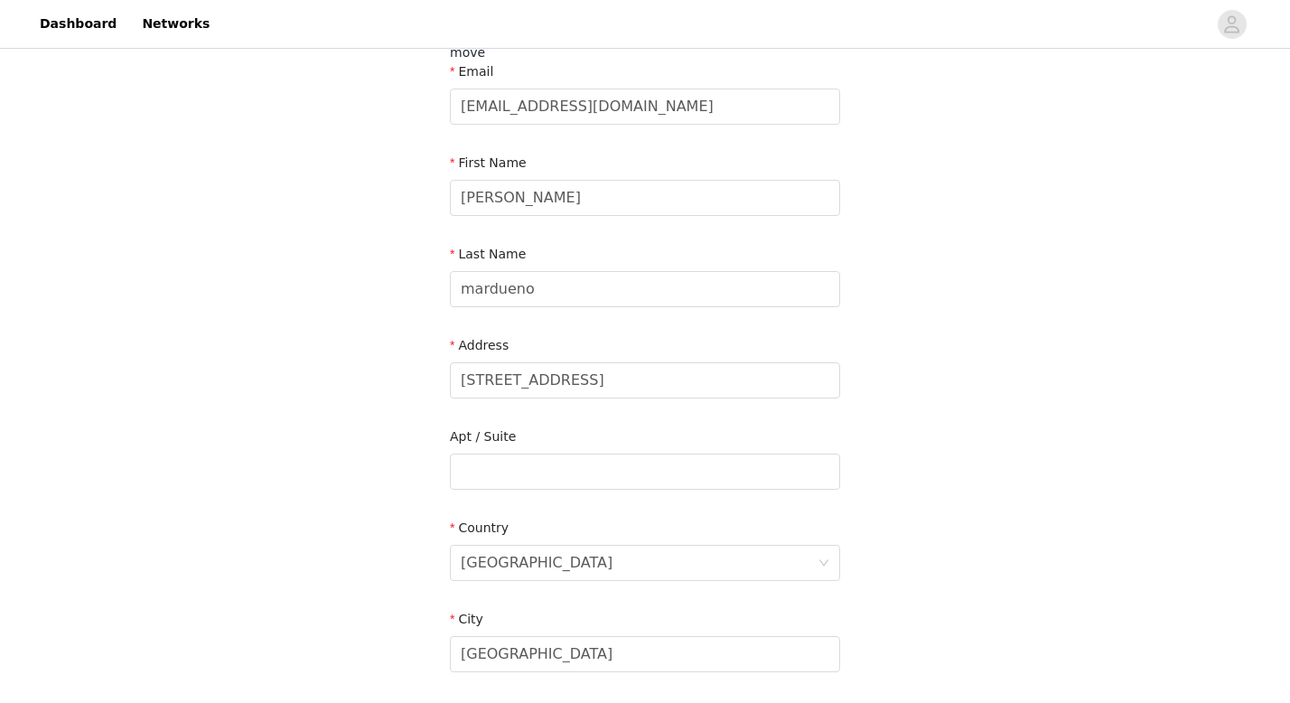
scroll to position [566, 0]
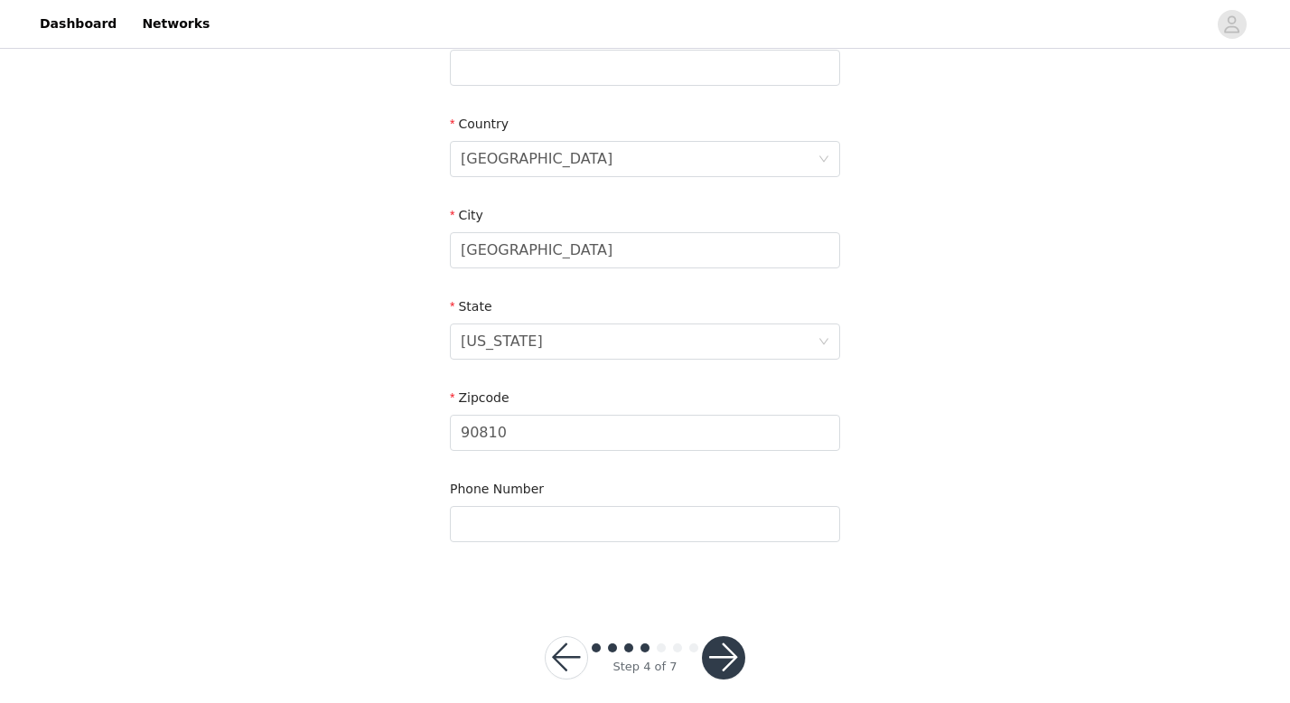
click at [737, 636] on button "button" at bounding box center [723, 657] width 43 height 43
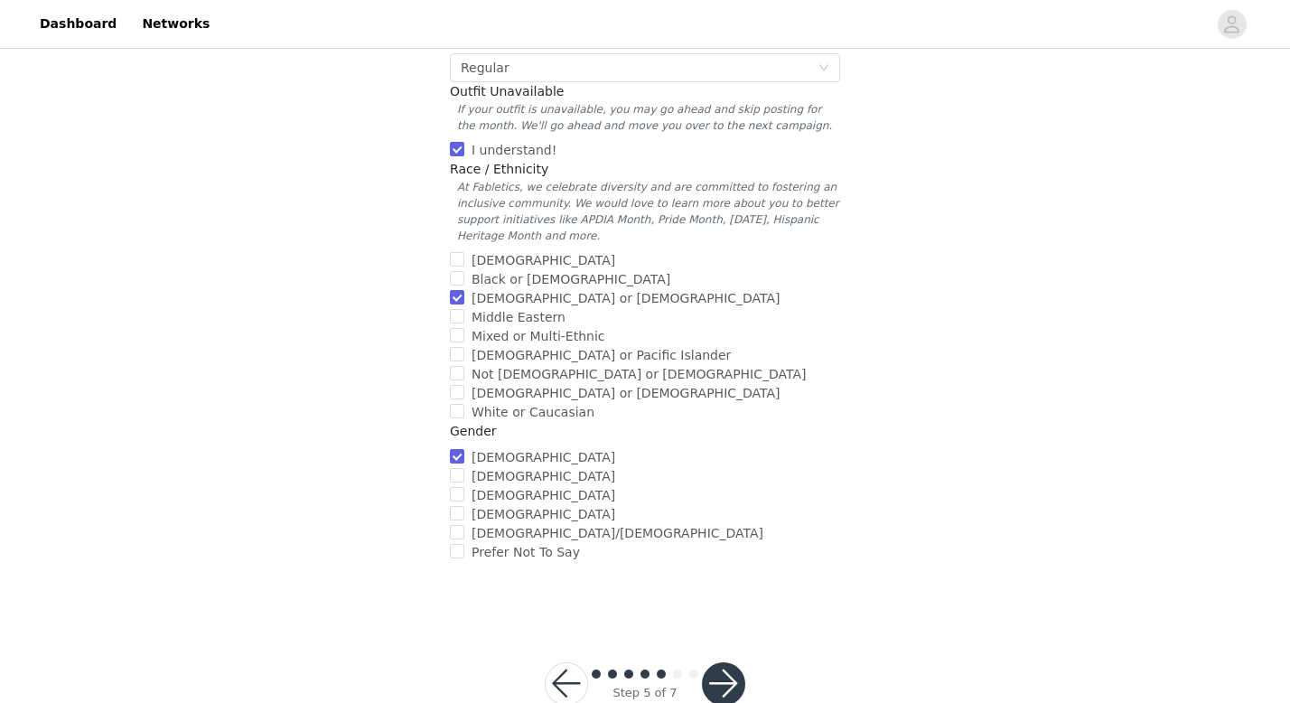
scroll to position [651, 0]
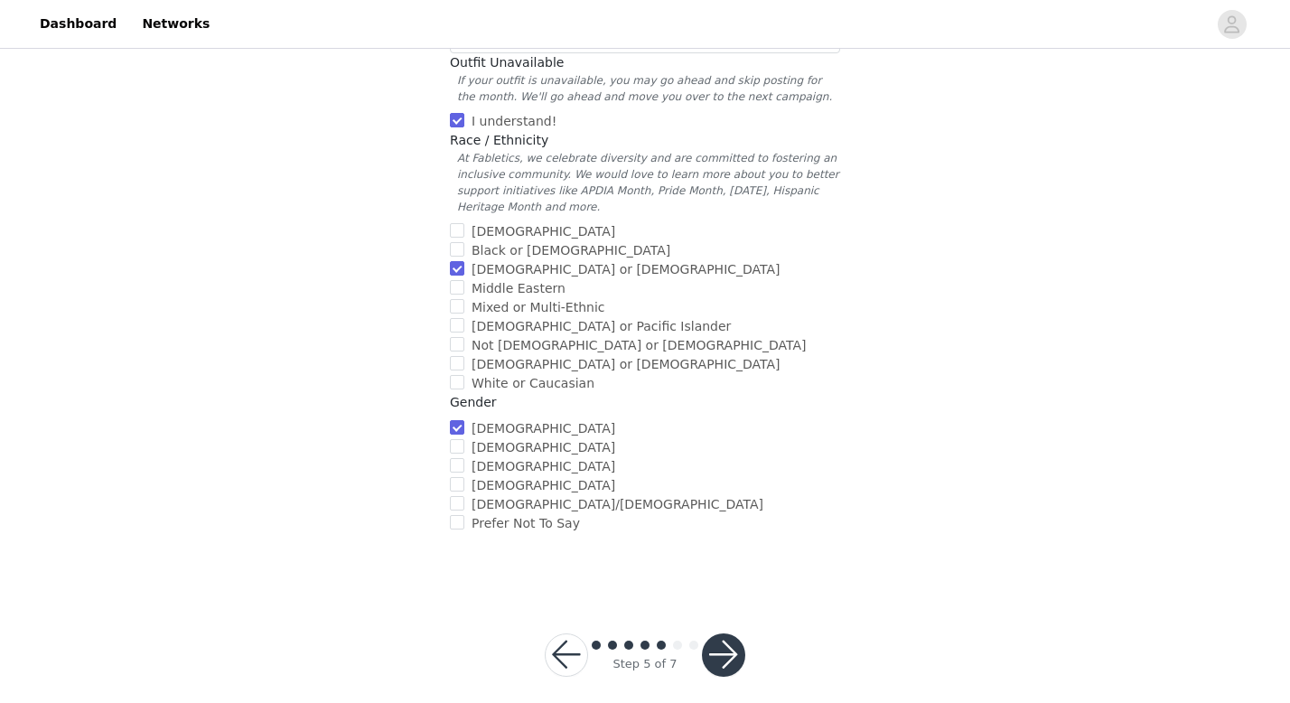
click at [729, 636] on button "button" at bounding box center [723, 654] width 43 height 43
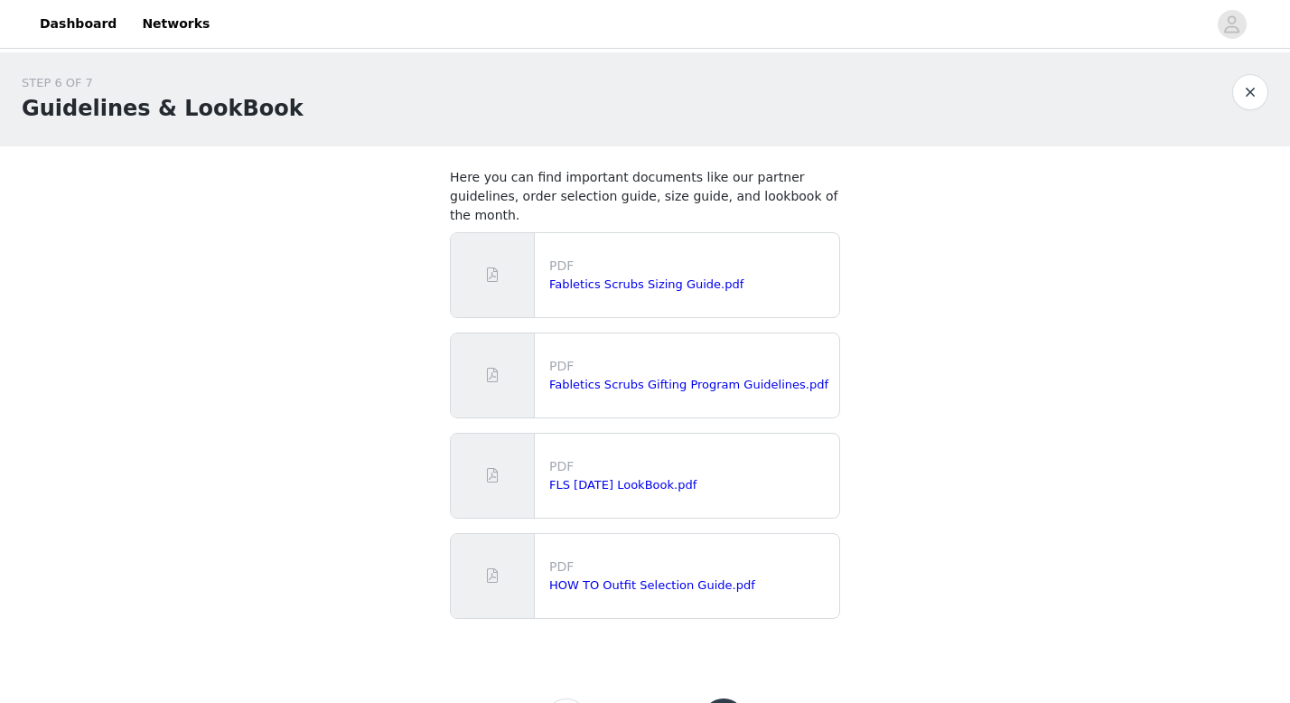
scroll to position [62, 0]
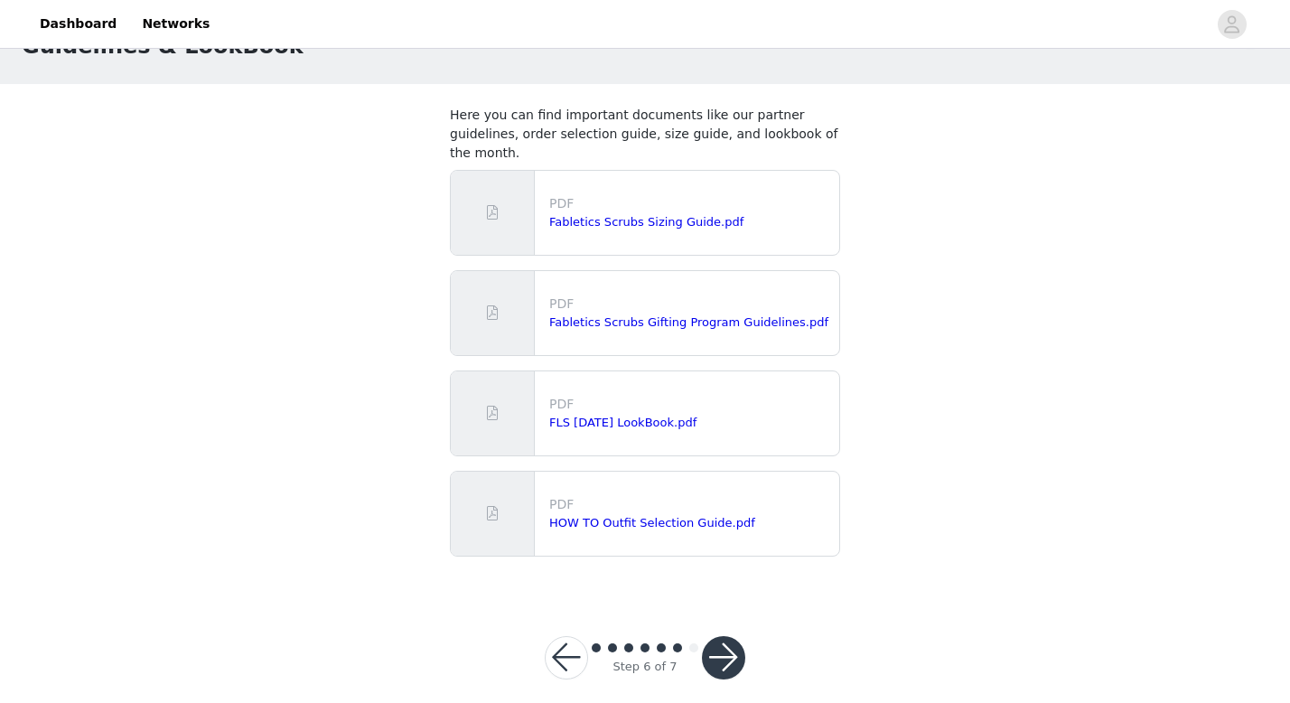
click at [730, 637] on button "button" at bounding box center [723, 657] width 43 height 43
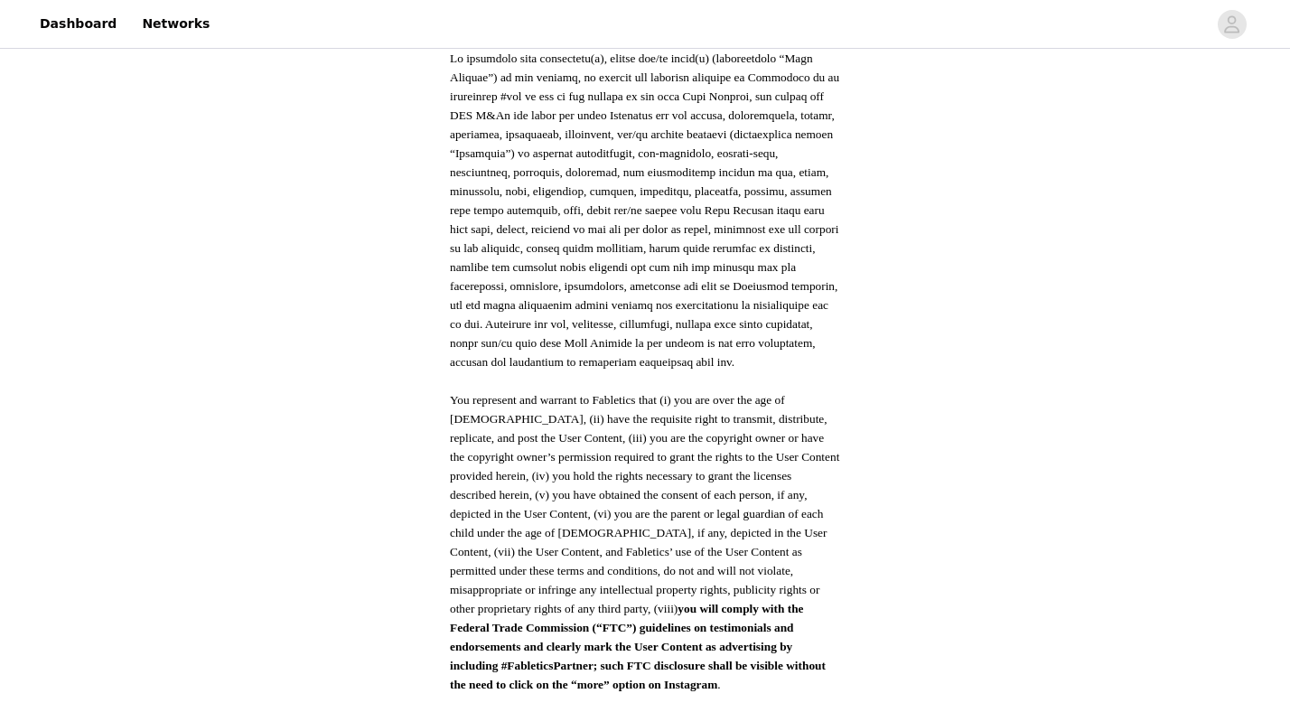
scroll to position [929, 0]
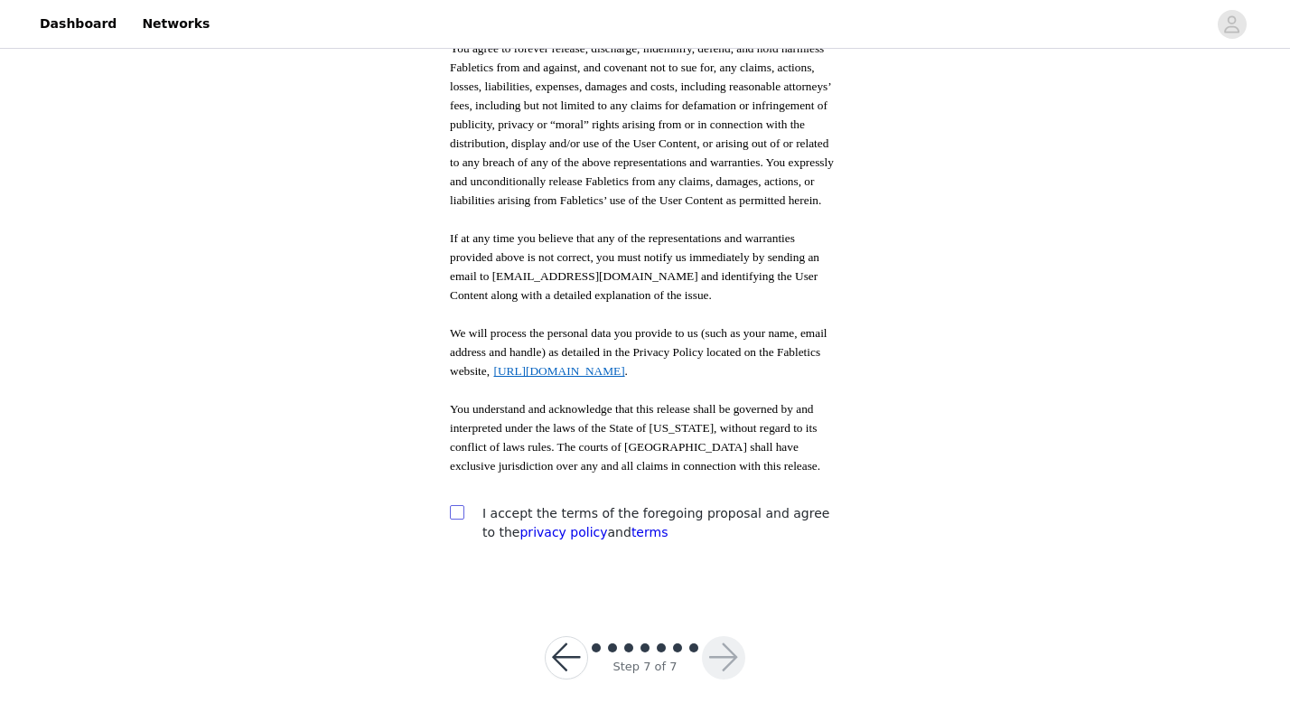
click at [461, 505] on input "checkbox" at bounding box center [456, 511] width 13 height 13
checkbox input "true"
click at [723, 642] on button "button" at bounding box center [723, 657] width 43 height 43
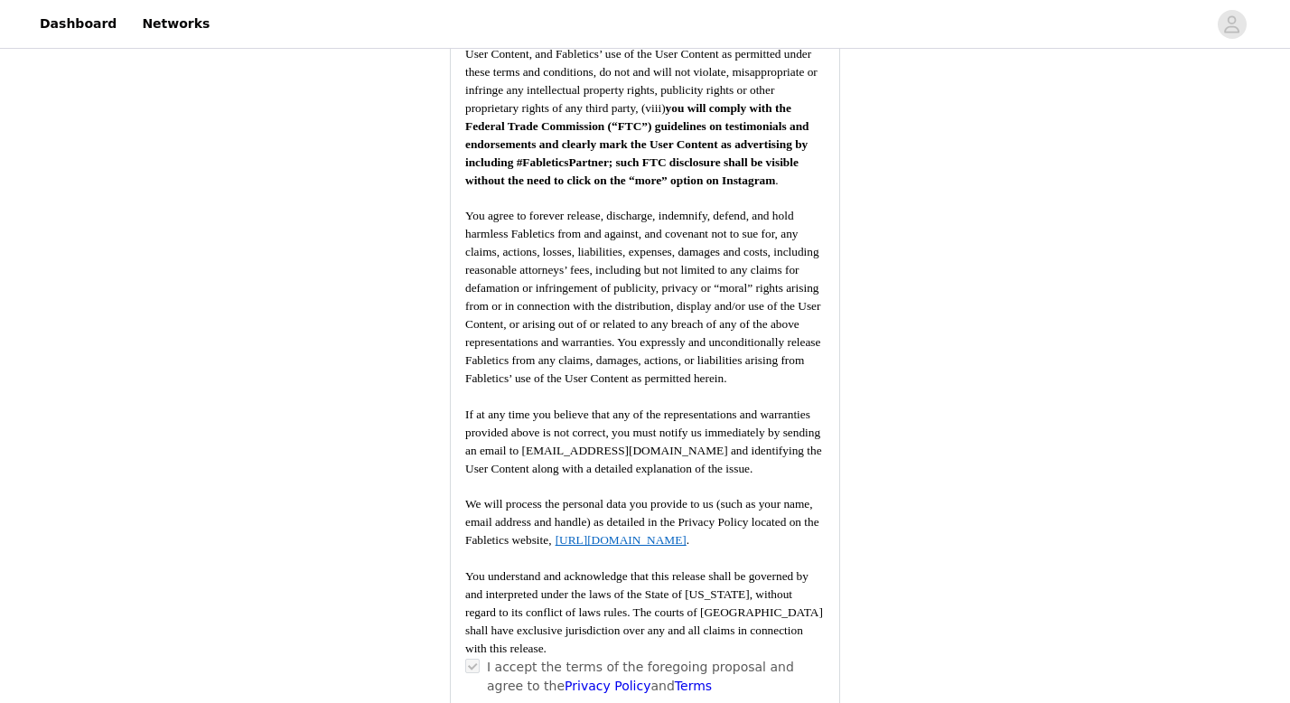
scroll to position [2532, 0]
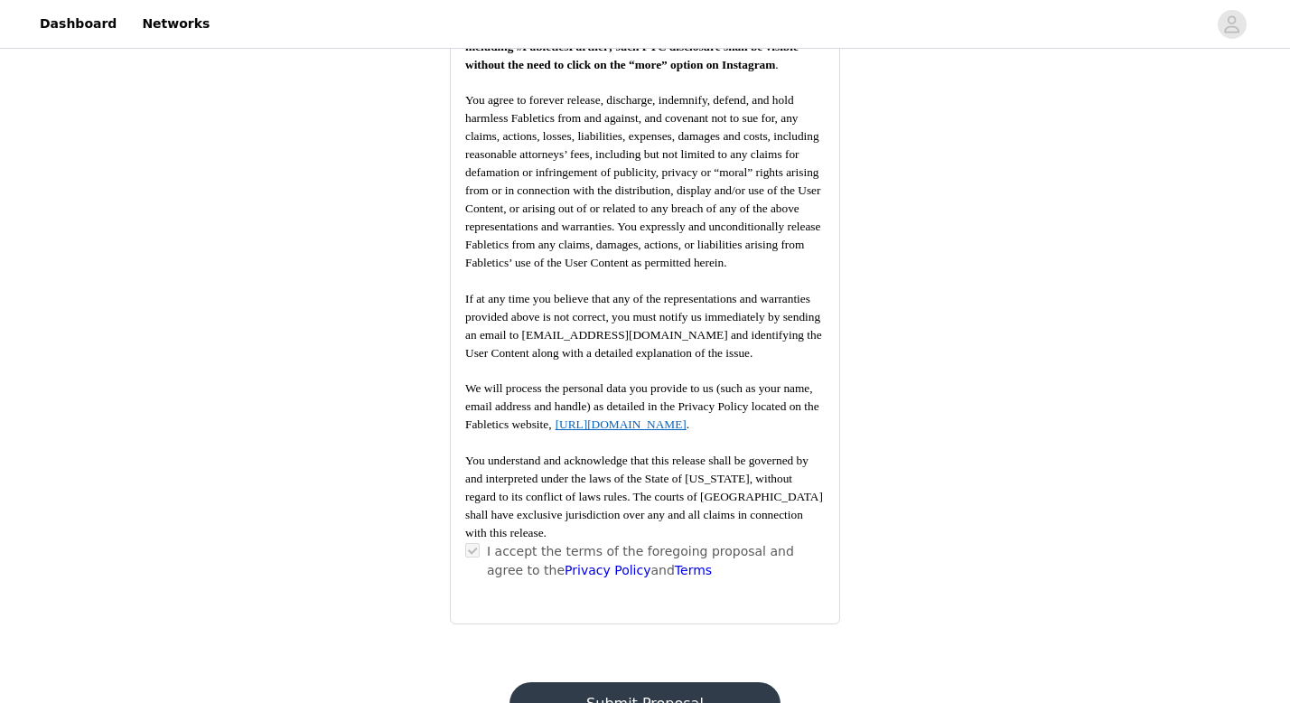
click at [671, 682] on button "Submit Proposal" at bounding box center [644, 703] width 270 height 43
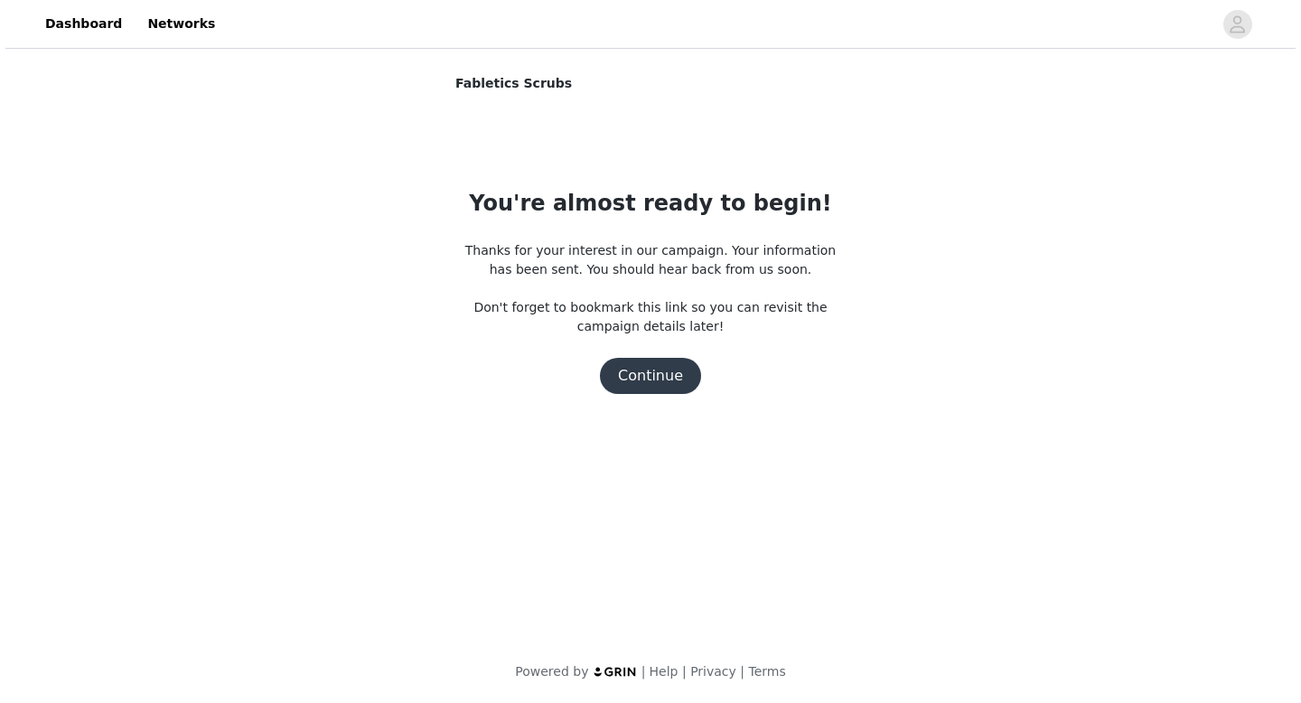
scroll to position [0, 0]
click at [665, 373] on button "Continue" at bounding box center [650, 376] width 101 height 36
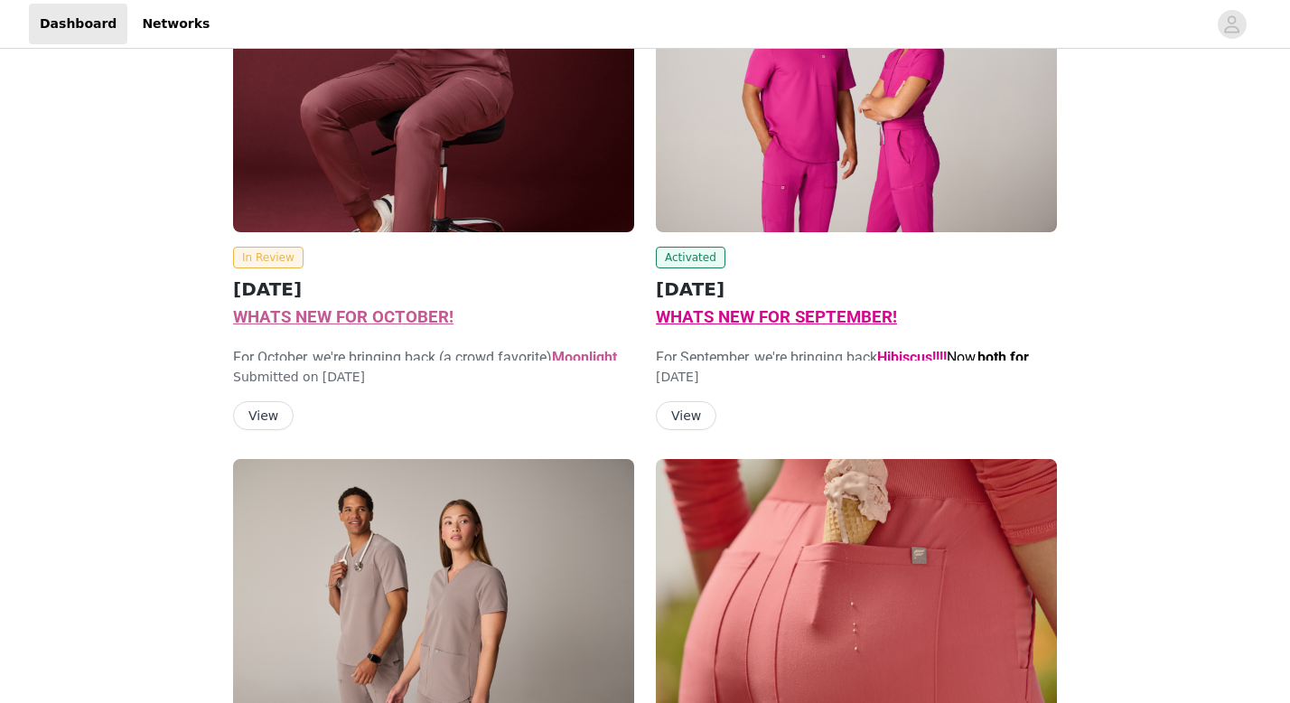
scroll to position [548, 0]
